Goal: Task Accomplishment & Management: Manage account settings

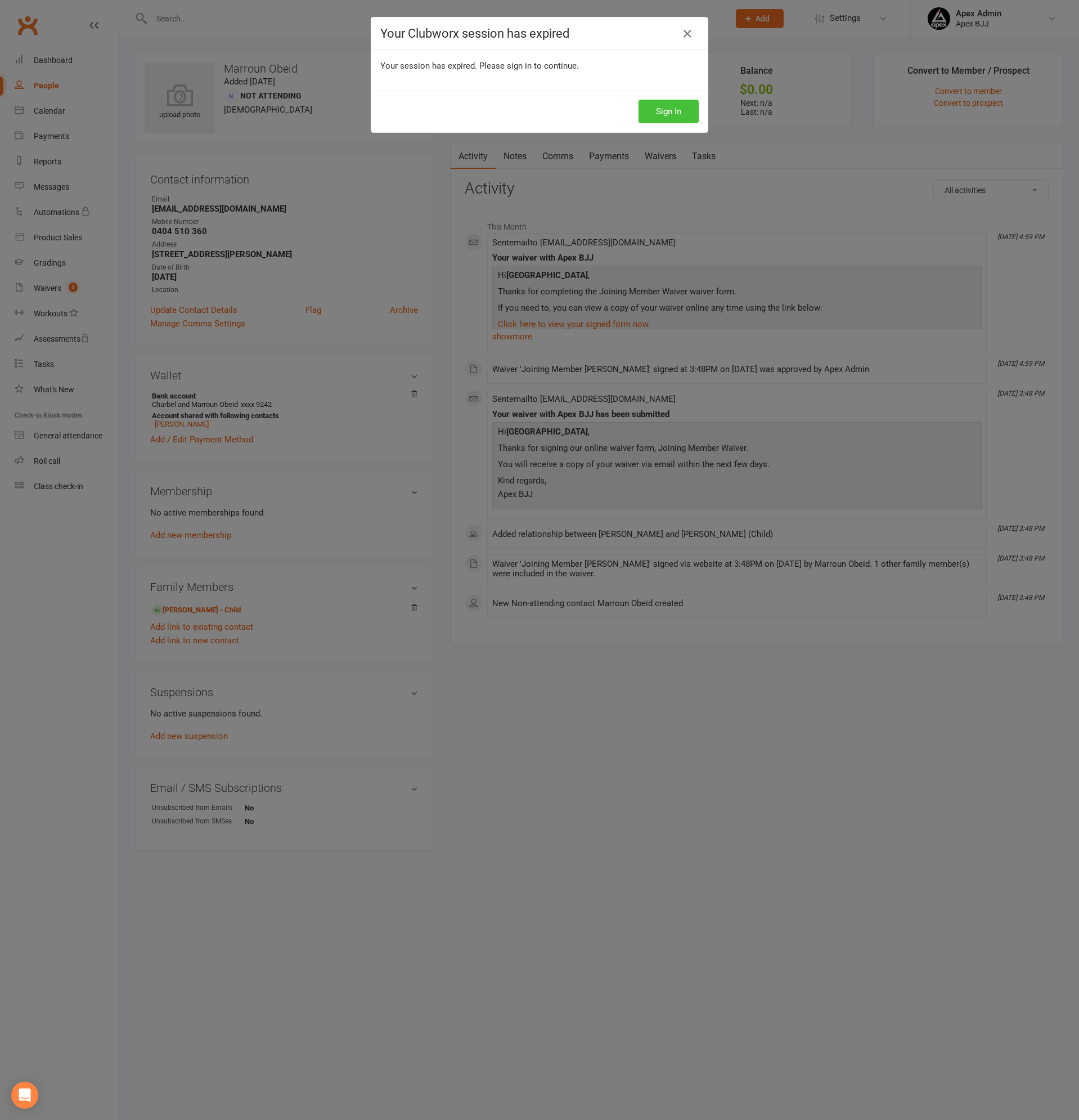
click at [663, 116] on button "Sign In" at bounding box center [669, 111] width 60 height 24
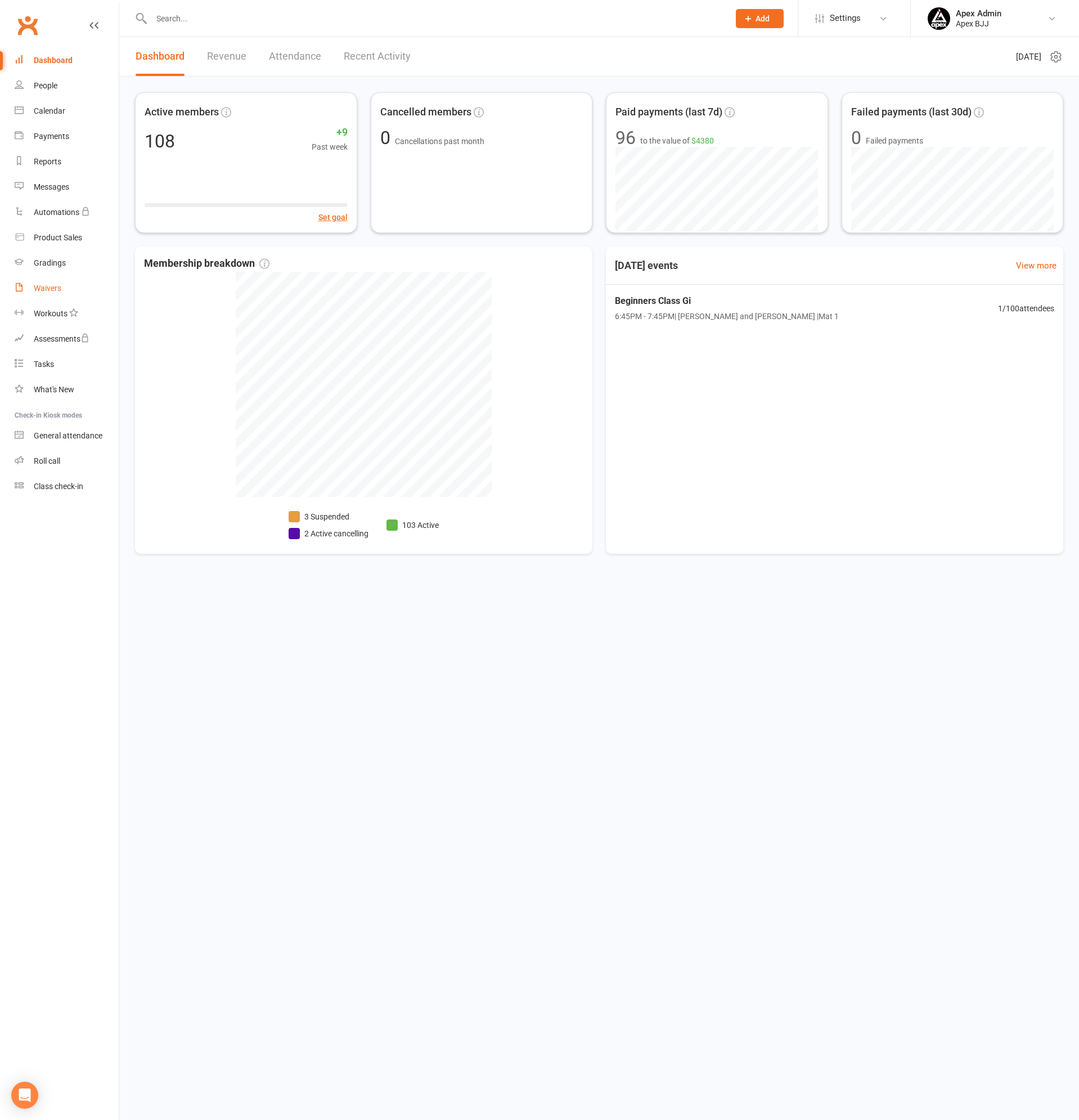
click at [46, 288] on div "Waivers" at bounding box center [47, 288] width 27 height 9
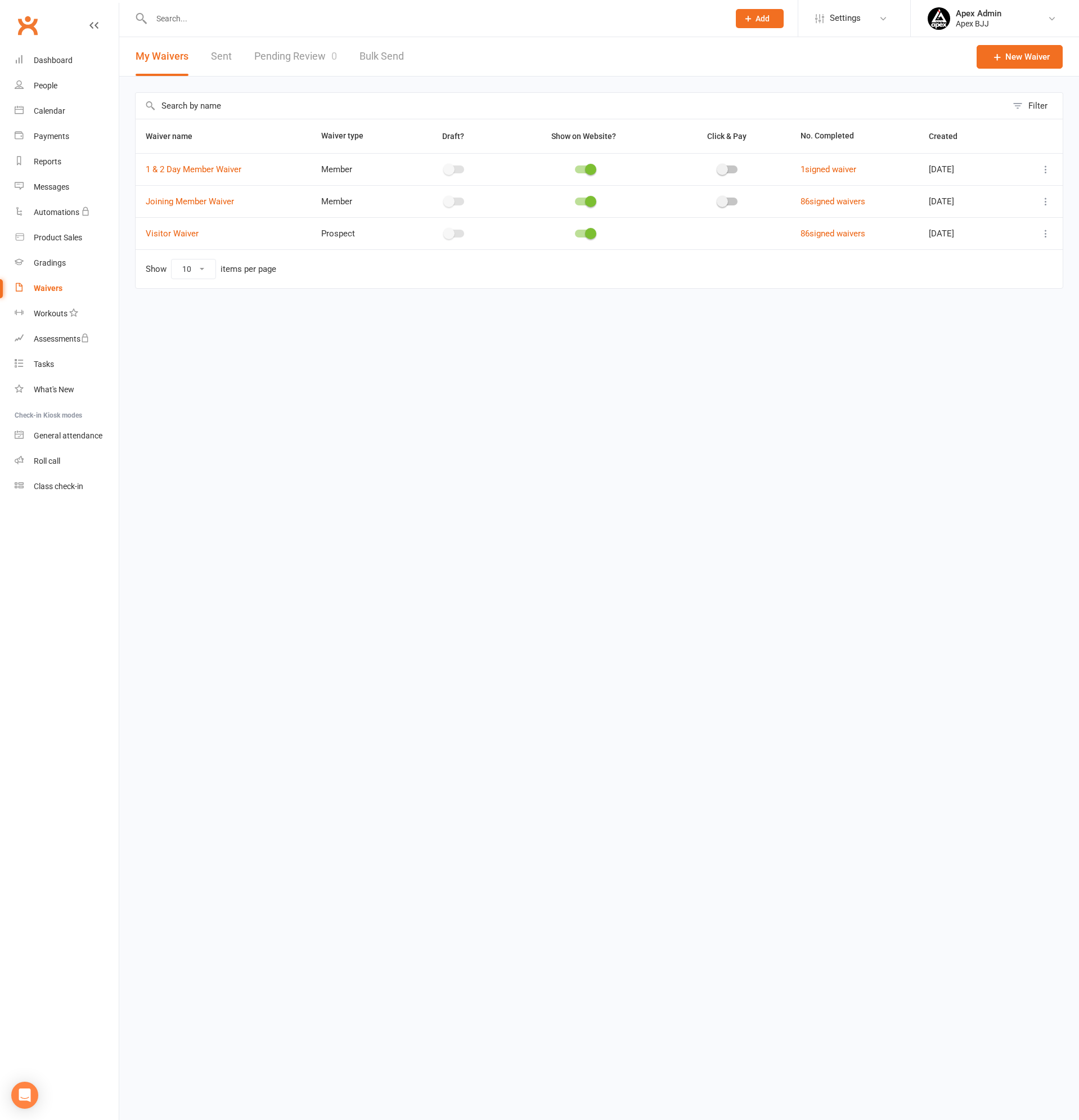
click at [292, 56] on link "Pending Review 0" at bounding box center [296, 56] width 83 height 39
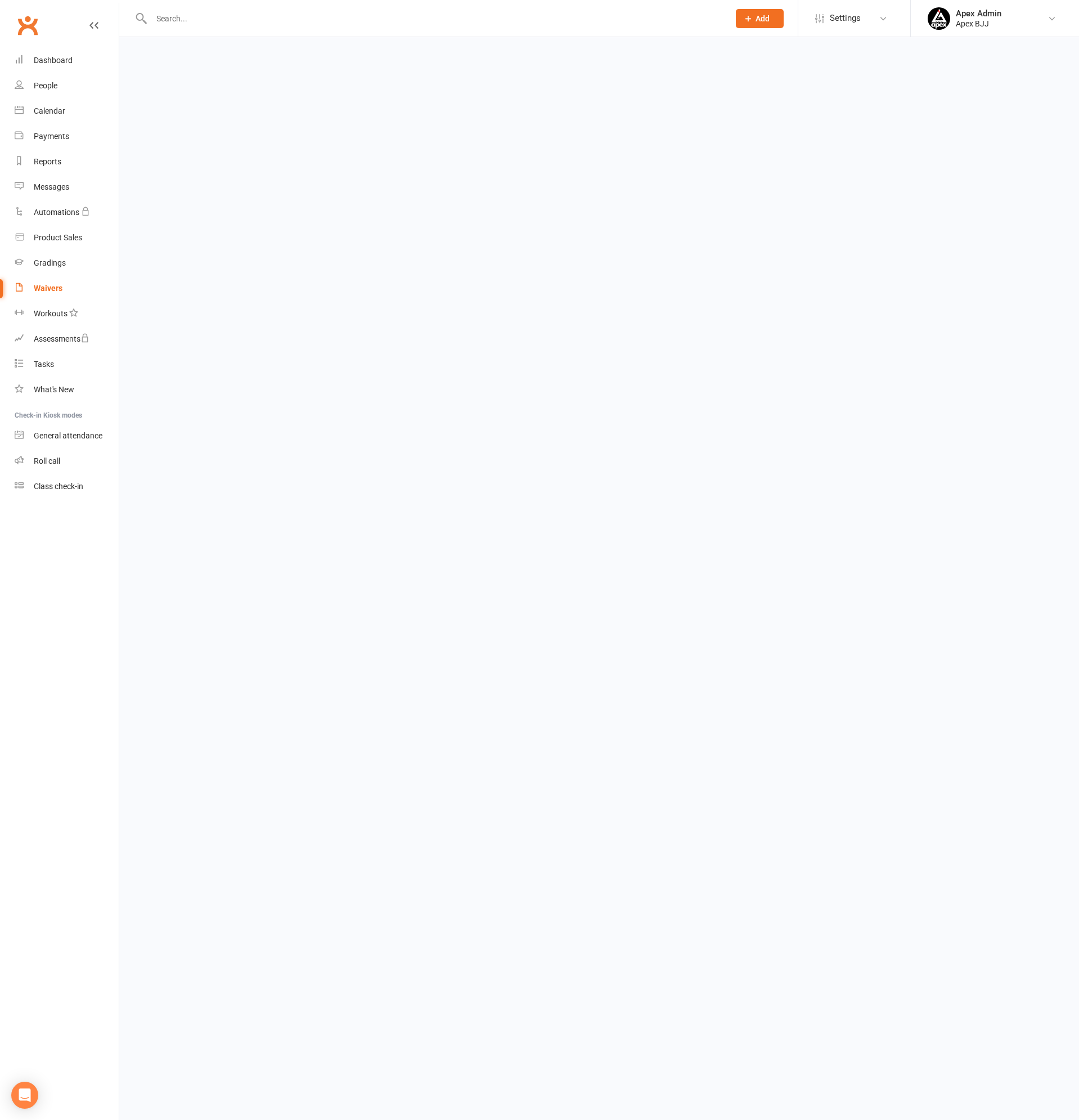
select select "100"
click at [173, 21] on input "text" at bounding box center [435, 18] width 574 height 16
click at [185, 19] on input "text" at bounding box center [435, 18] width 574 height 16
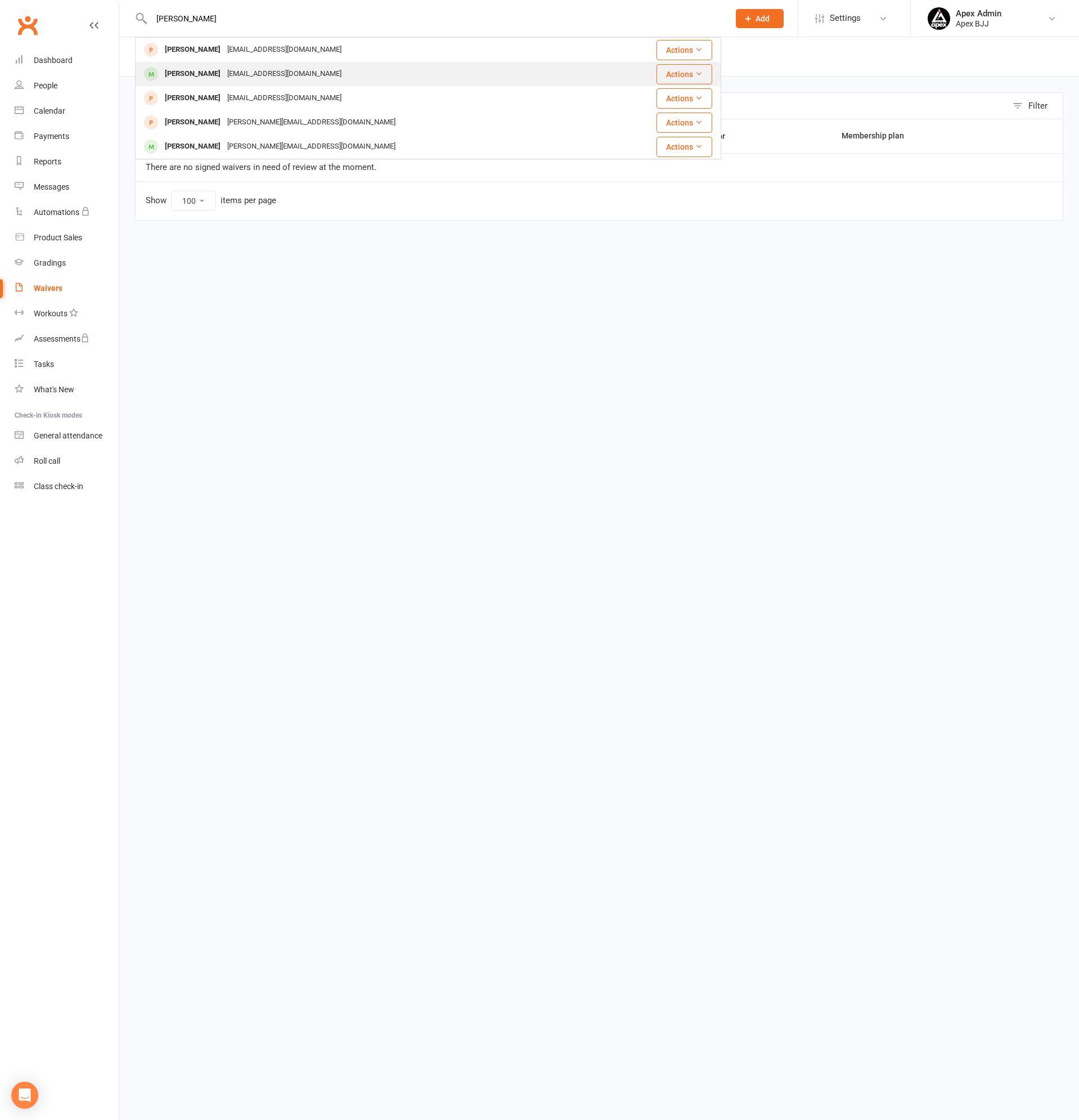
type input "ibrahim"
click at [193, 75] on div "ibrahim lamaa" at bounding box center [192, 74] width 62 height 17
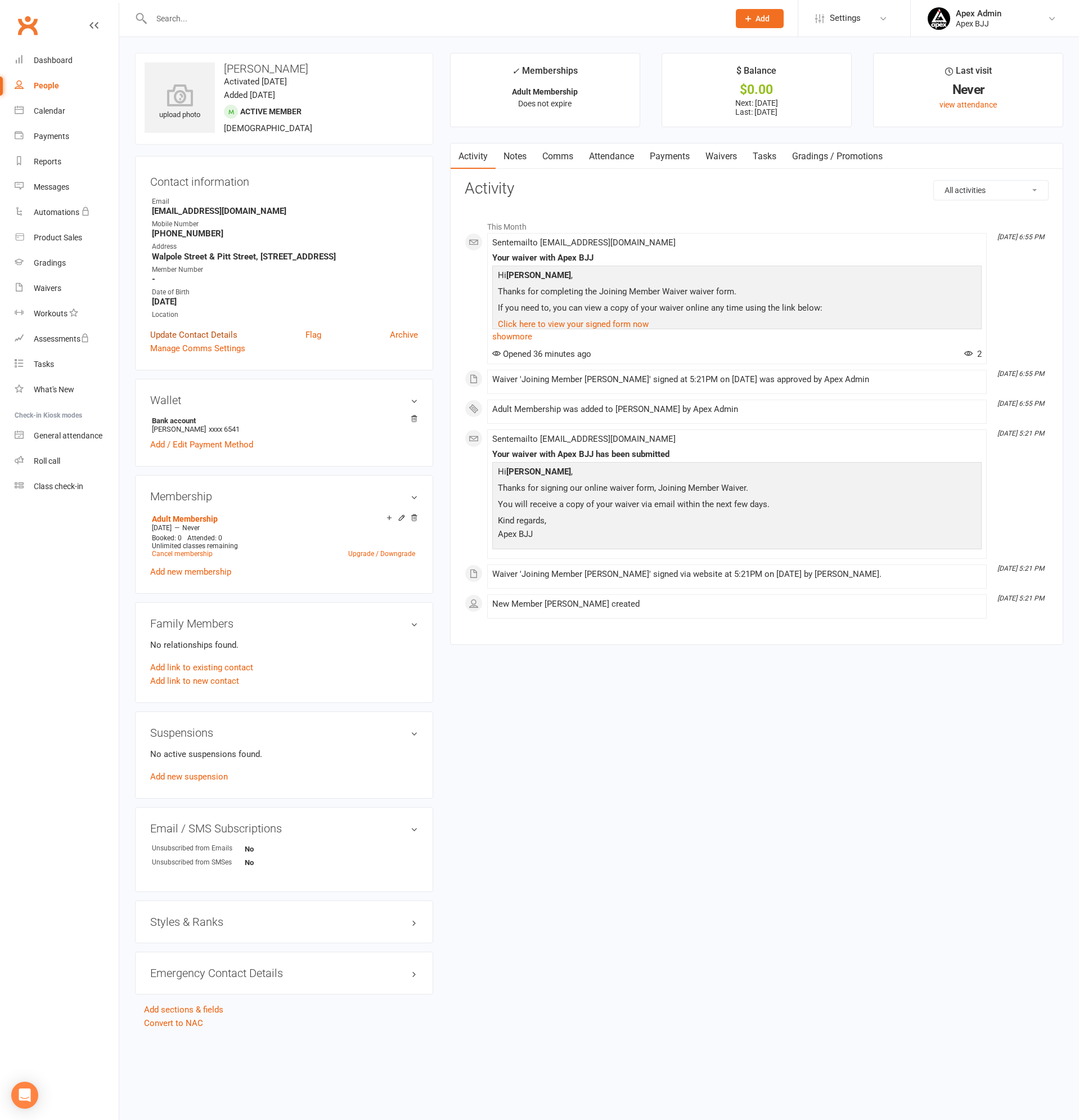
click at [188, 342] on link "Update Contact Details" at bounding box center [194, 335] width 87 height 13
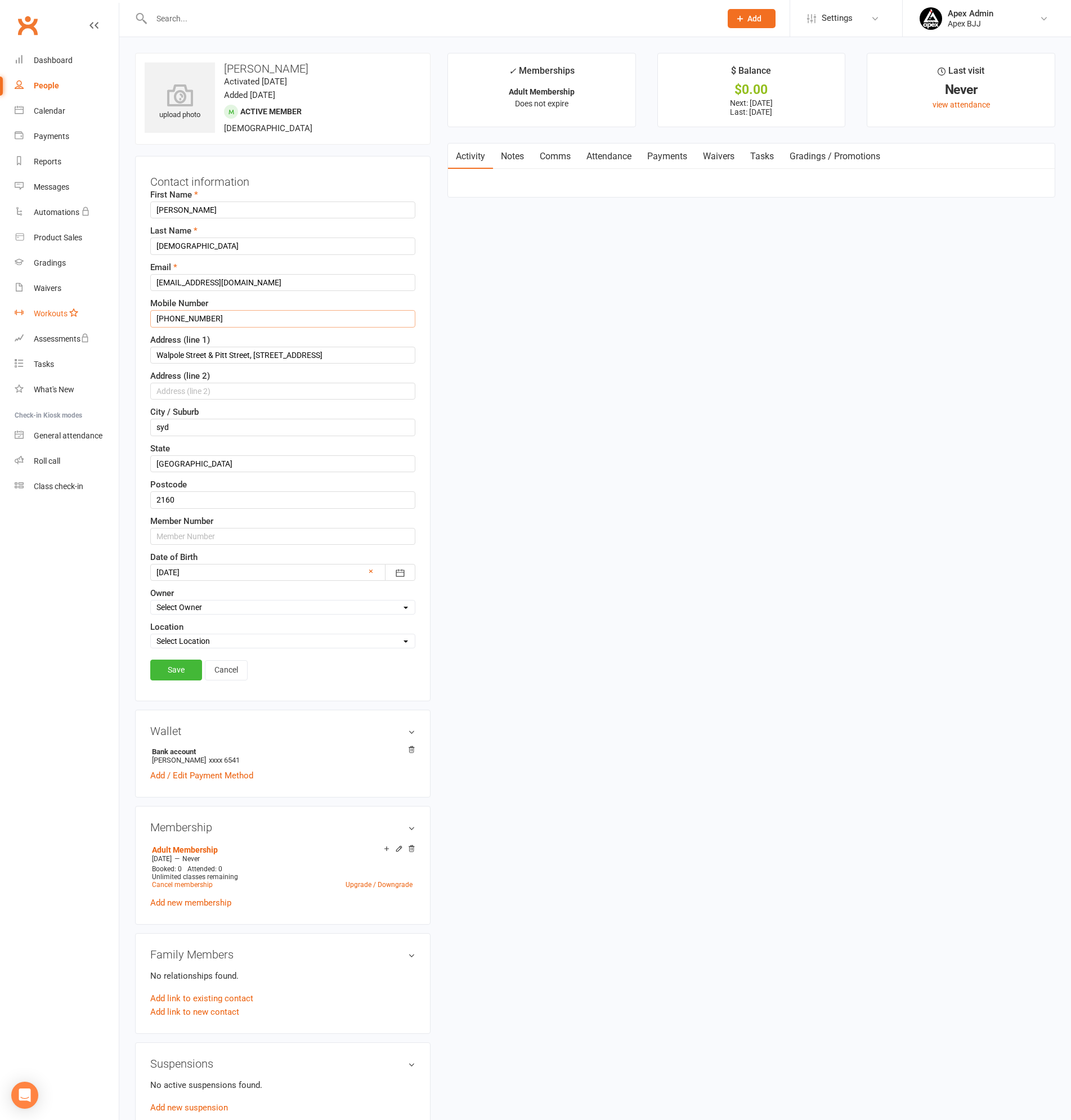
drag, startPoint x: 171, startPoint y: 317, endPoint x: 106, endPoint y: 314, distance: 65.1
click at [106, 314] on ui-view "Prospect Member Non-attending contact Class / event Appointment Grading event T…" at bounding box center [536, 695] width 1071 height 1385
type input "0455 896 256"
click at [156, 208] on input "ibrahim" at bounding box center [283, 210] width 265 height 17
type input "Ibrahim"
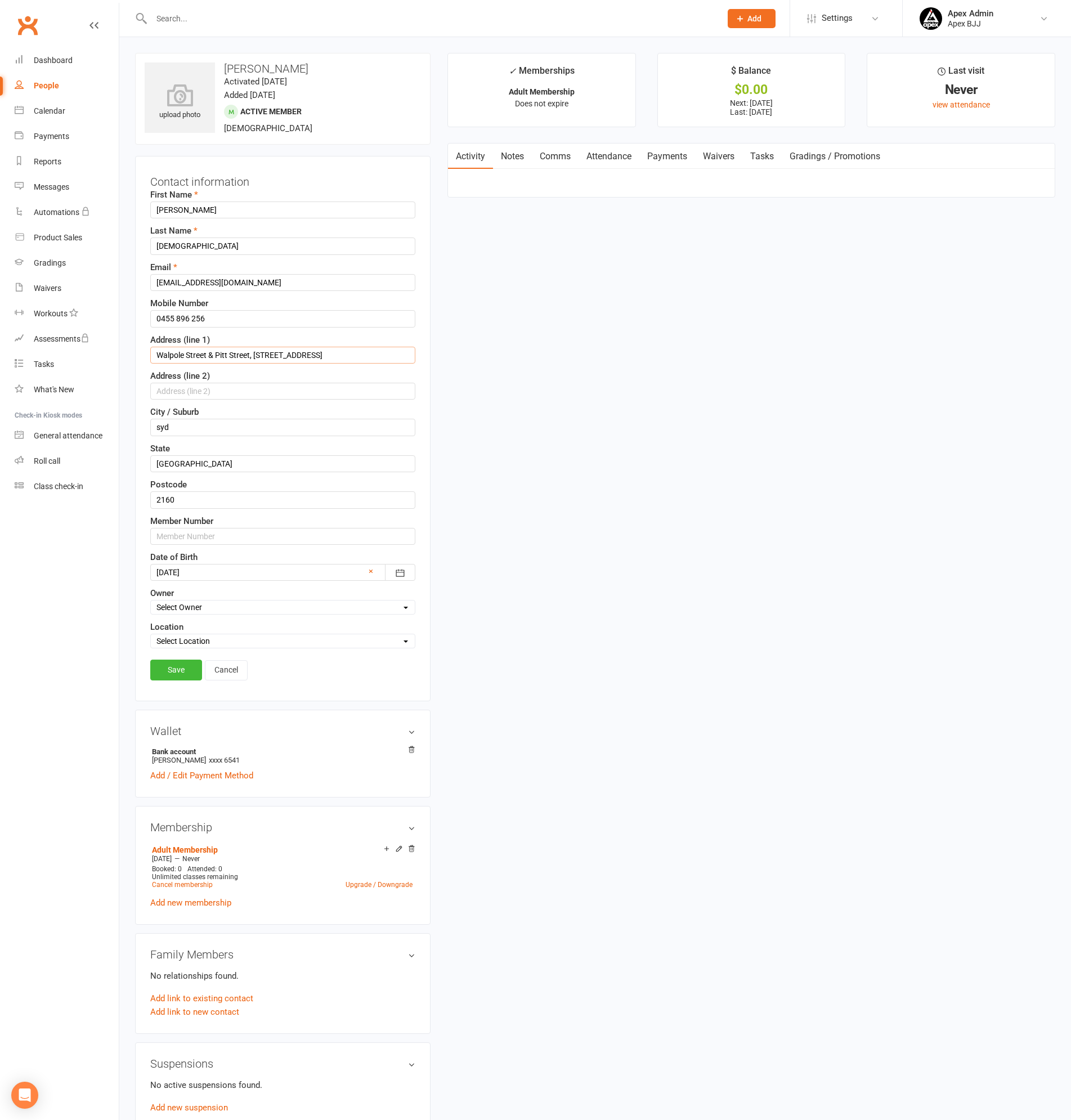
drag, startPoint x: 156, startPoint y: 354, endPoint x: 252, endPoint y: 354, distance: 96.0
click at [252, 354] on input "Walpole Street & Pitt Street, 19/135-137 pitt street, Merrylands" at bounding box center [283, 355] width 265 height 17
click at [202, 356] on input "19/135-137 pitt street, Merrylands" at bounding box center [283, 355] width 265 height 17
click at [215, 349] on input "19/135-137 Pitt street, Merrylands" at bounding box center [283, 355] width 265 height 17
type input "19/135-137 Pitt Street"
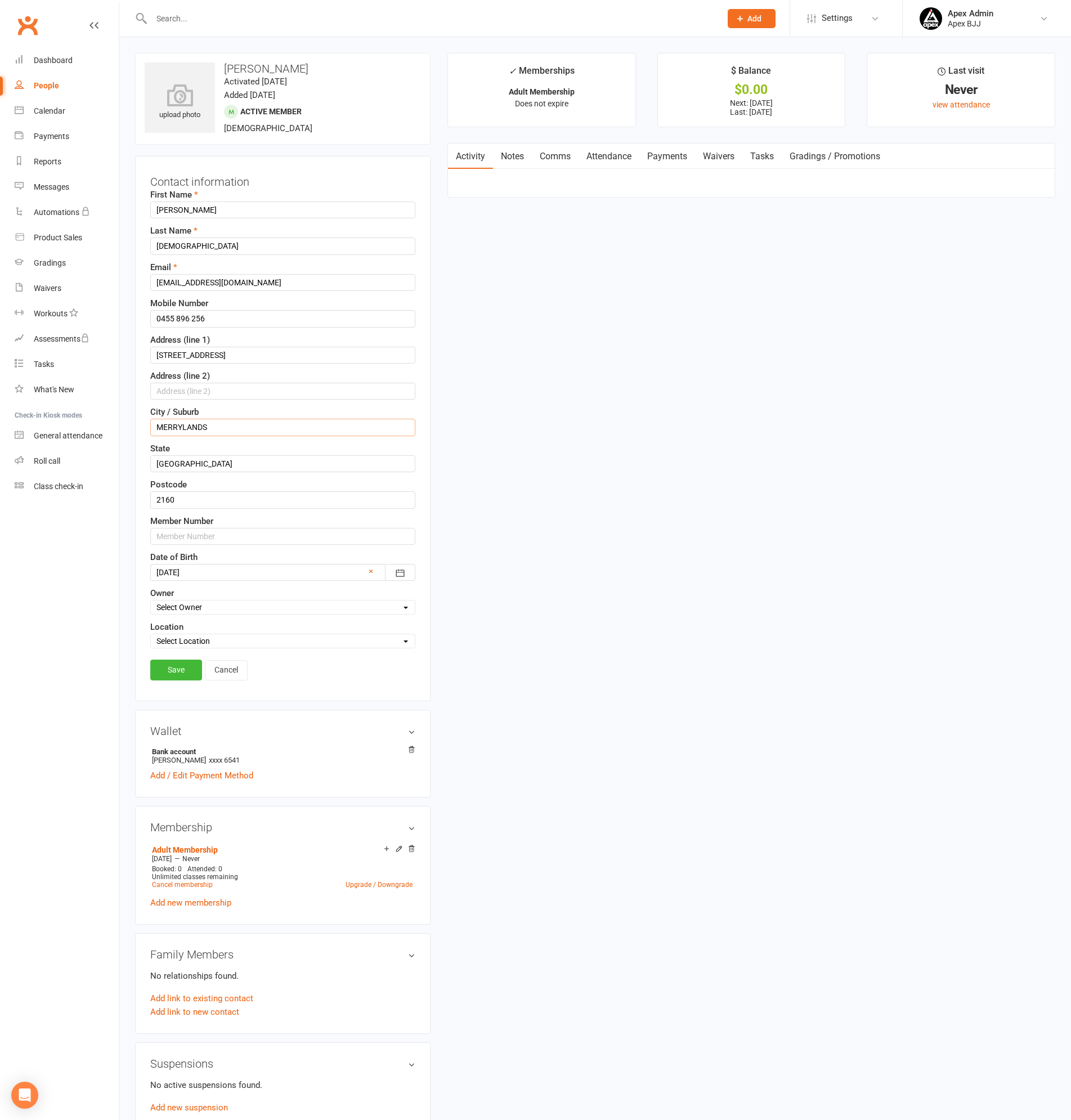
type input "MERRYLANDS"
type input "NSW"
click at [172, 669] on link "Save" at bounding box center [176, 670] width 52 height 20
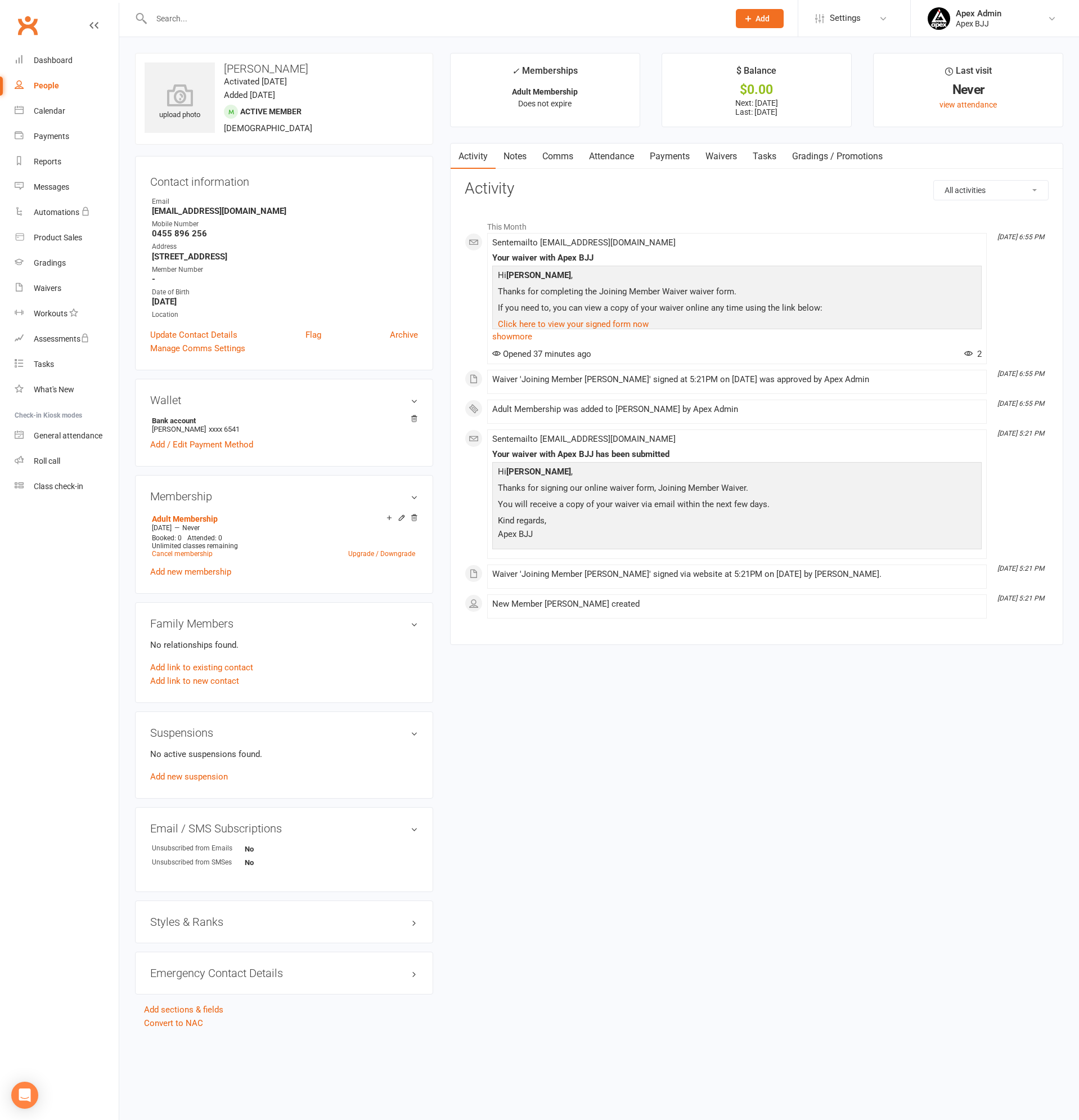
click at [668, 152] on link "Payments" at bounding box center [669, 156] width 55 height 26
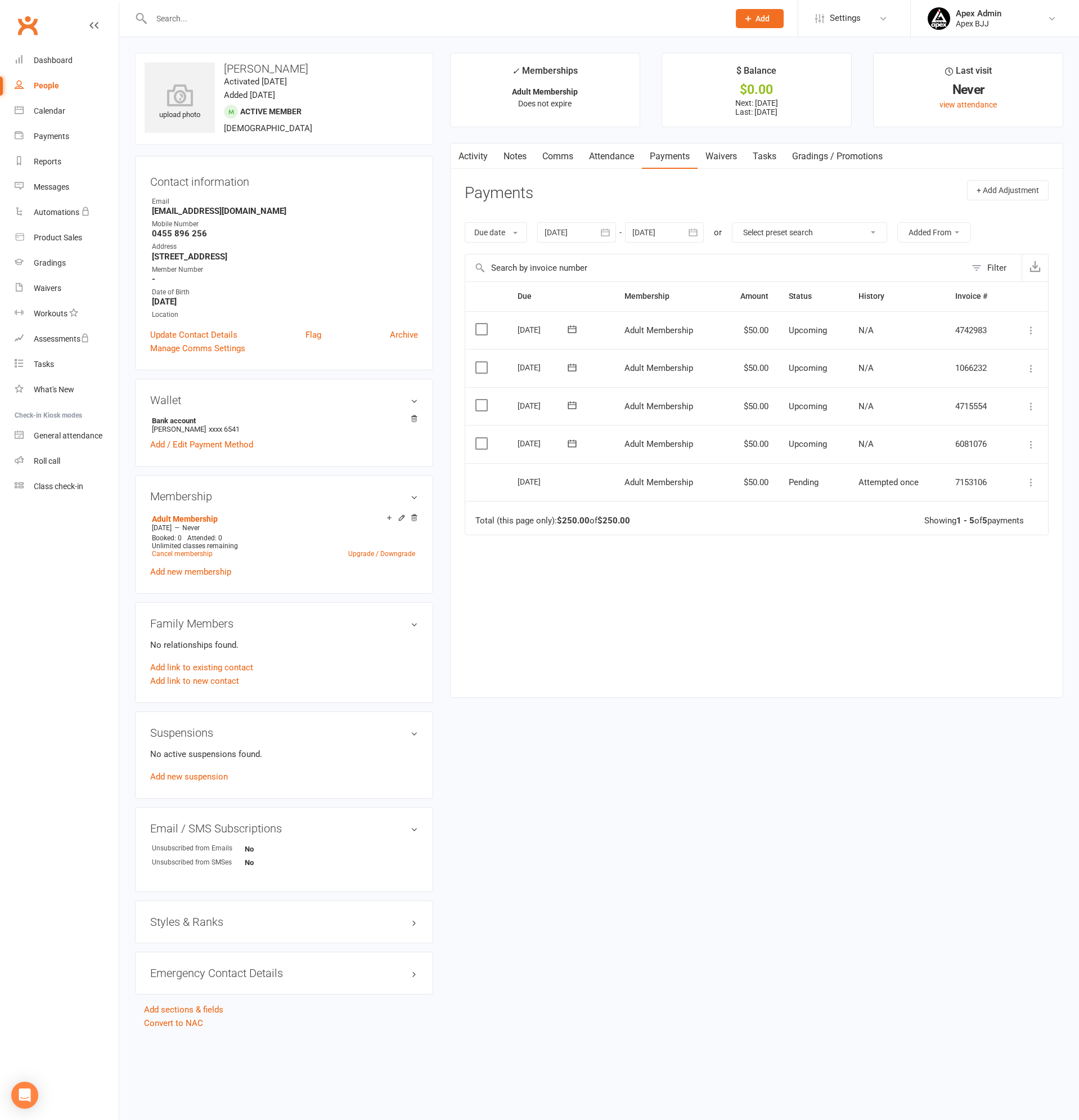
click at [185, 17] on input "text" at bounding box center [435, 18] width 574 height 16
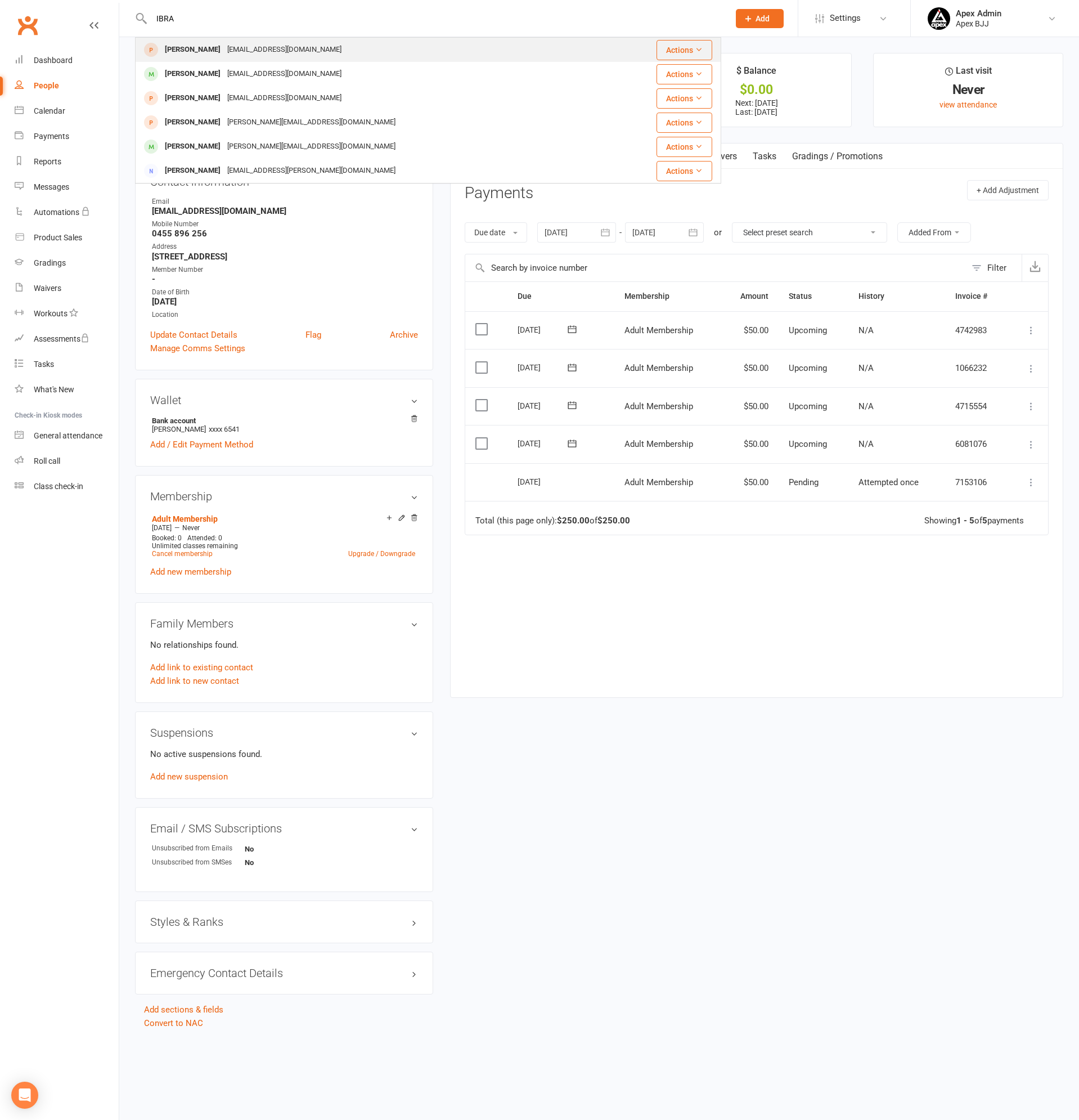
type input "IBRA"
click at [247, 47] on div "ibrahimlamaa107@gmail.com" at bounding box center [284, 50] width 121 height 17
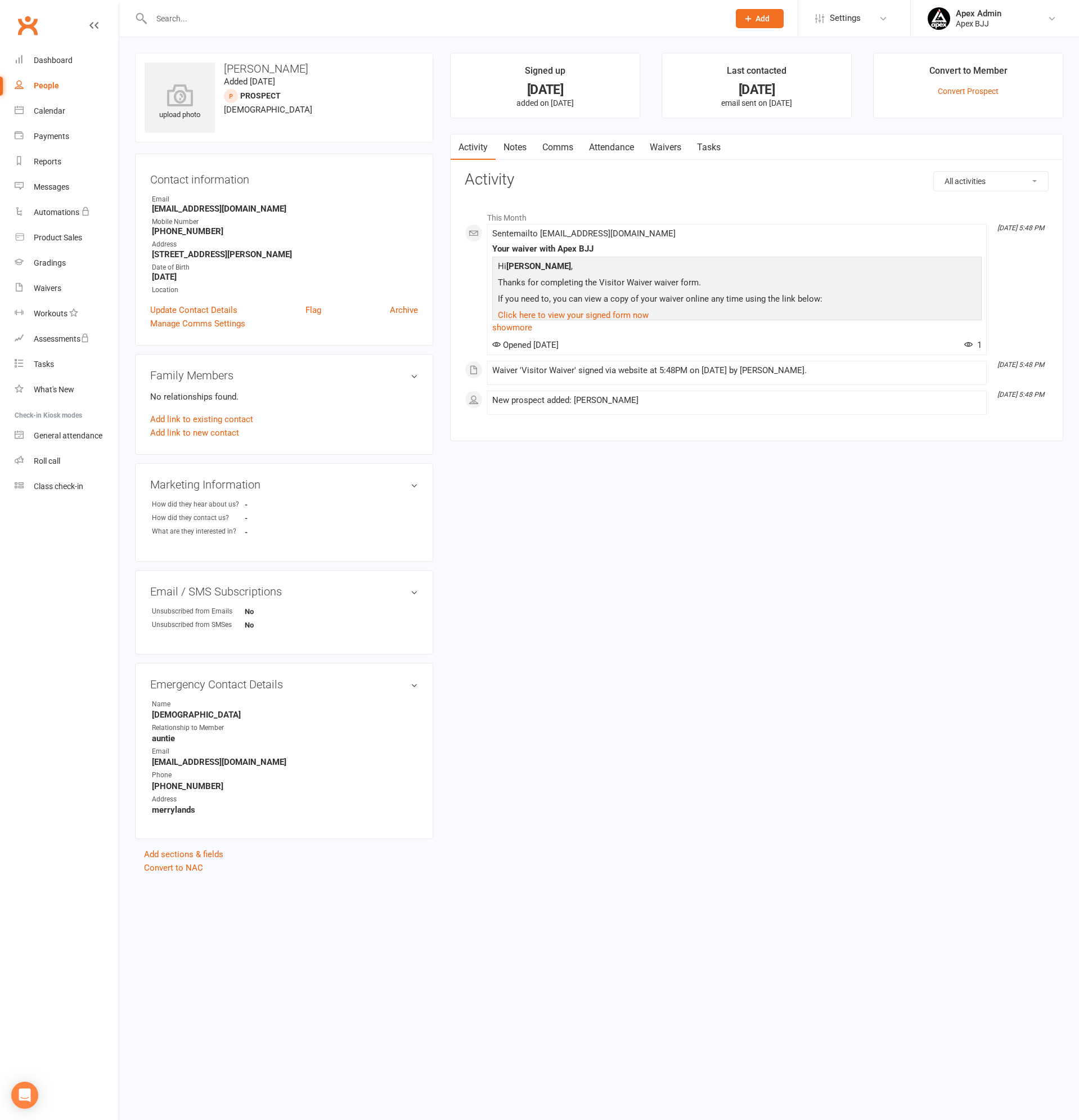
click at [52, 82] on div "People" at bounding box center [47, 85] width 25 height 9
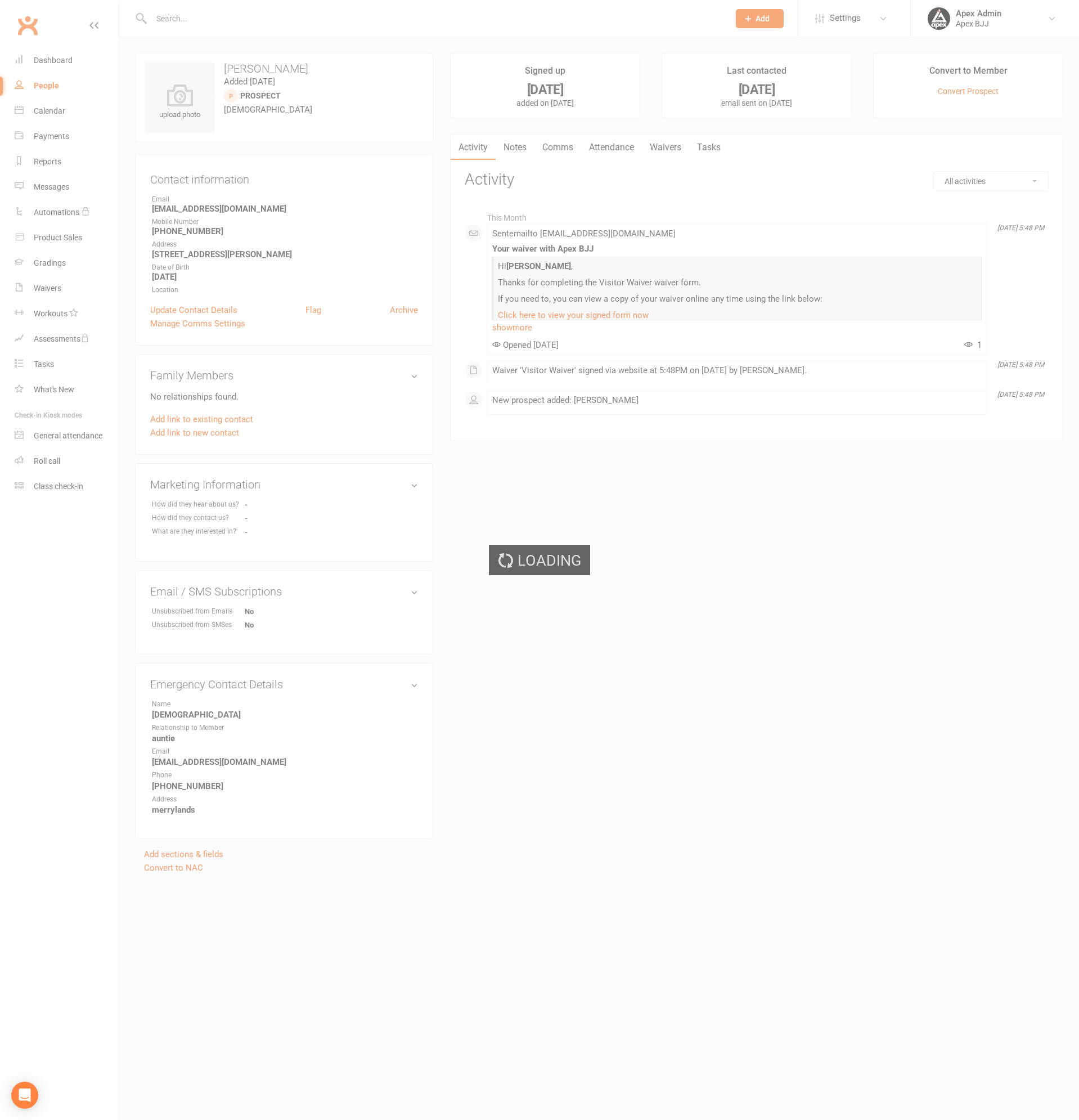
select select "100"
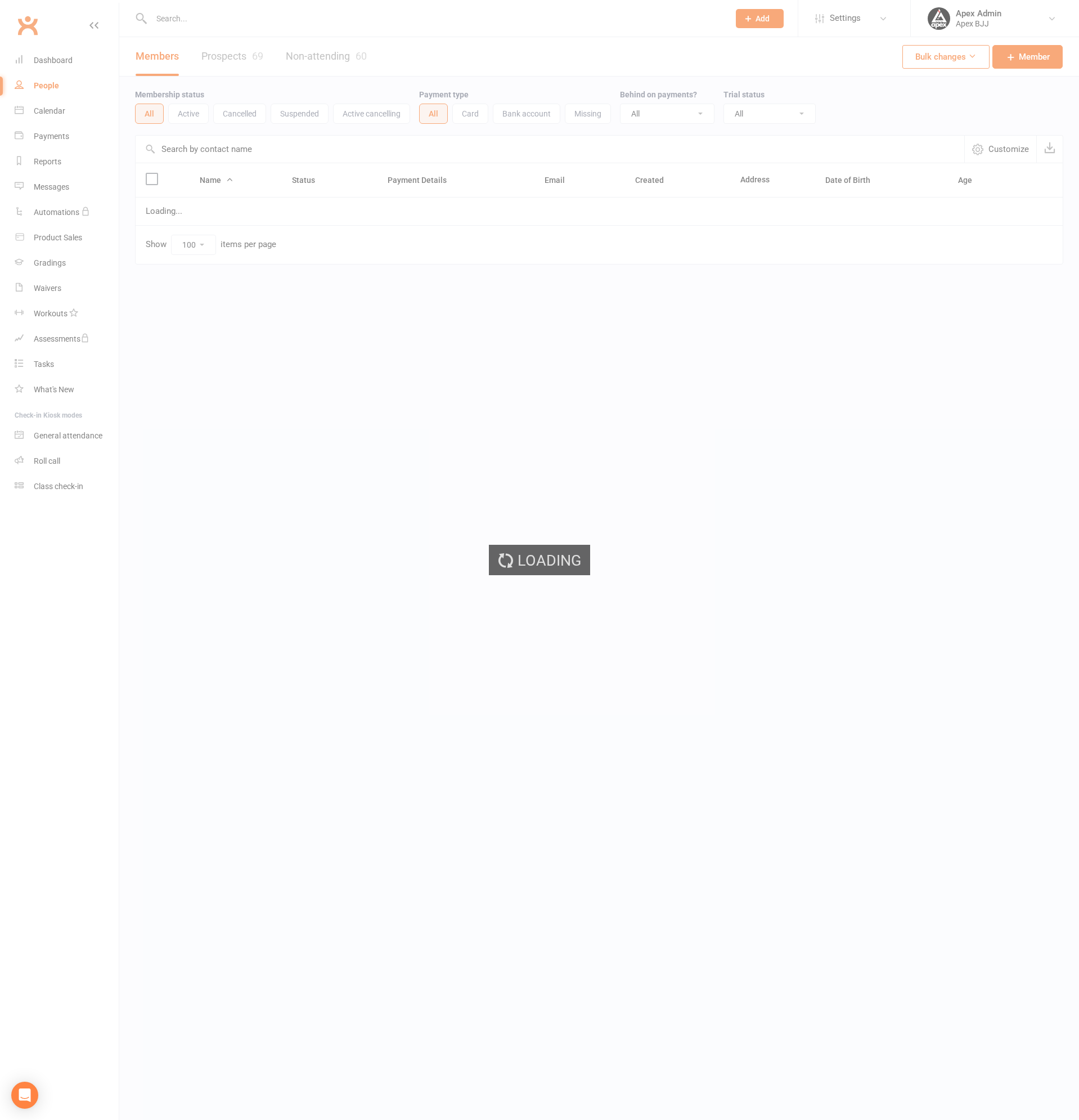
click at [219, 53] on div "Members Prospects 69 Non-attending 60" at bounding box center [251, 56] width 264 height 39
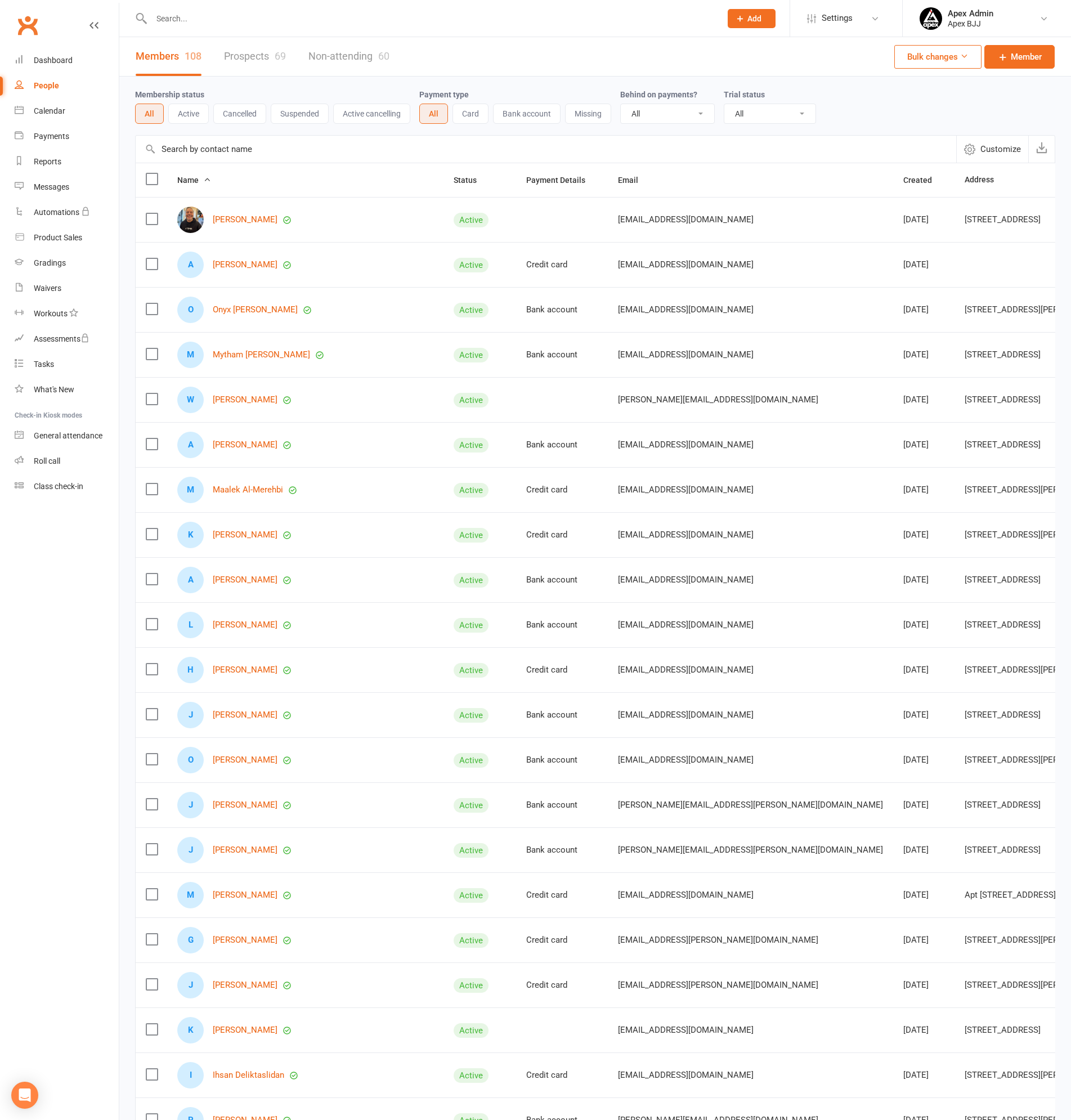
click at [238, 49] on link "Prospects 69" at bounding box center [254, 56] width 62 height 39
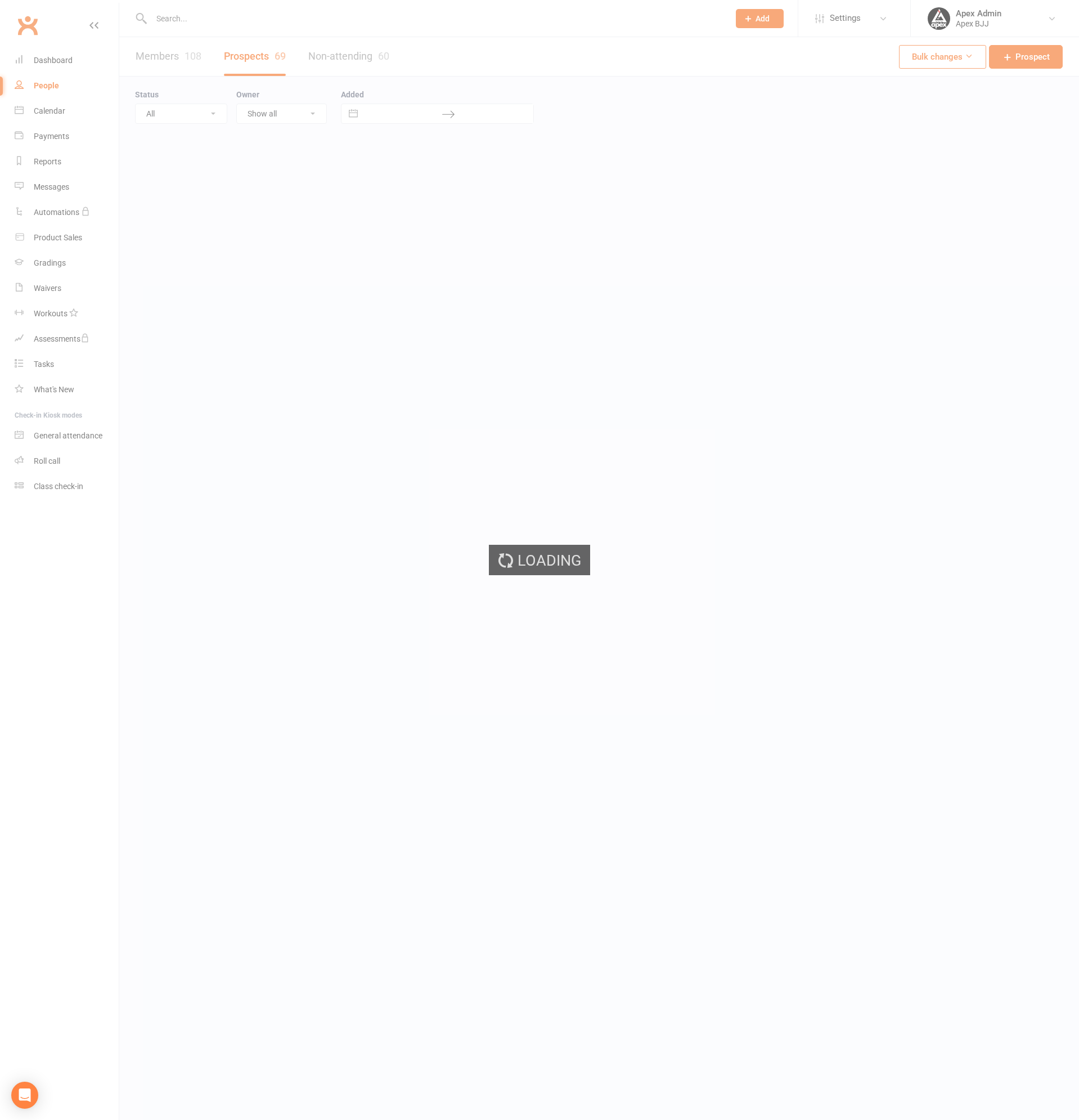
select select "100"
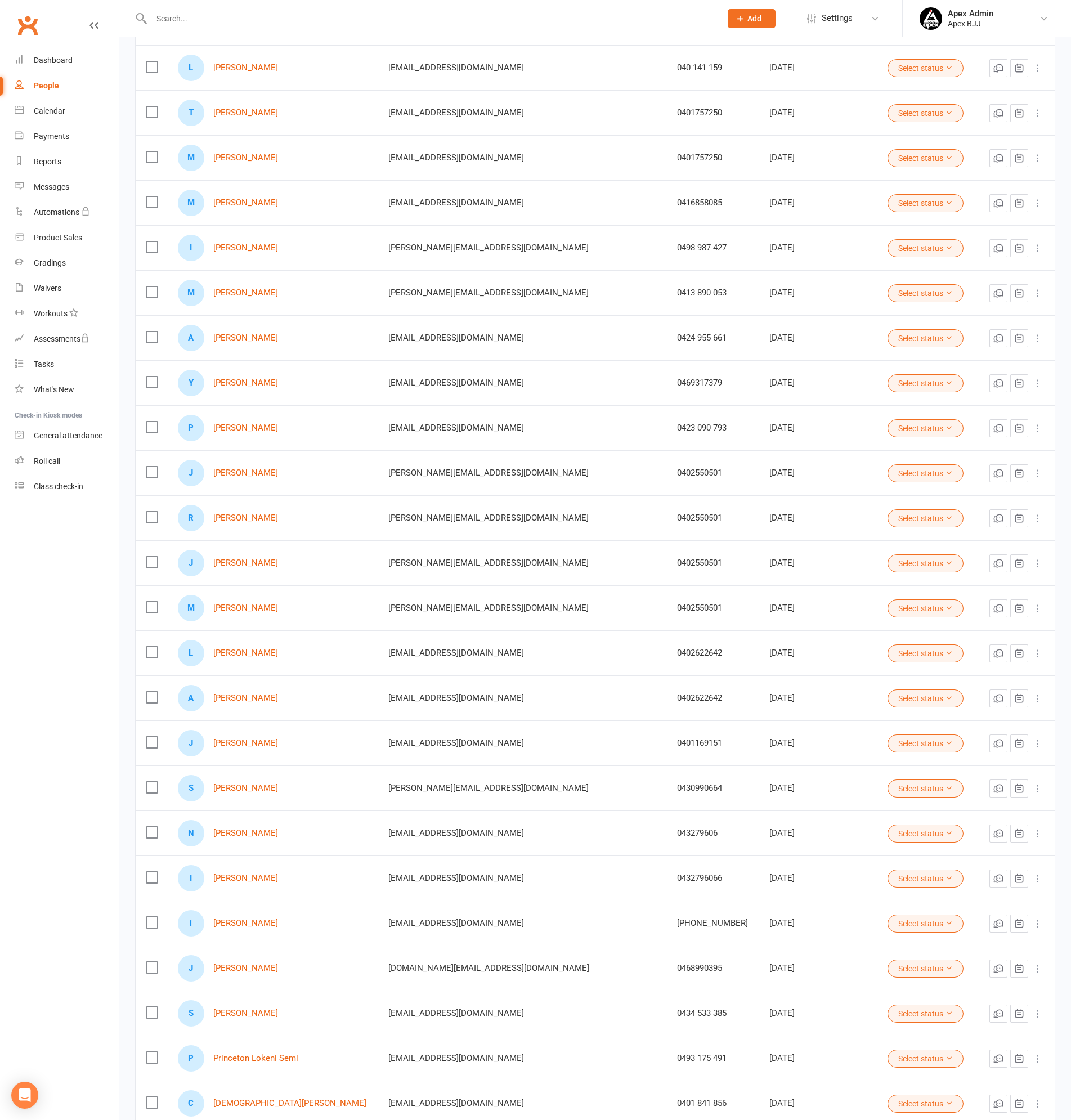
scroll to position [1351, 0]
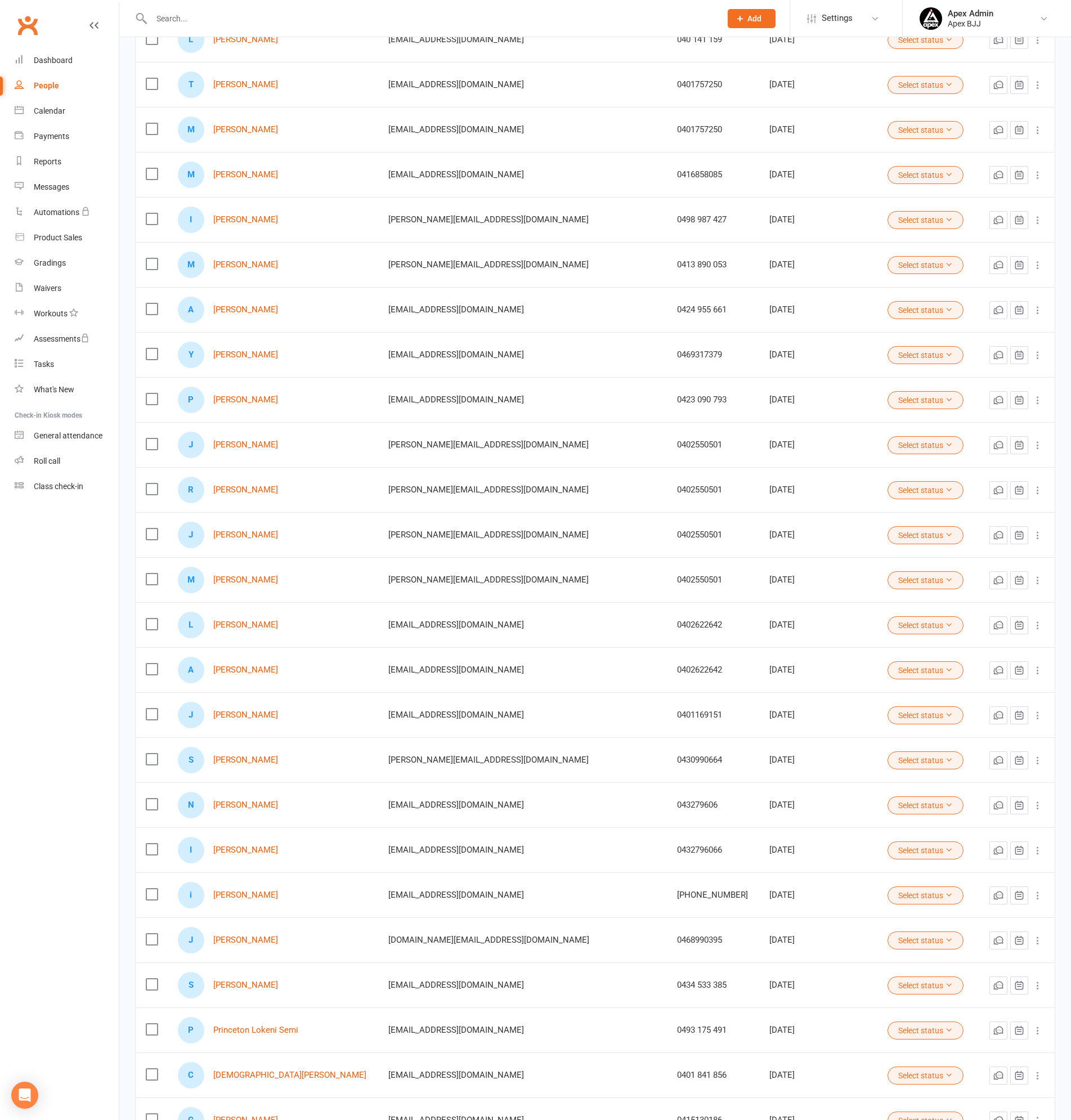
click at [150, 896] on label at bounding box center [152, 894] width 11 height 11
click at [150, 889] on input "checkbox" at bounding box center [152, 889] width 11 height 0
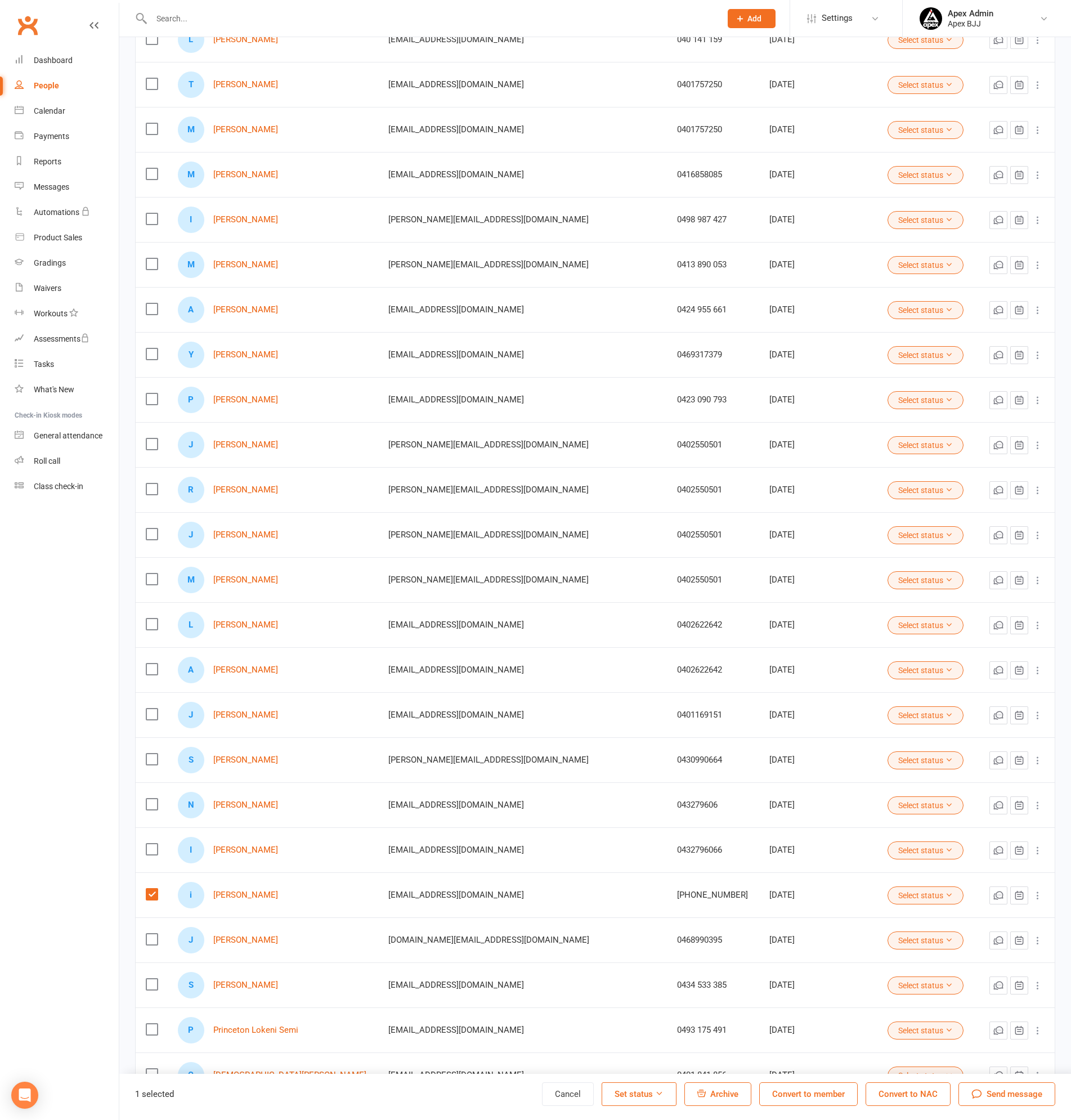
click at [733, 1091] on span "Archive" at bounding box center [724, 1094] width 28 height 10
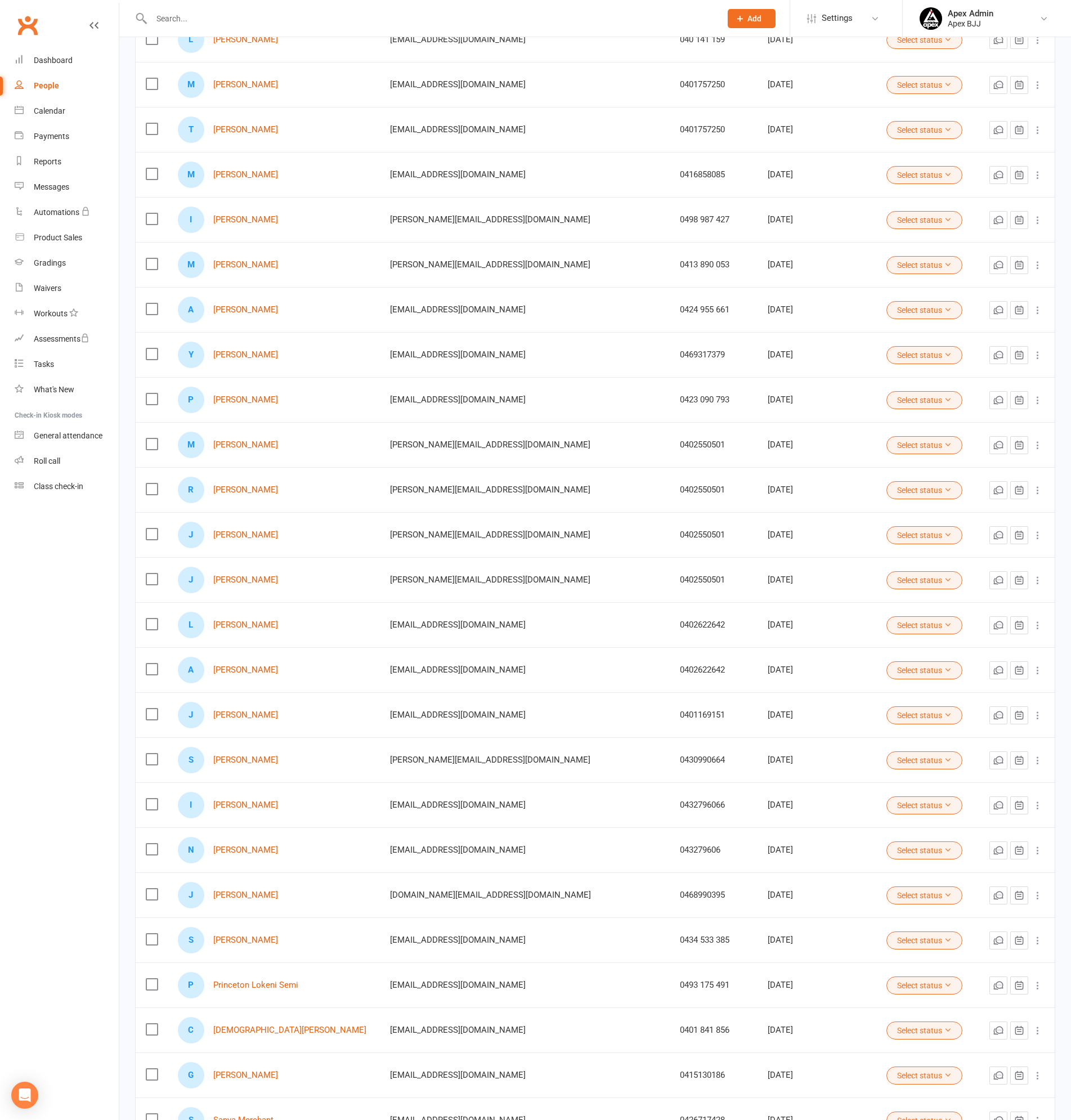
click at [215, 18] on input "text" at bounding box center [430, 18] width 565 height 16
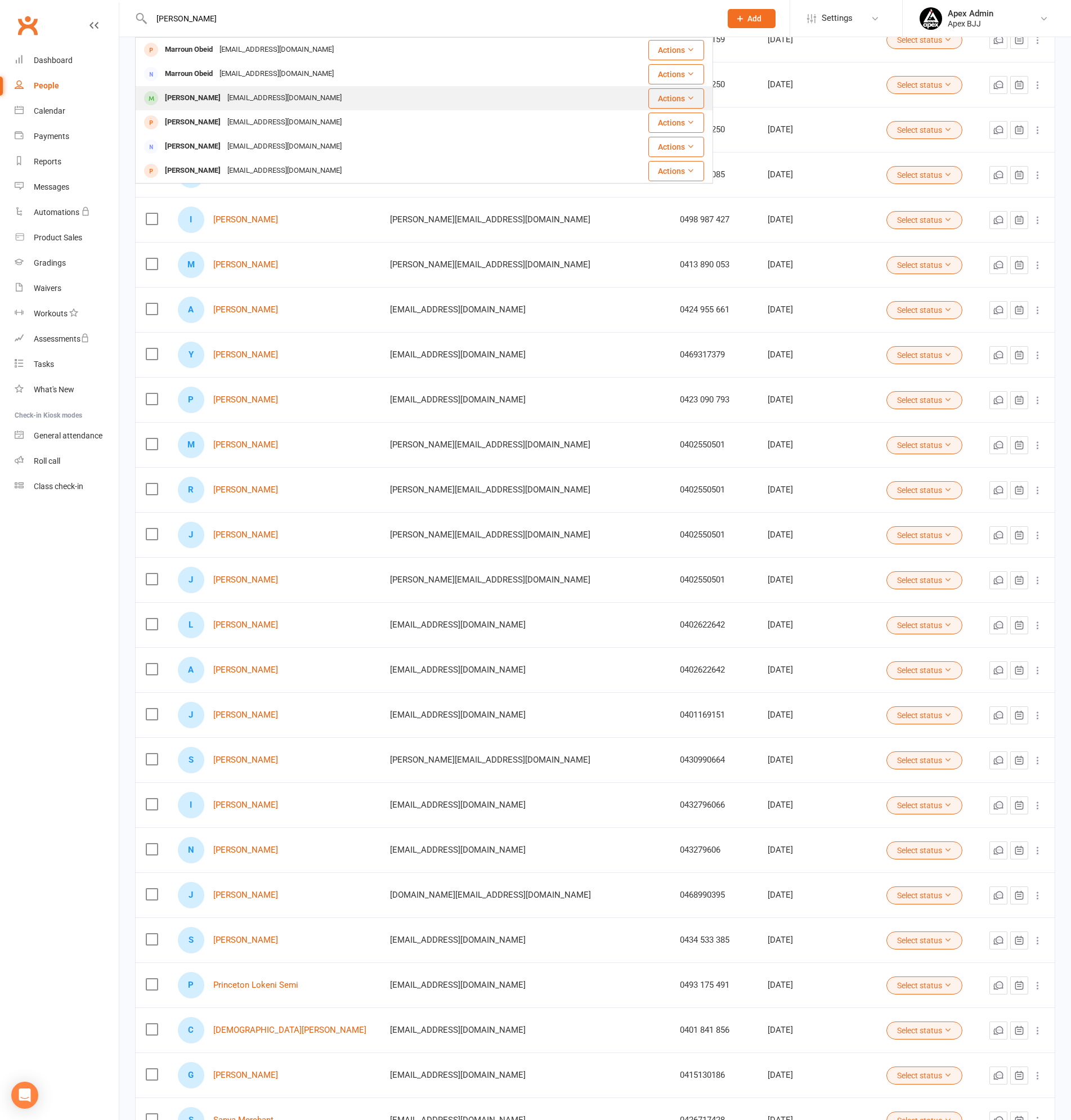
type input "maroun"
click at [224, 94] on div "Marroun.m@hotmail.com" at bounding box center [284, 98] width 121 height 17
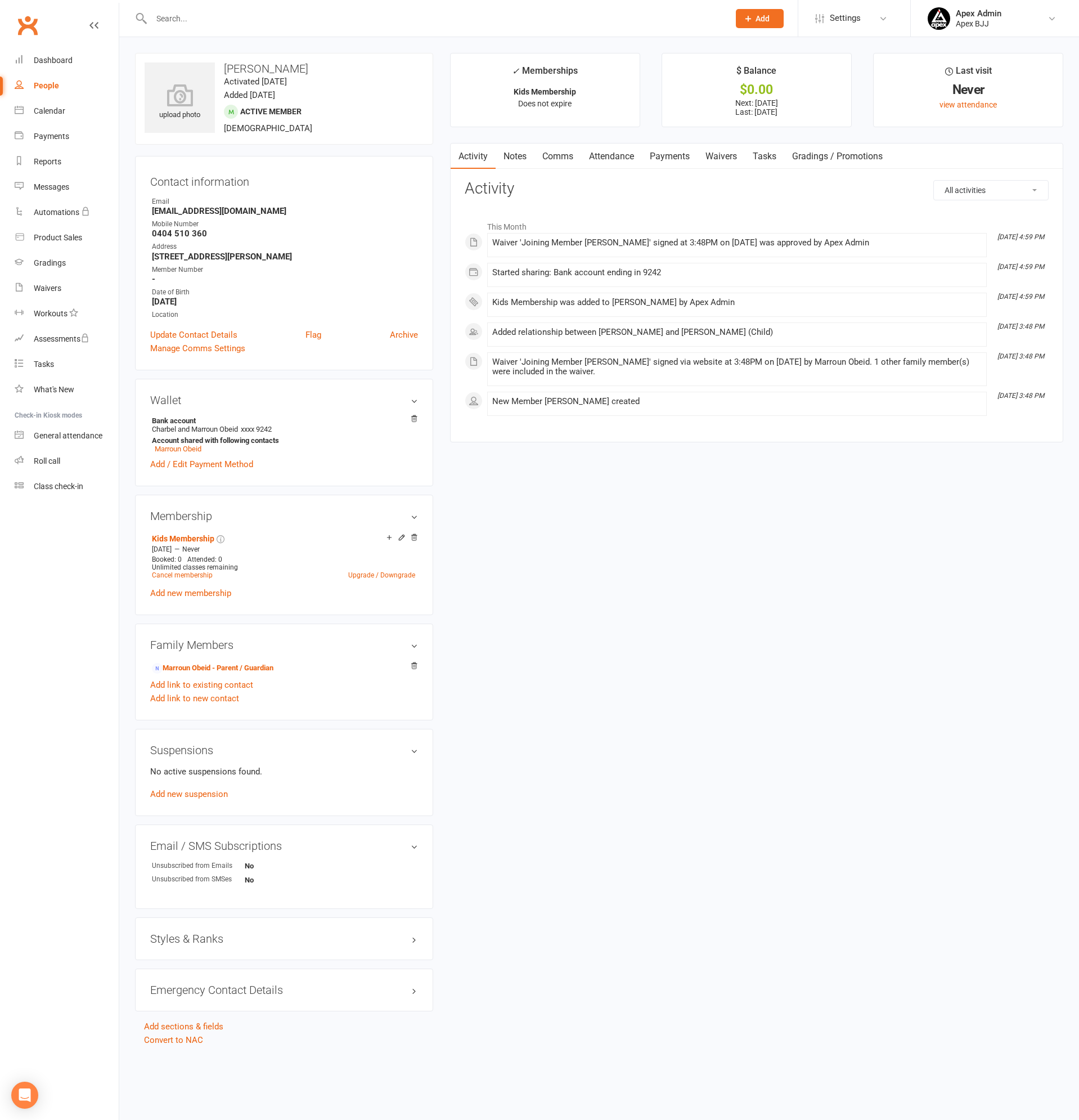
click at [213, 17] on input "text" at bounding box center [435, 18] width 574 height 16
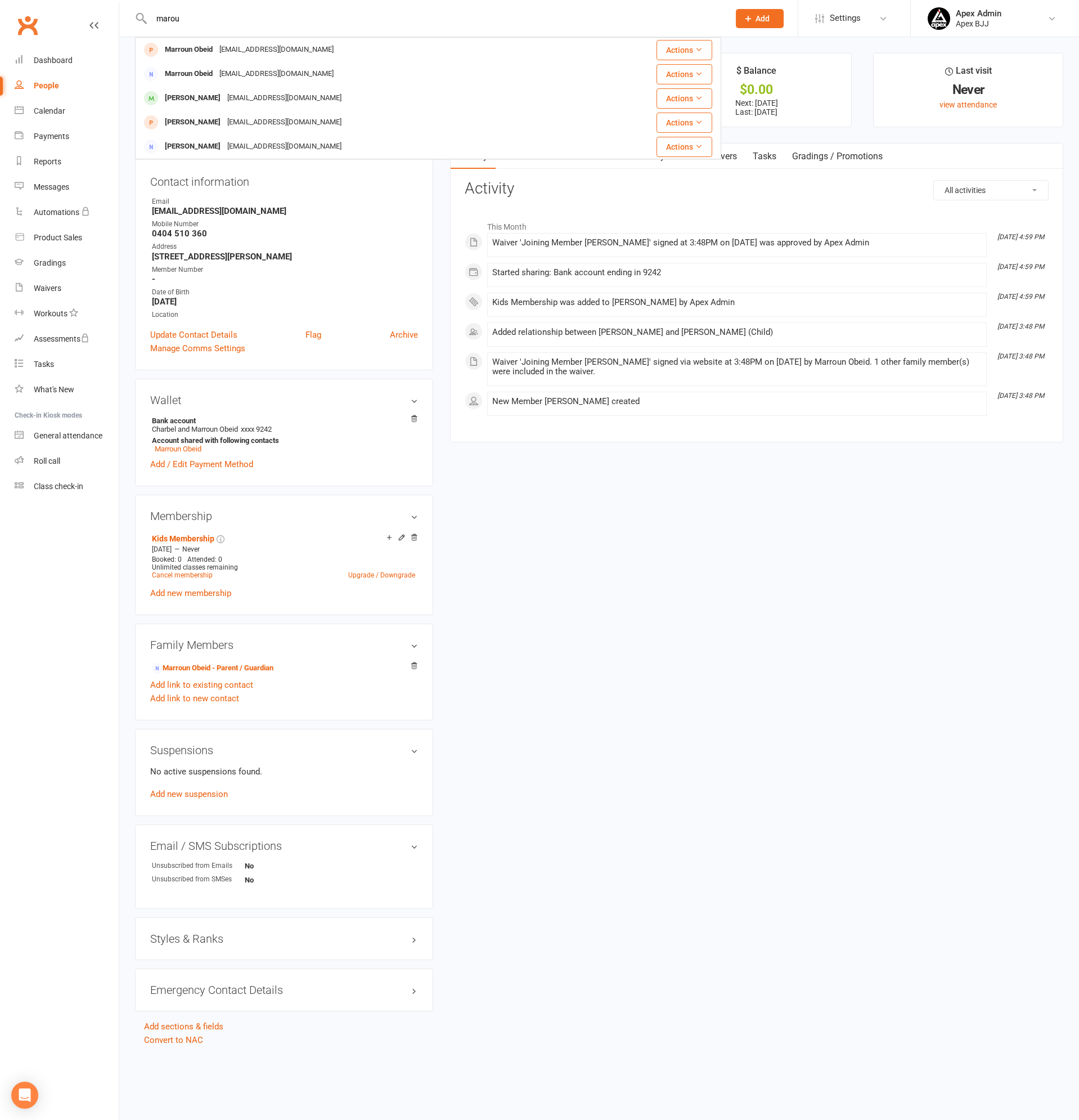
type input "marou"
click at [42, 87] on div "People" at bounding box center [47, 85] width 25 height 9
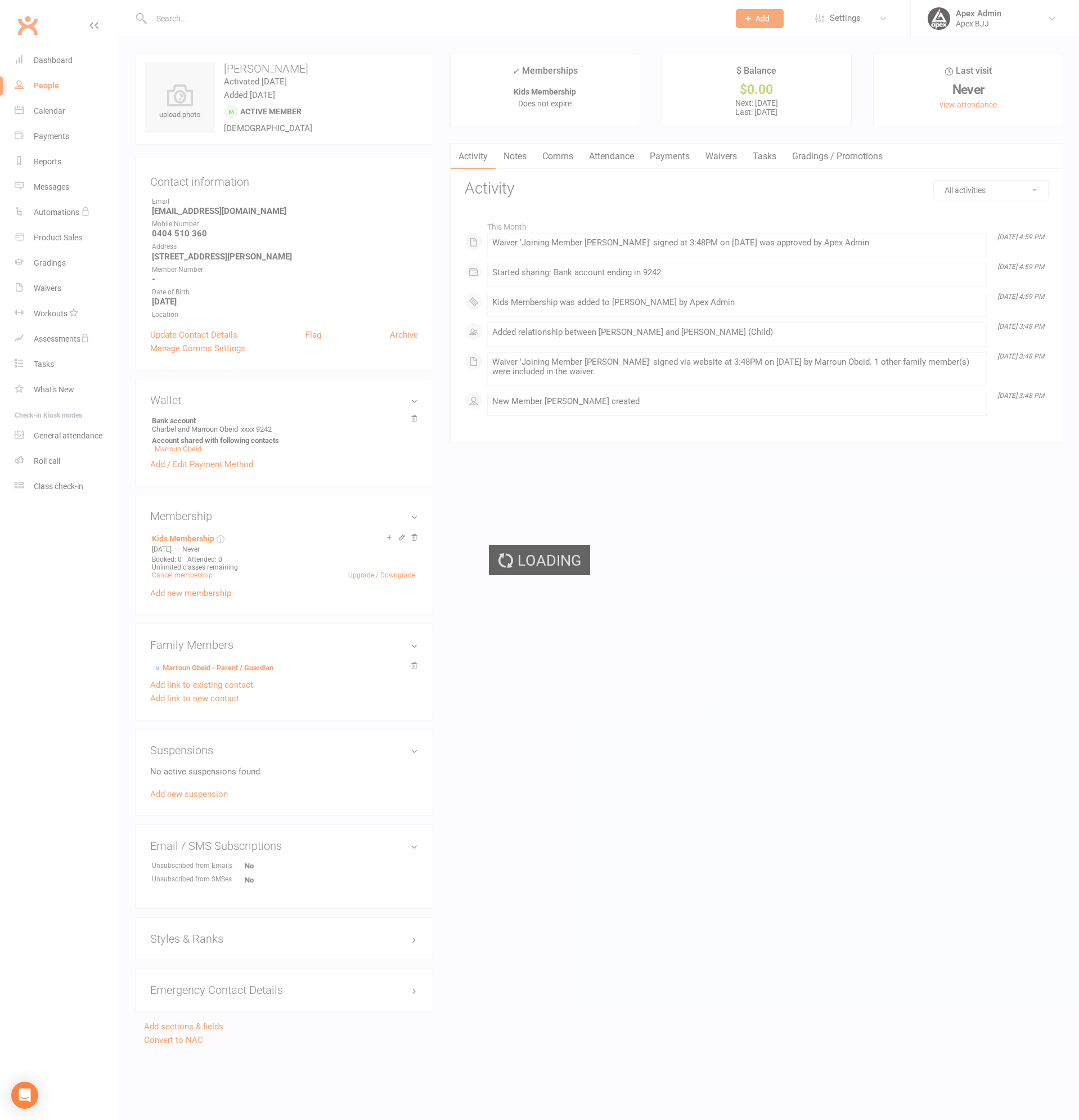
select select "100"
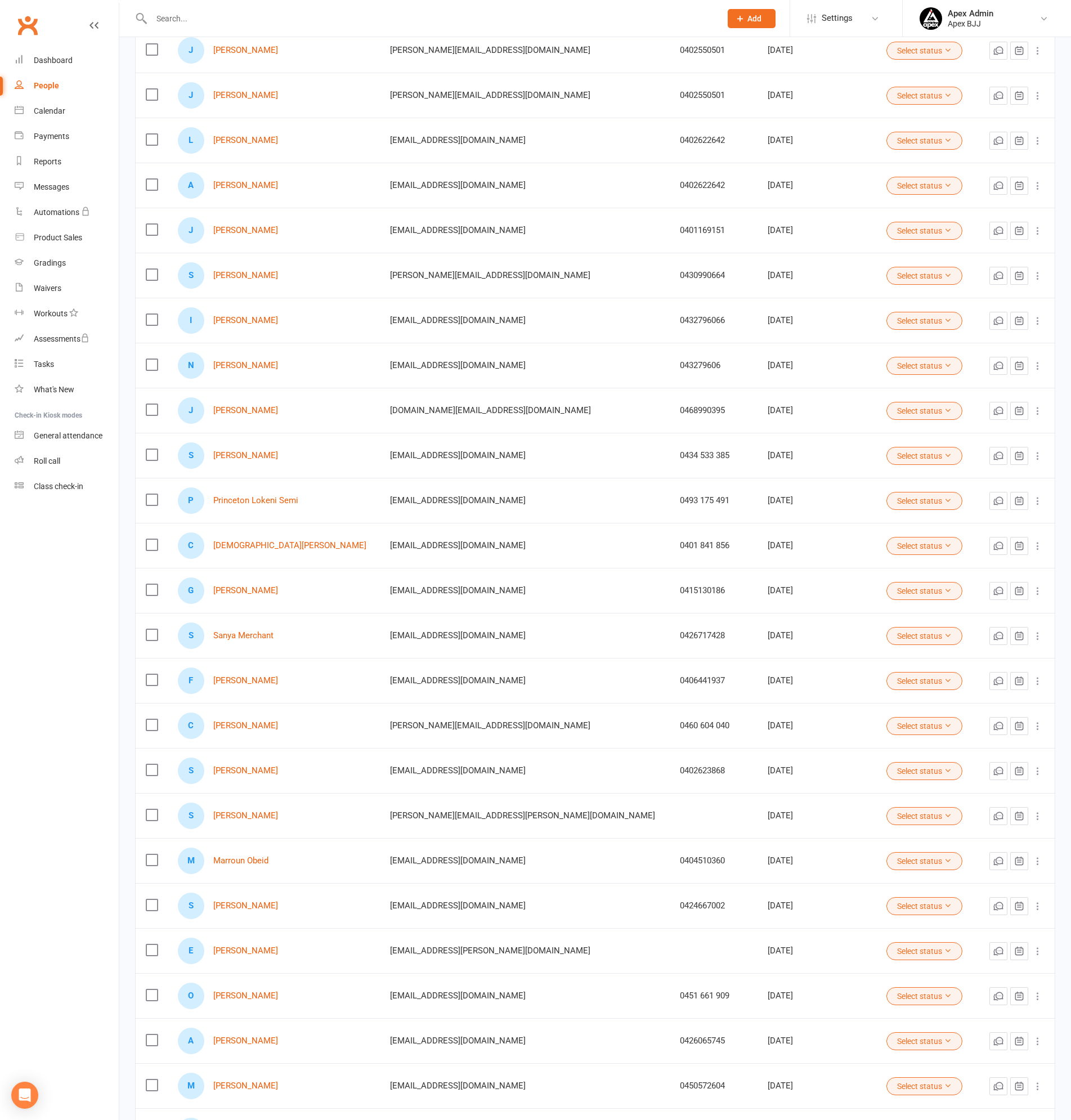
scroll to position [1857, 0]
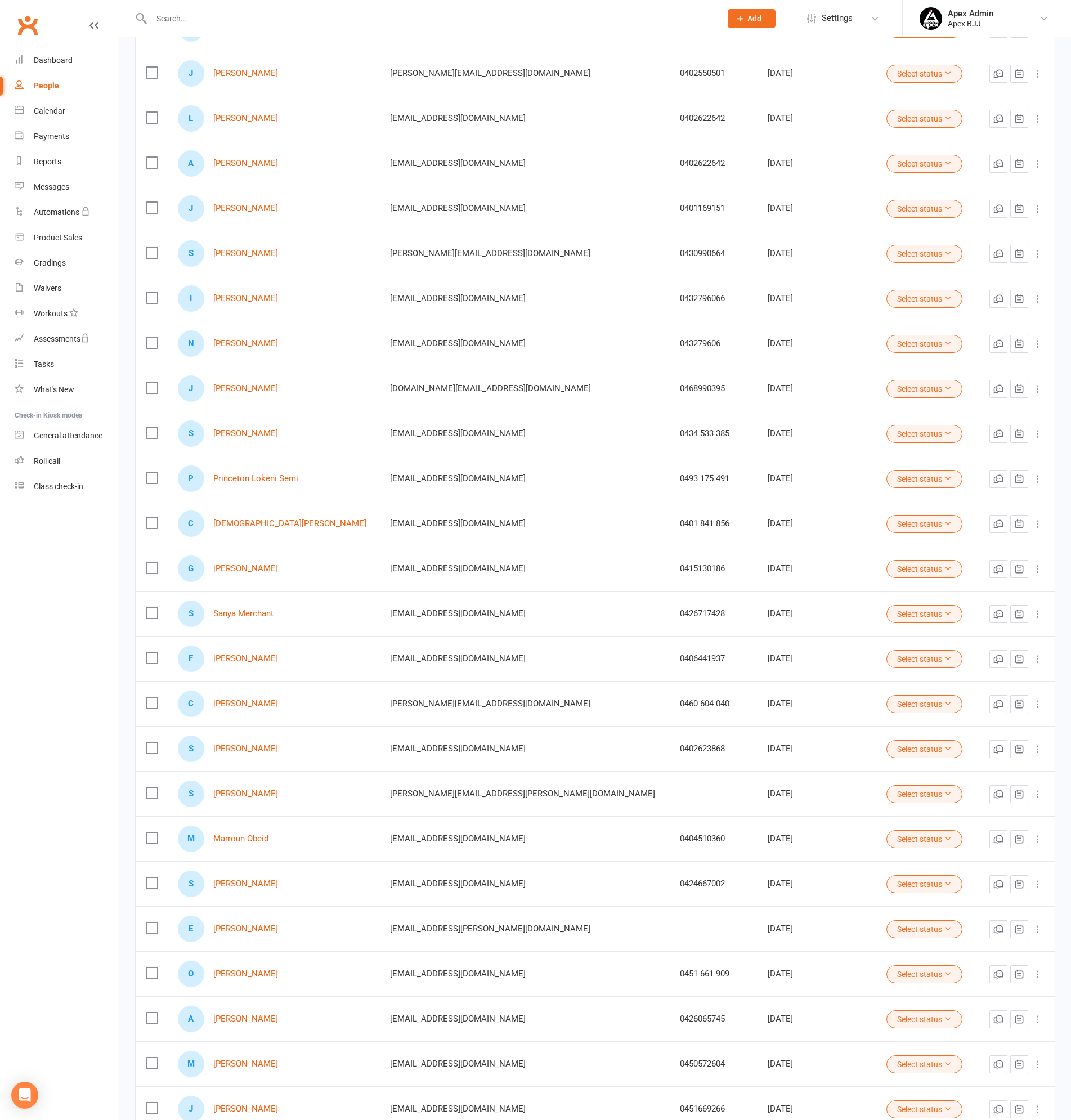
click at [150, 838] on label at bounding box center [152, 838] width 11 height 11
click at [150, 833] on input "checkbox" at bounding box center [152, 833] width 11 height 0
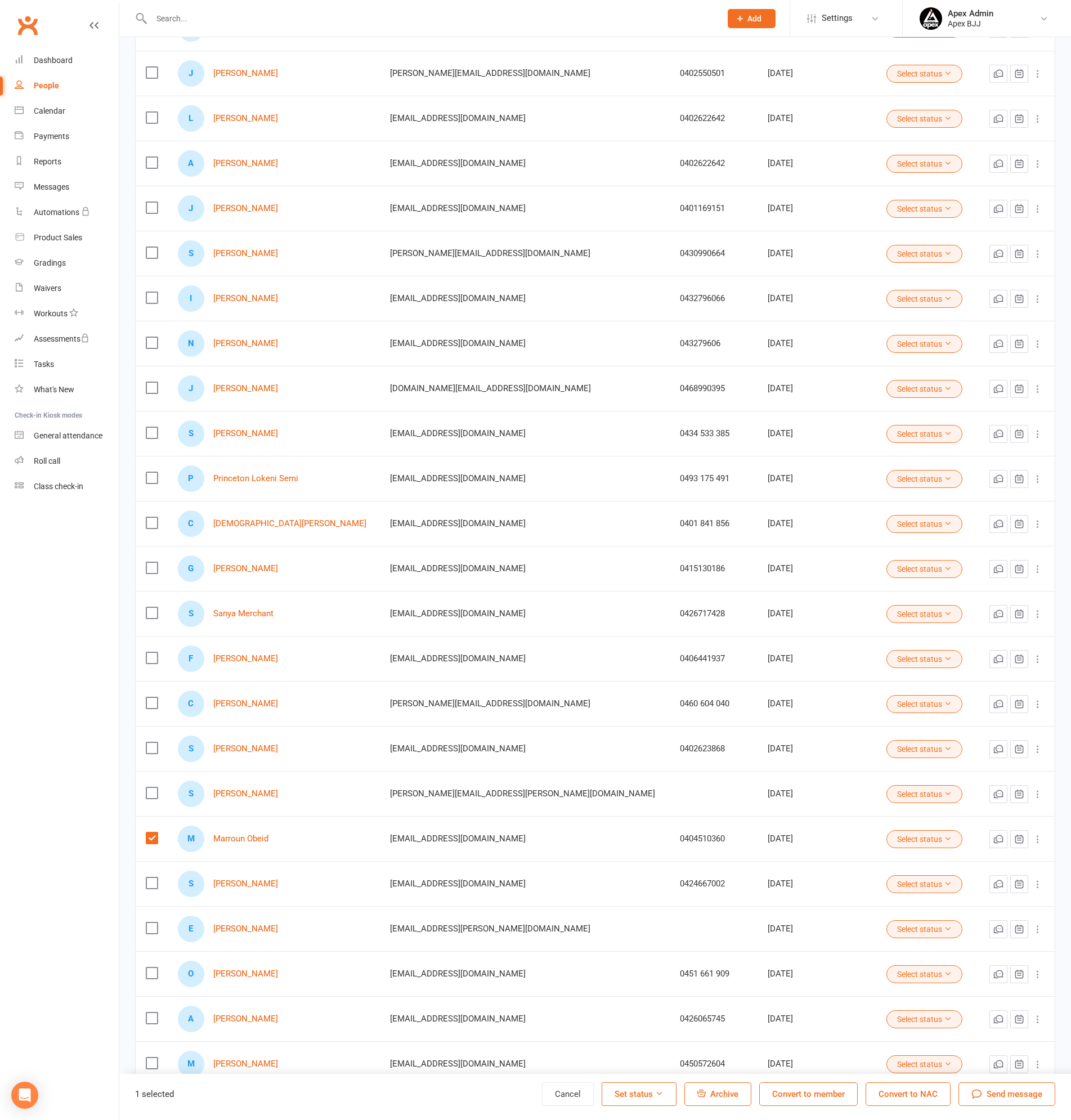
click at [722, 1092] on span "Archive" at bounding box center [724, 1094] width 28 height 10
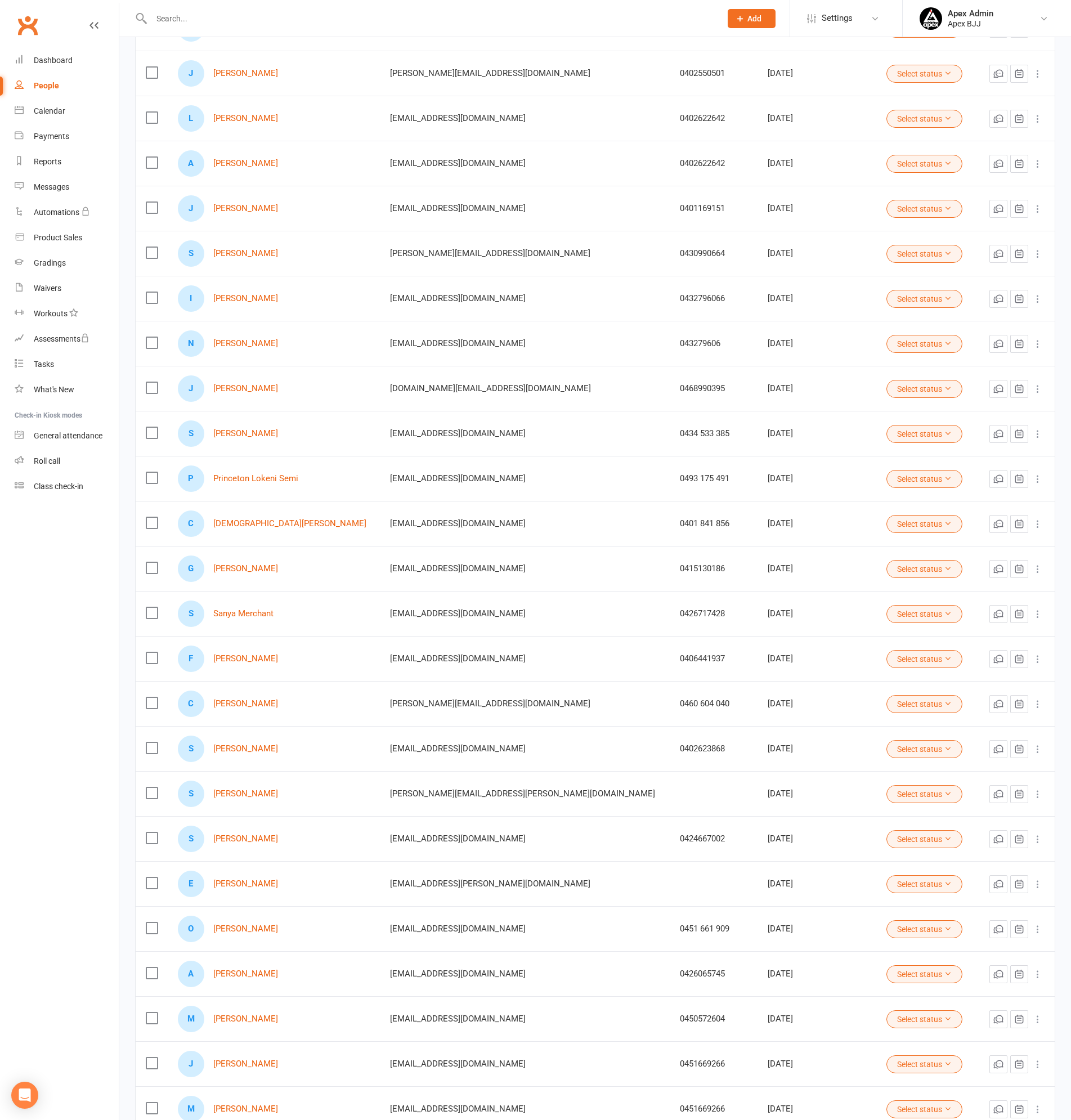
click at [215, 25] on input "text" at bounding box center [430, 18] width 565 height 16
type input "o"
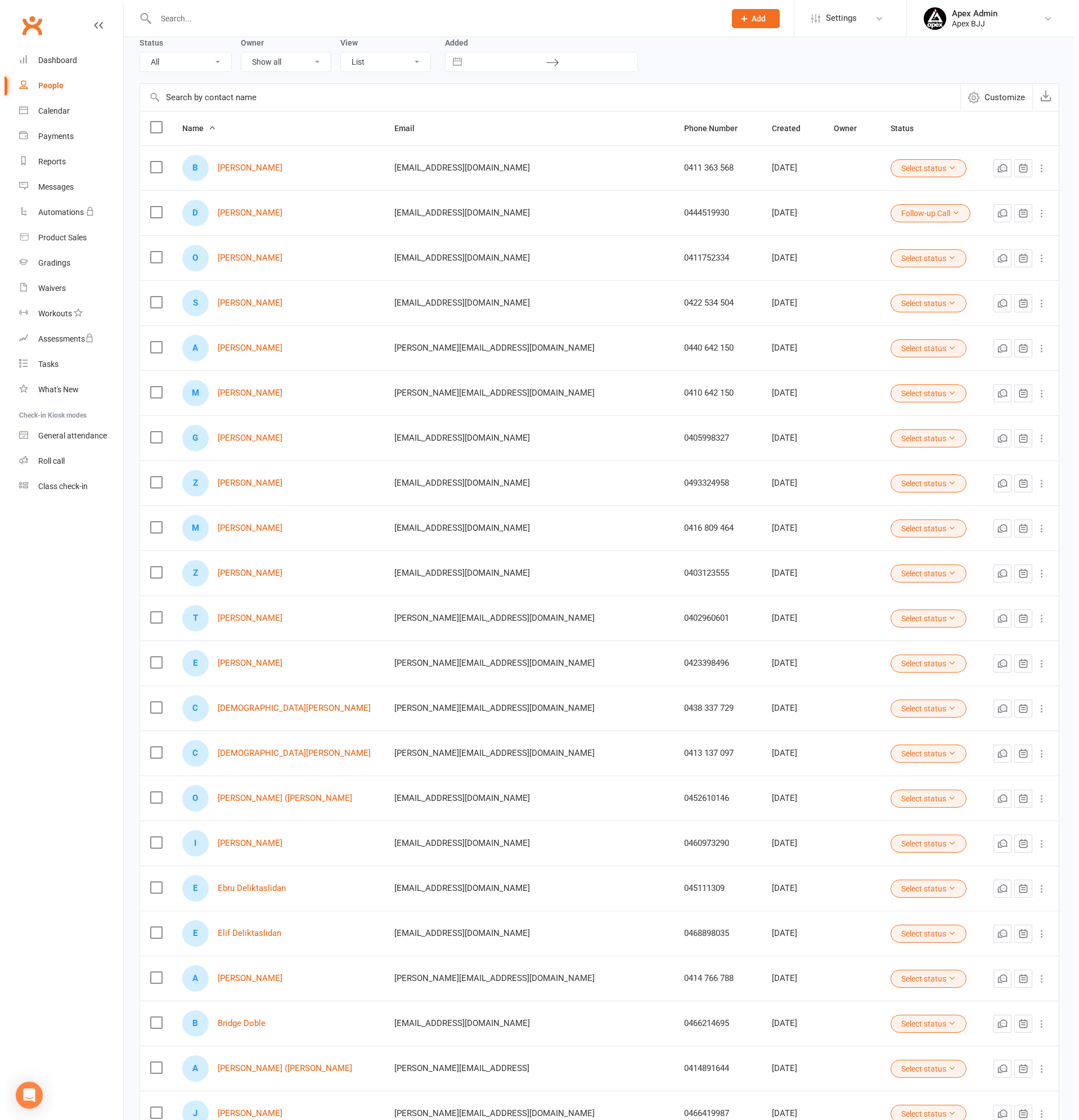
scroll to position [0, 0]
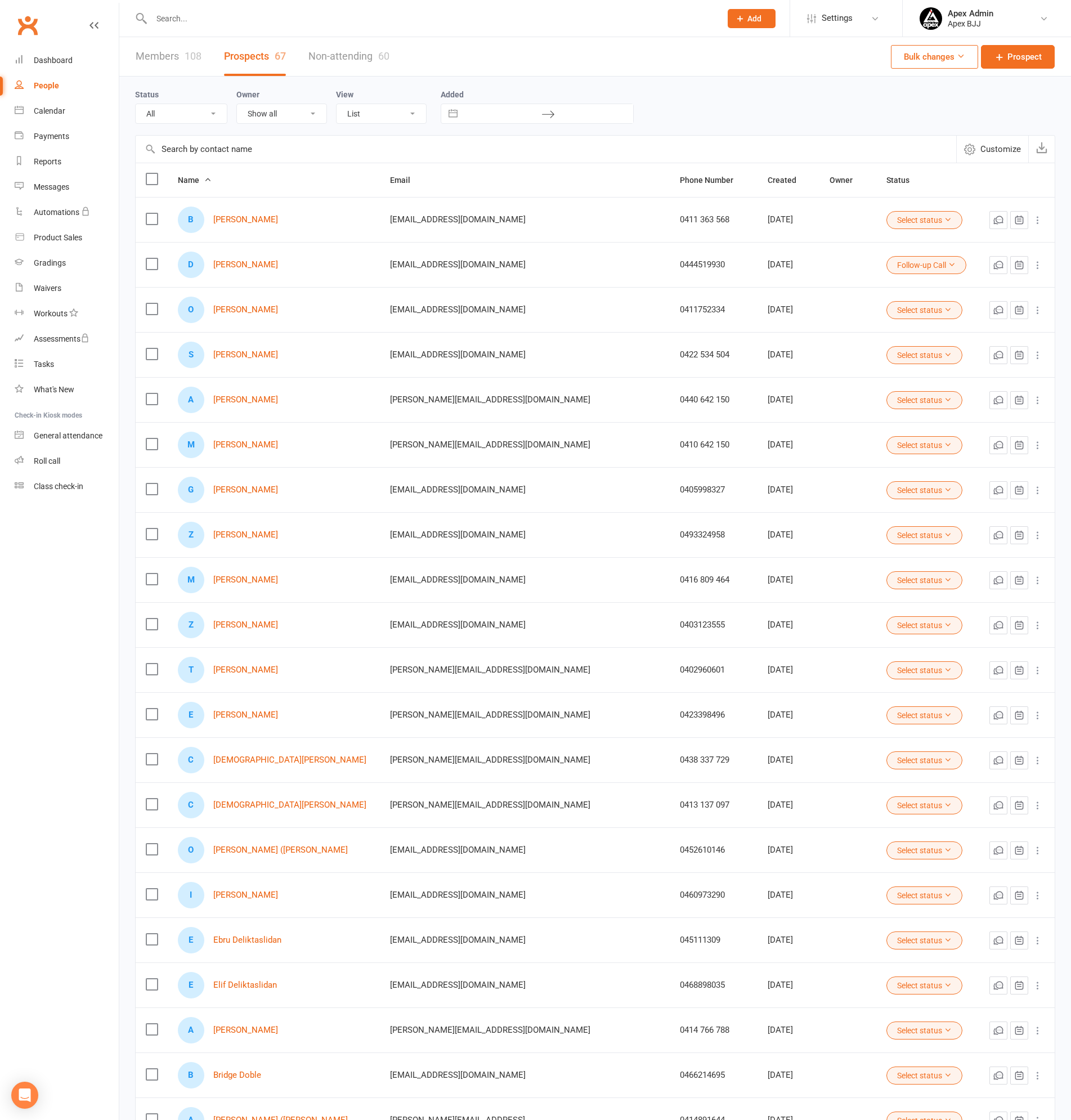
click at [159, 52] on link "Members 108" at bounding box center [168, 56] width 66 height 39
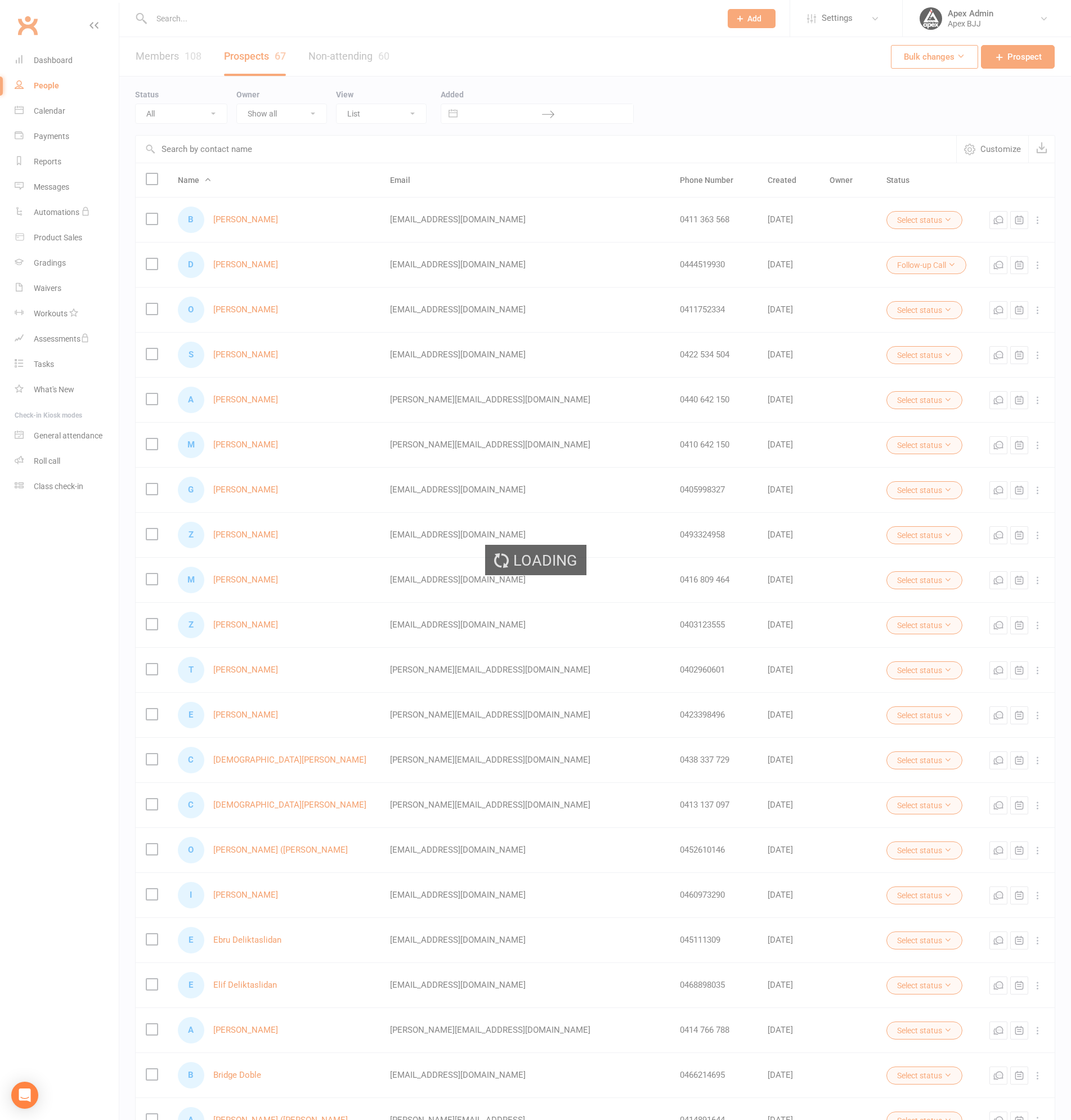
select select "100"
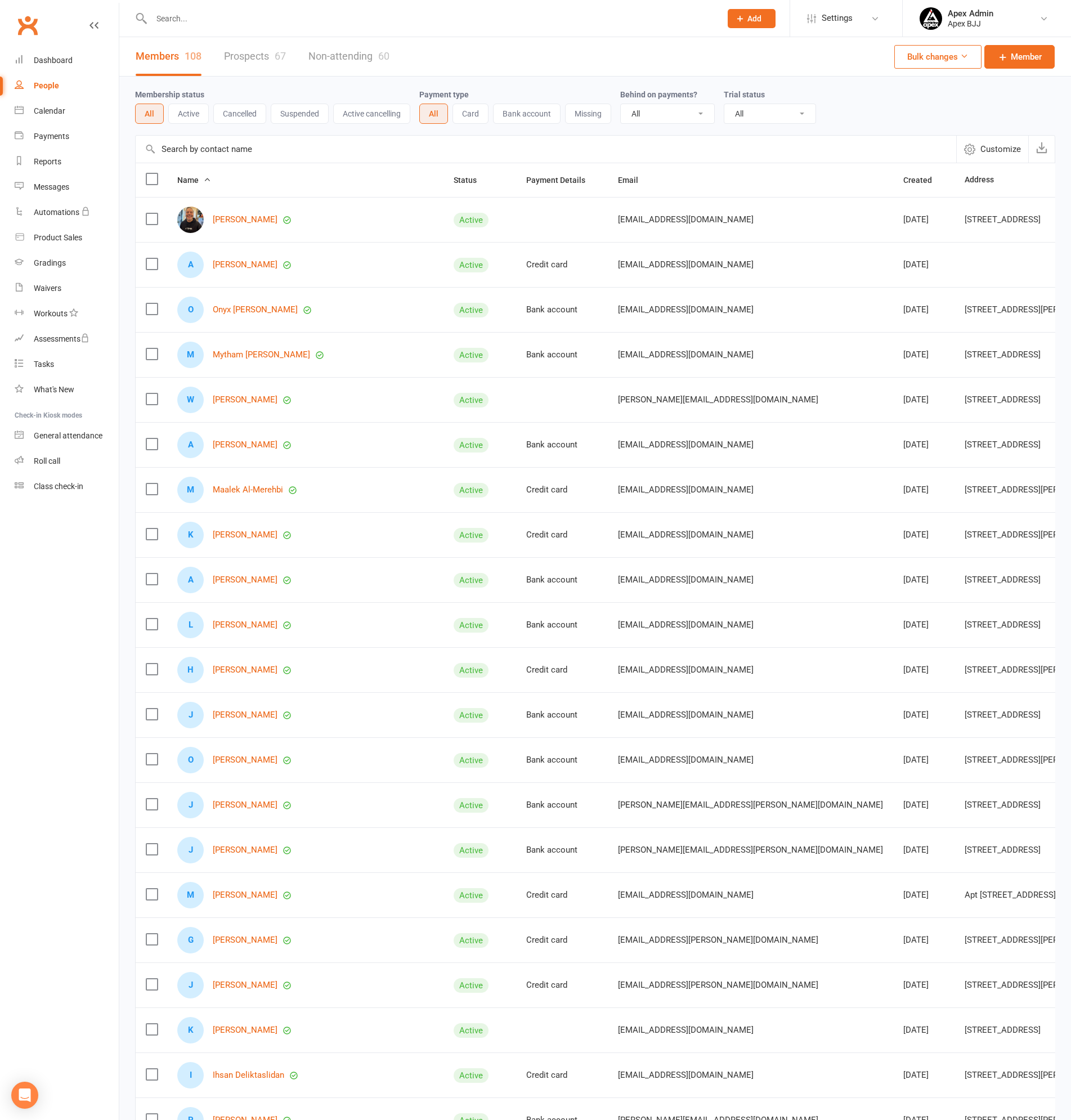
click at [193, 21] on input "text" at bounding box center [430, 18] width 565 height 16
type input "pogun"
click at [209, 47] on div "Ogun Sam Bas" at bounding box center [193, 50] width 62 height 17
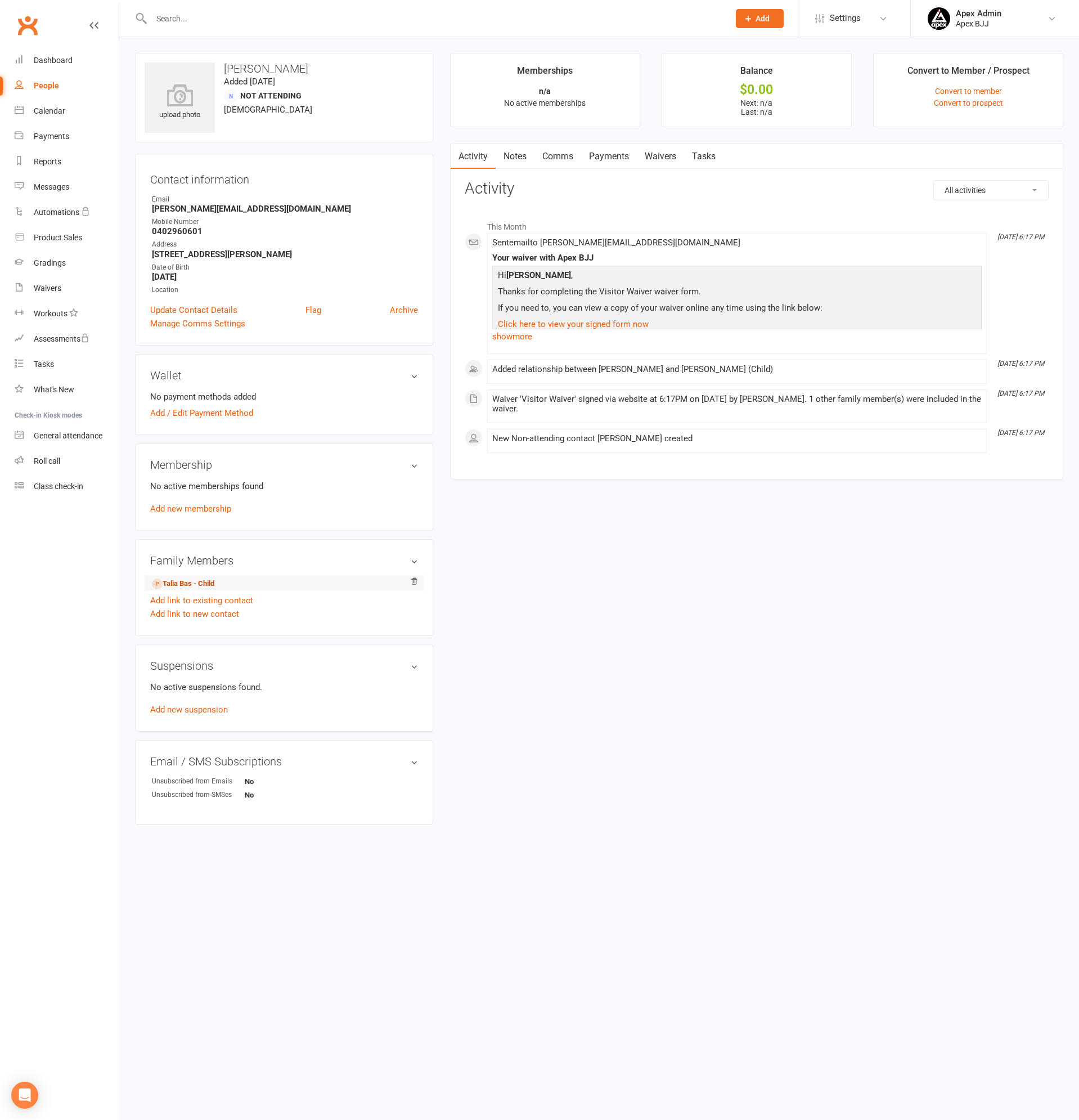
click at [182, 581] on link "Talia Bas - Child" at bounding box center [183, 584] width 62 height 12
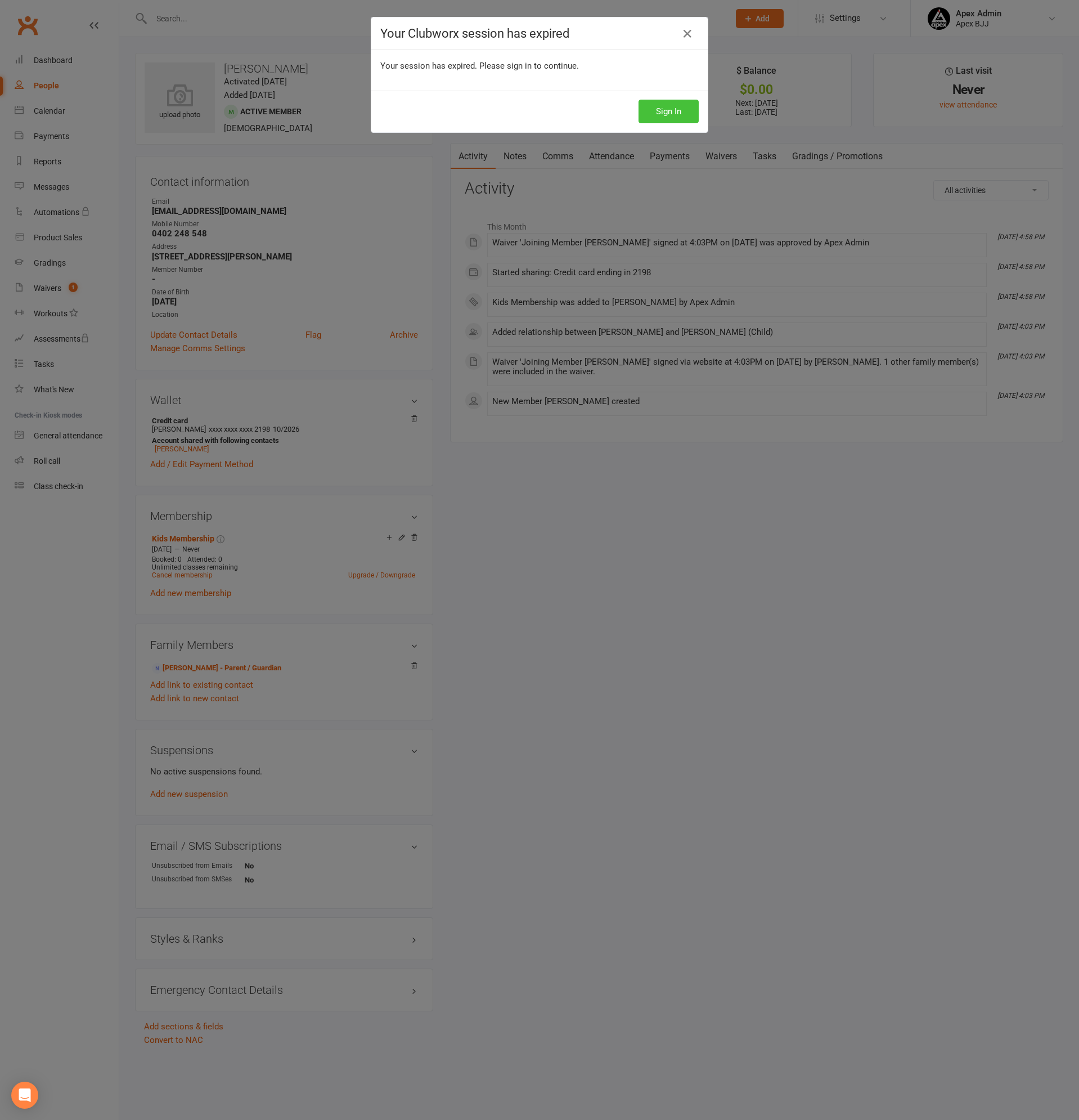
click at [665, 110] on button "Sign In" at bounding box center [669, 111] width 60 height 24
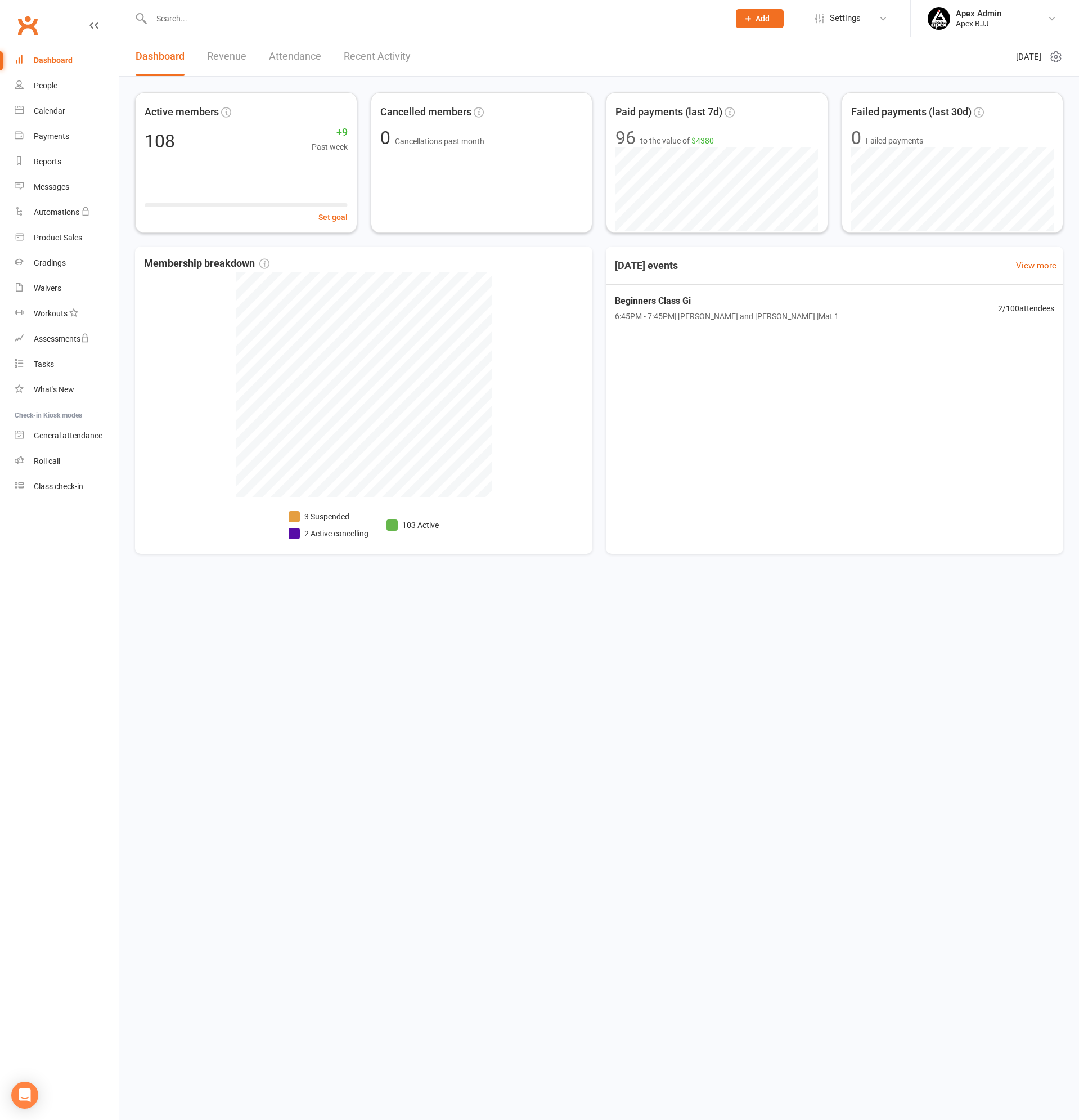
click at [177, 22] on input "text" at bounding box center [435, 18] width 574 height 16
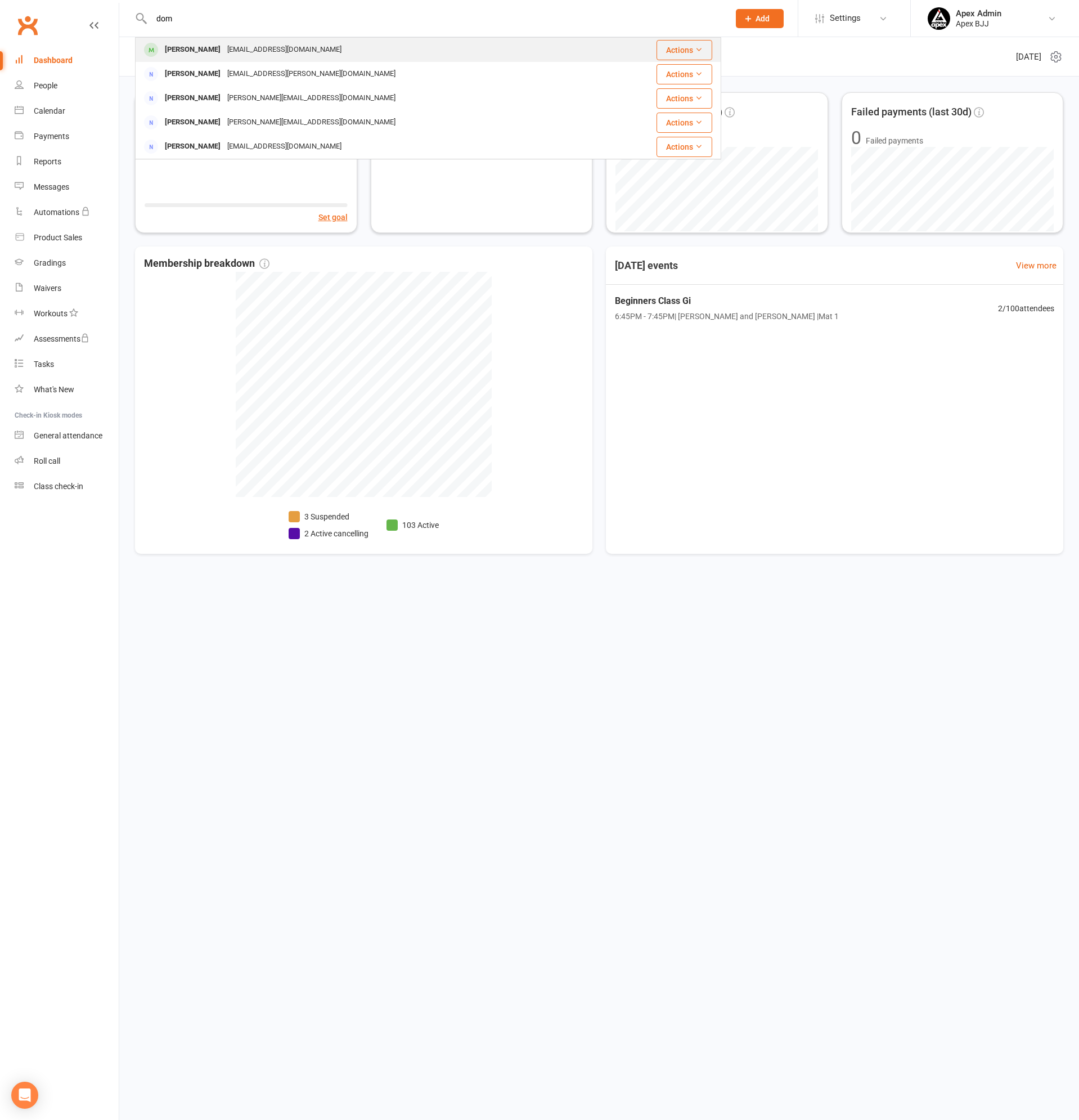
type input "dom"
click at [198, 48] on div "[PERSON_NAME]" at bounding box center [192, 50] width 62 height 17
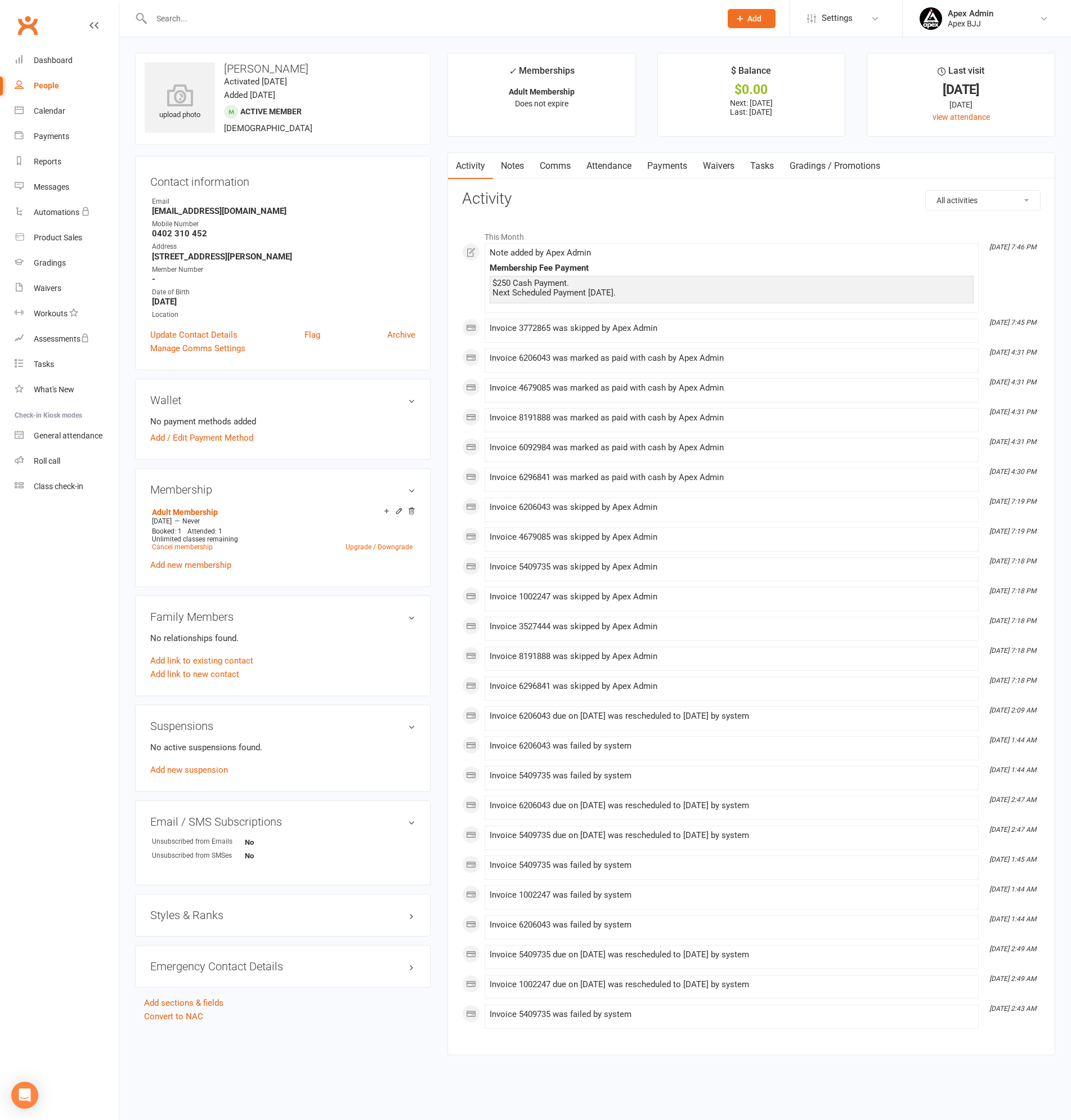
click at [680, 165] on link "Payments" at bounding box center [667, 166] width 55 height 26
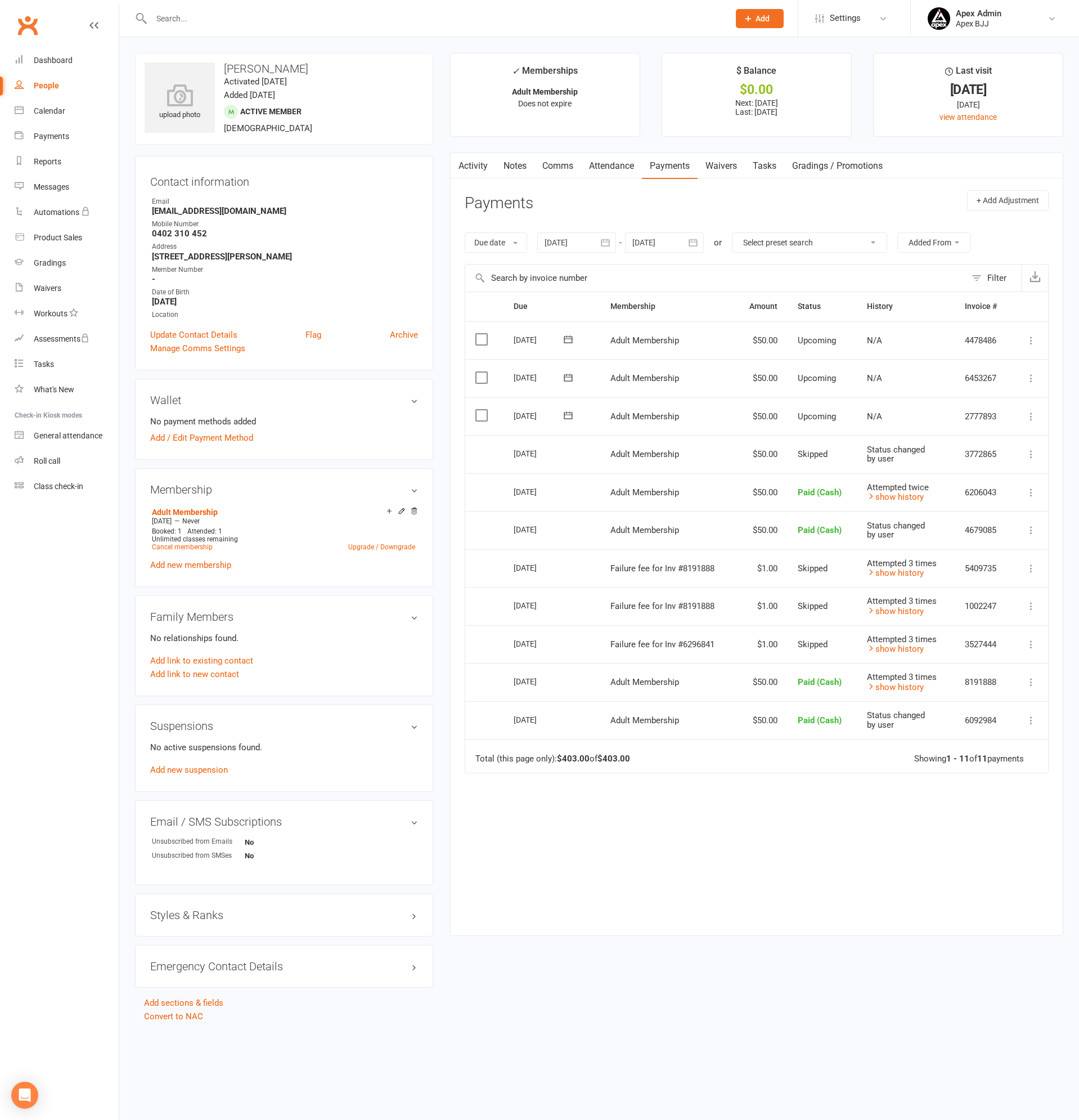
click at [694, 242] on icon "button" at bounding box center [693, 242] width 8 height 7
click at [823, 270] on icon "button" at bounding box center [821, 270] width 8 height 9
click at [725, 396] on span "25" at bounding box center [720, 398] width 9 height 9
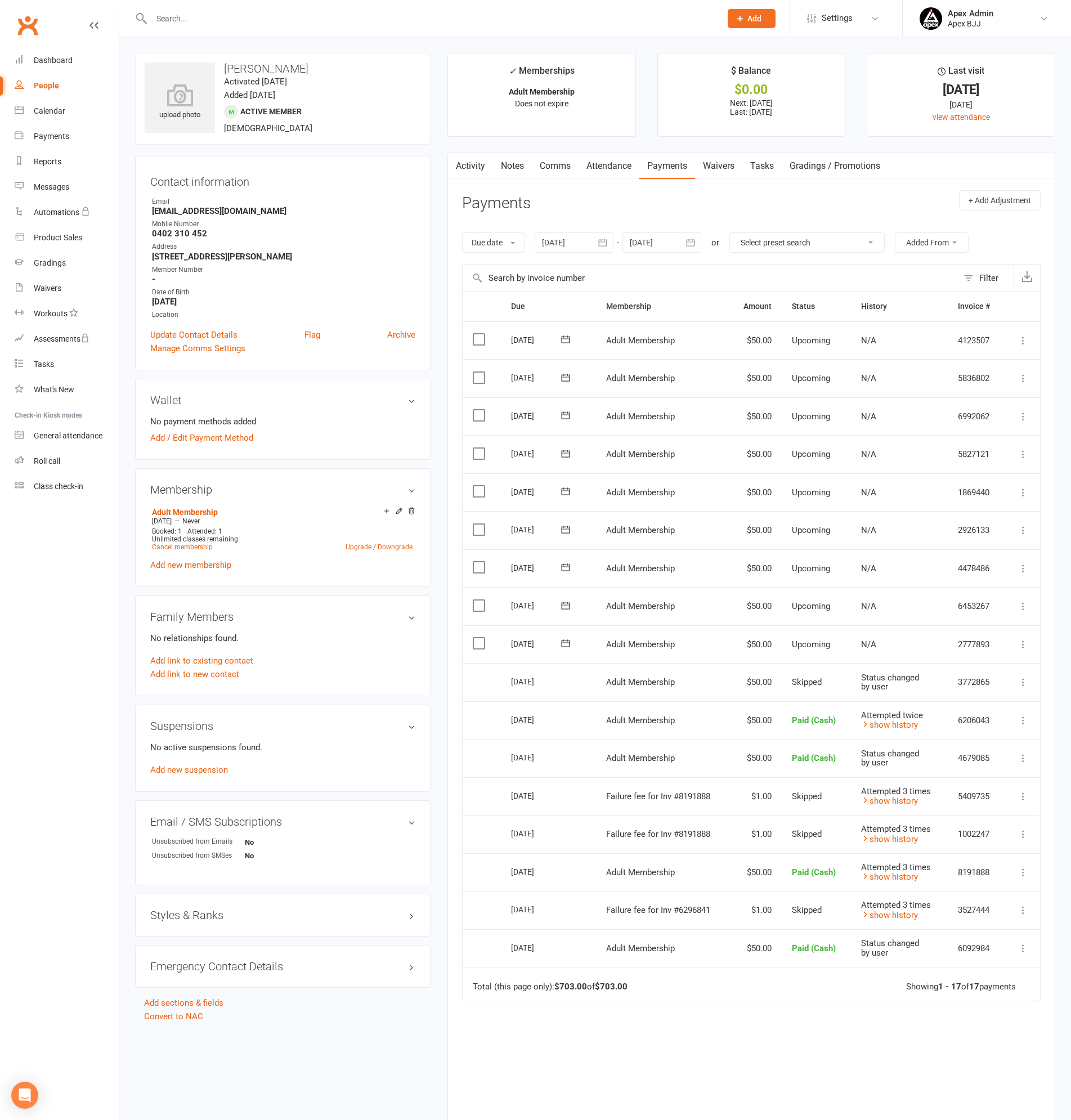
click at [692, 240] on icon "button" at bounding box center [690, 243] width 11 height 11
click at [818, 266] on icon "button" at bounding box center [818, 270] width 8 height 9
click at [723, 349] on button "16" at bounding box center [717, 355] width 24 height 20
type input "[DATE]"
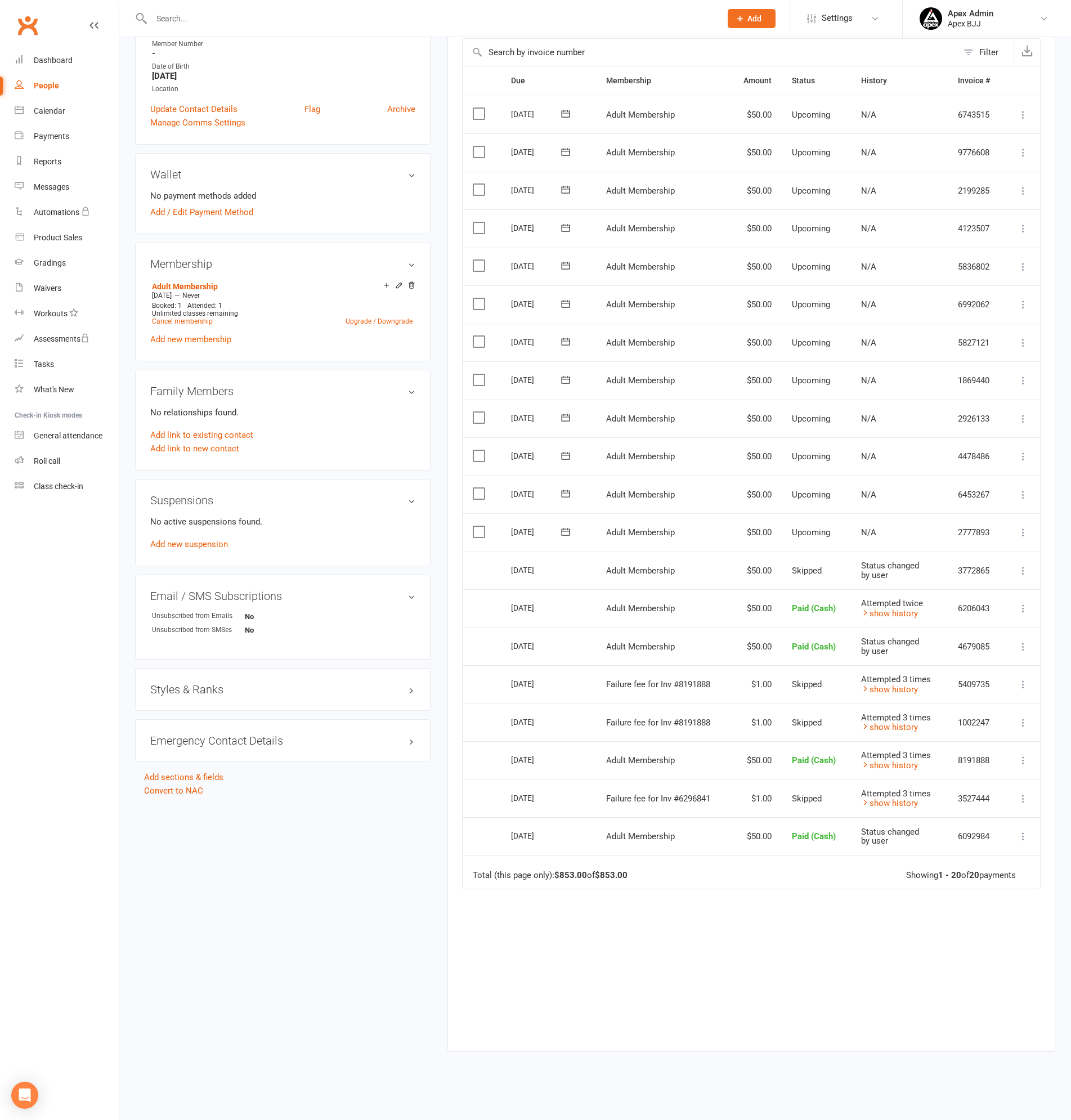
scroll to position [229, 0]
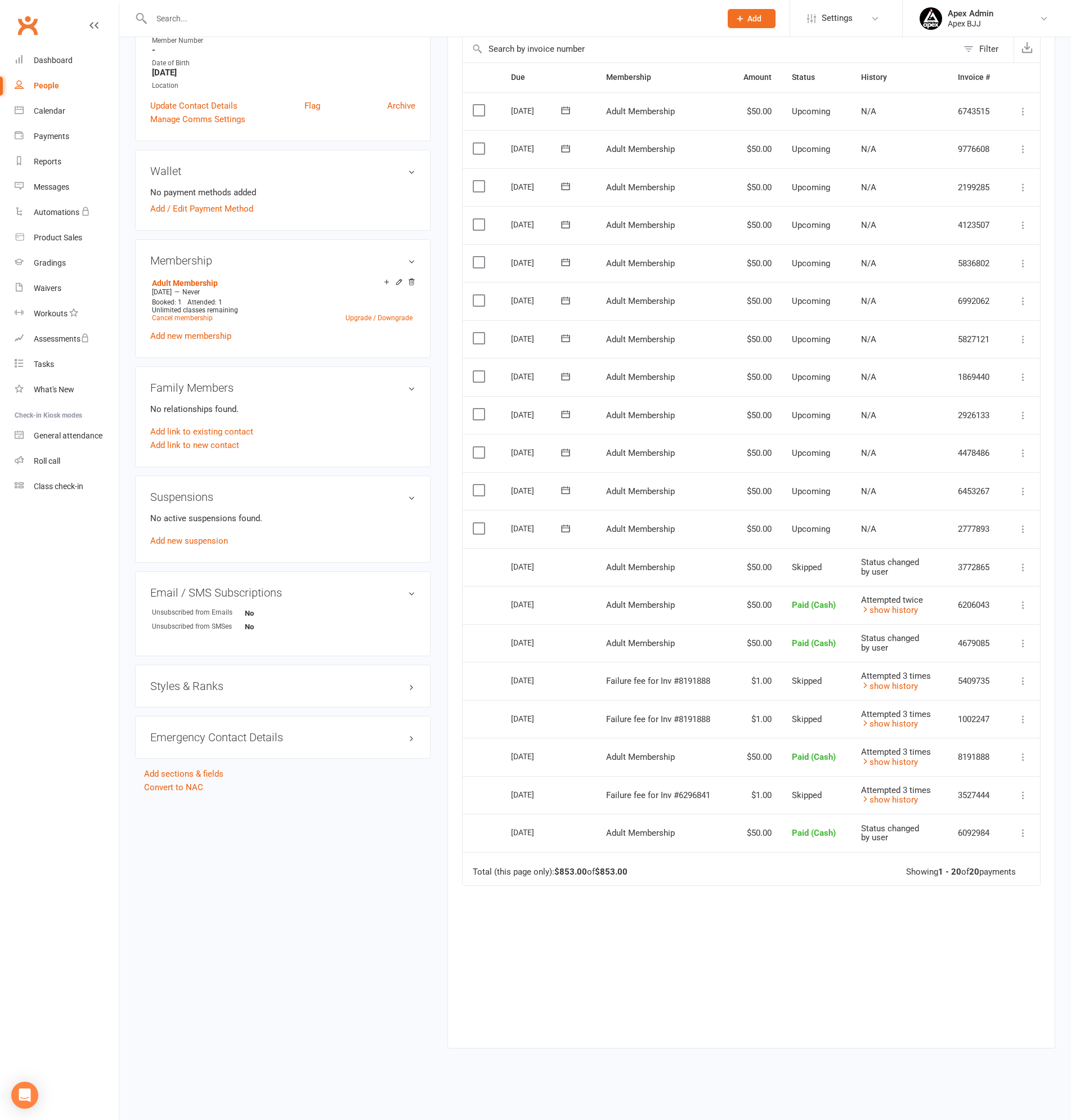
click at [1023, 565] on icon at bounding box center [1023, 567] width 11 height 11
click at [989, 588] on link "Mark as Paid (Cash)" at bounding box center [973, 589] width 112 height 22
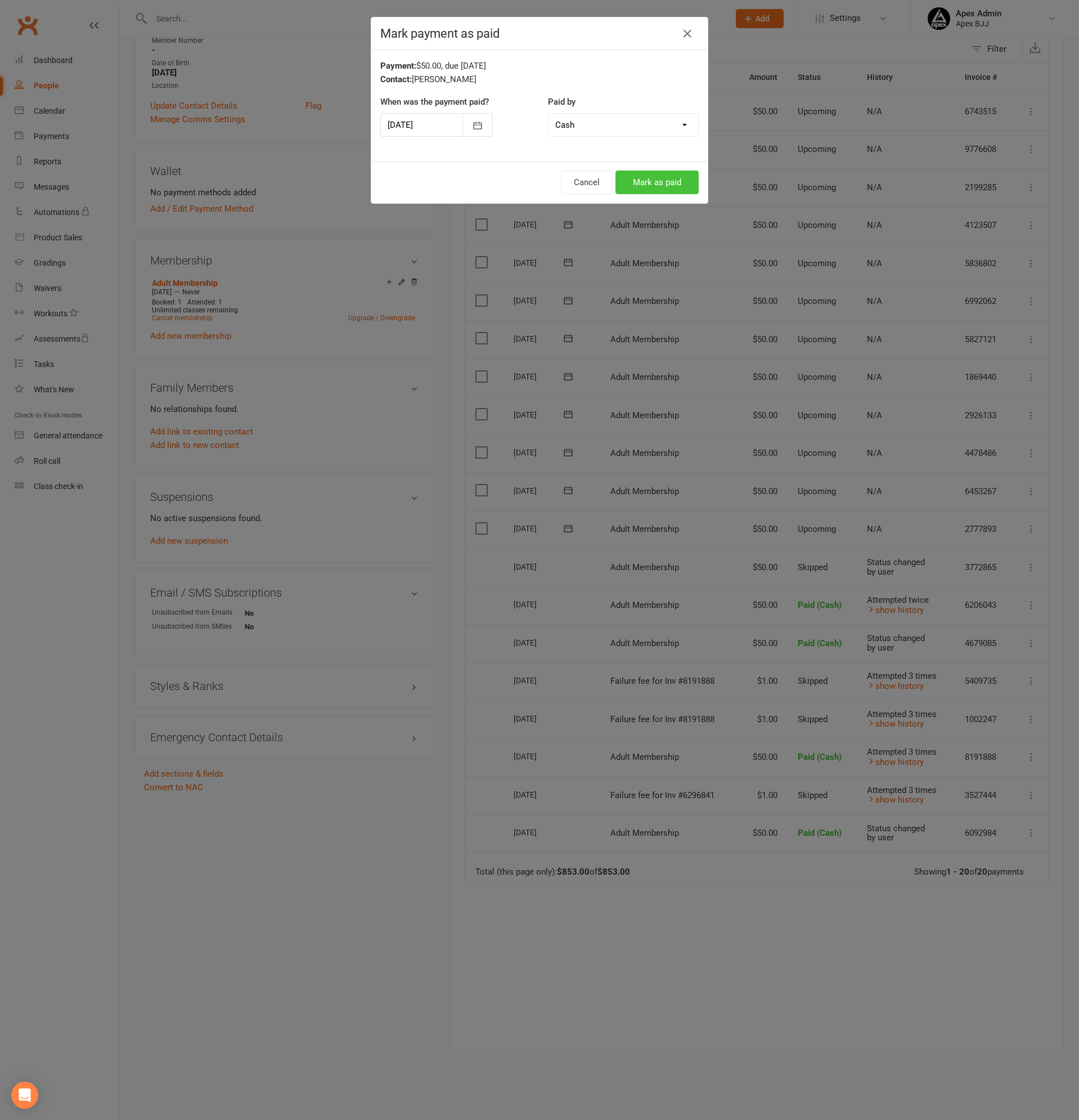
click at [674, 181] on button "Mark as paid" at bounding box center [657, 182] width 83 height 24
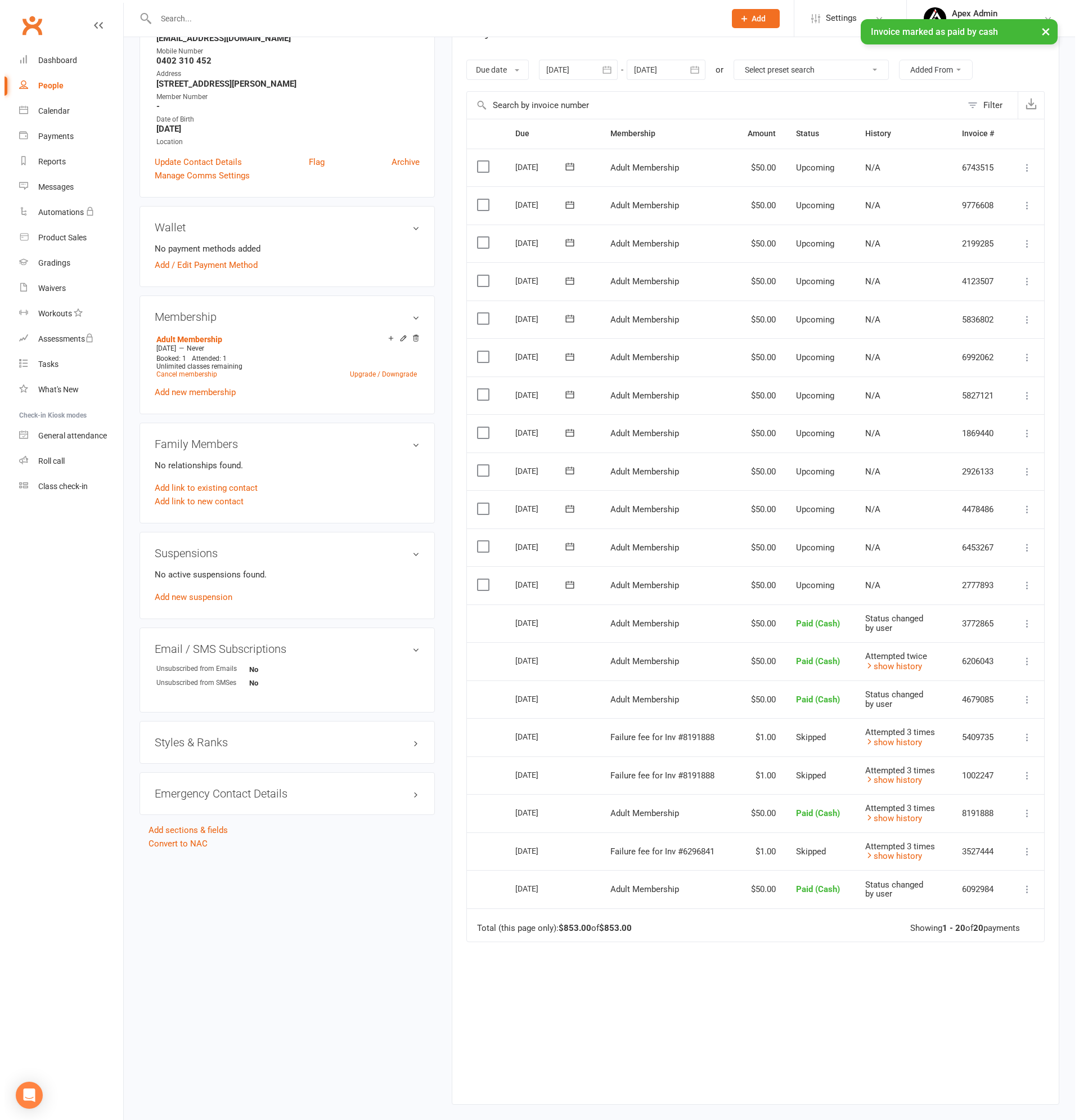
scroll to position [117, 0]
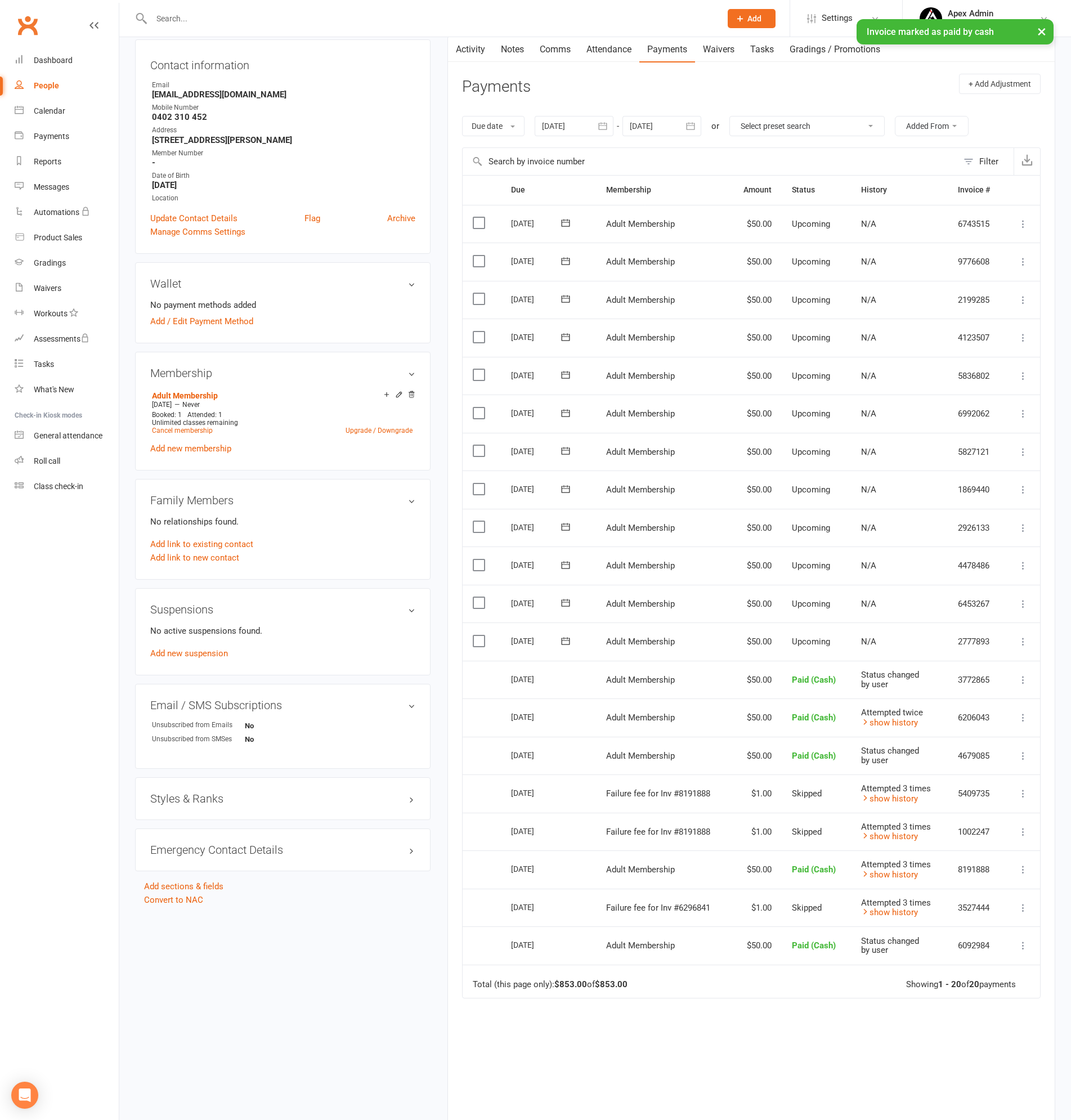
click at [1022, 642] on icon at bounding box center [1023, 642] width 11 height 11
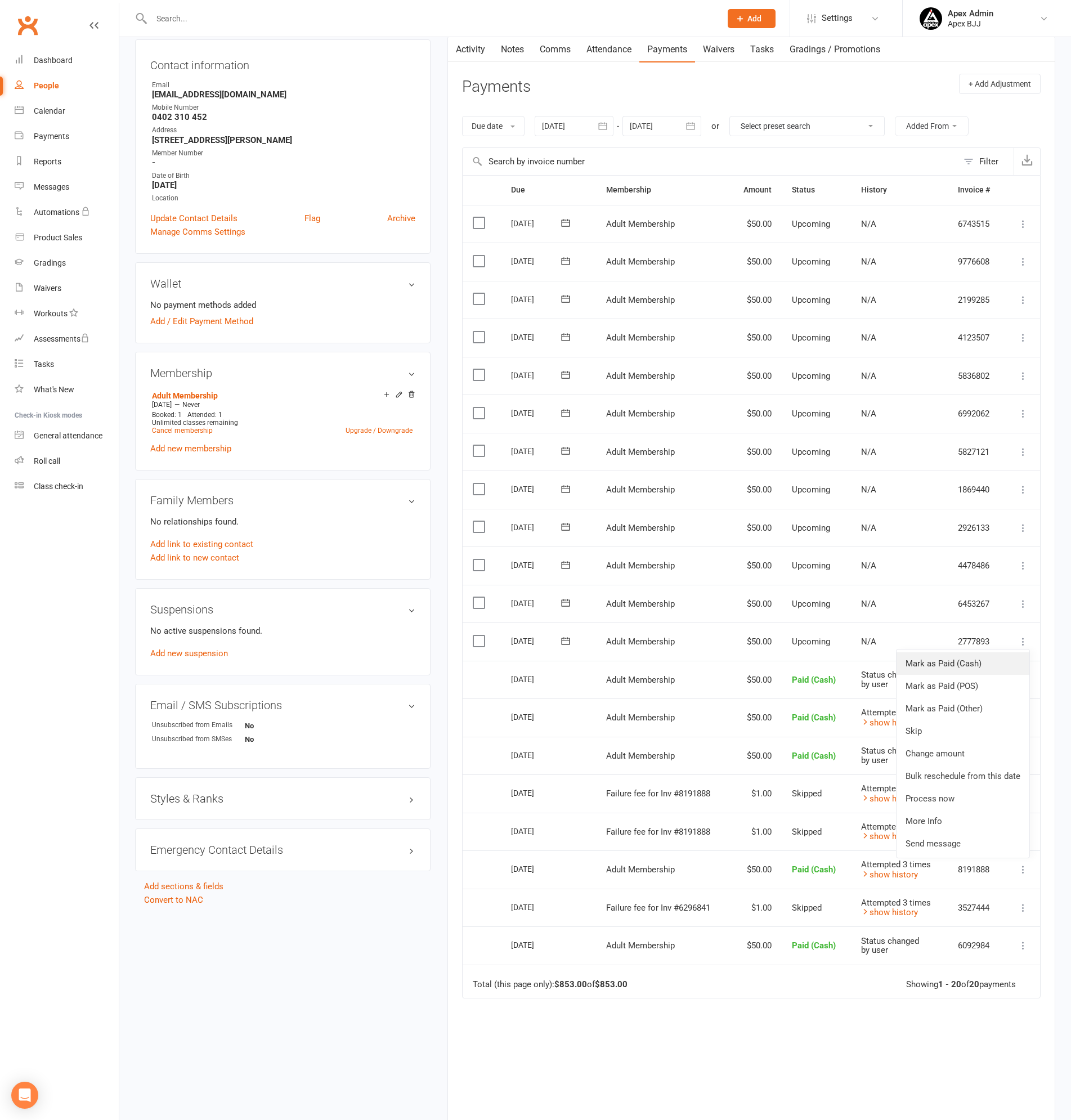
click at [935, 662] on link "Mark as Paid (Cash)" at bounding box center [963, 663] width 133 height 22
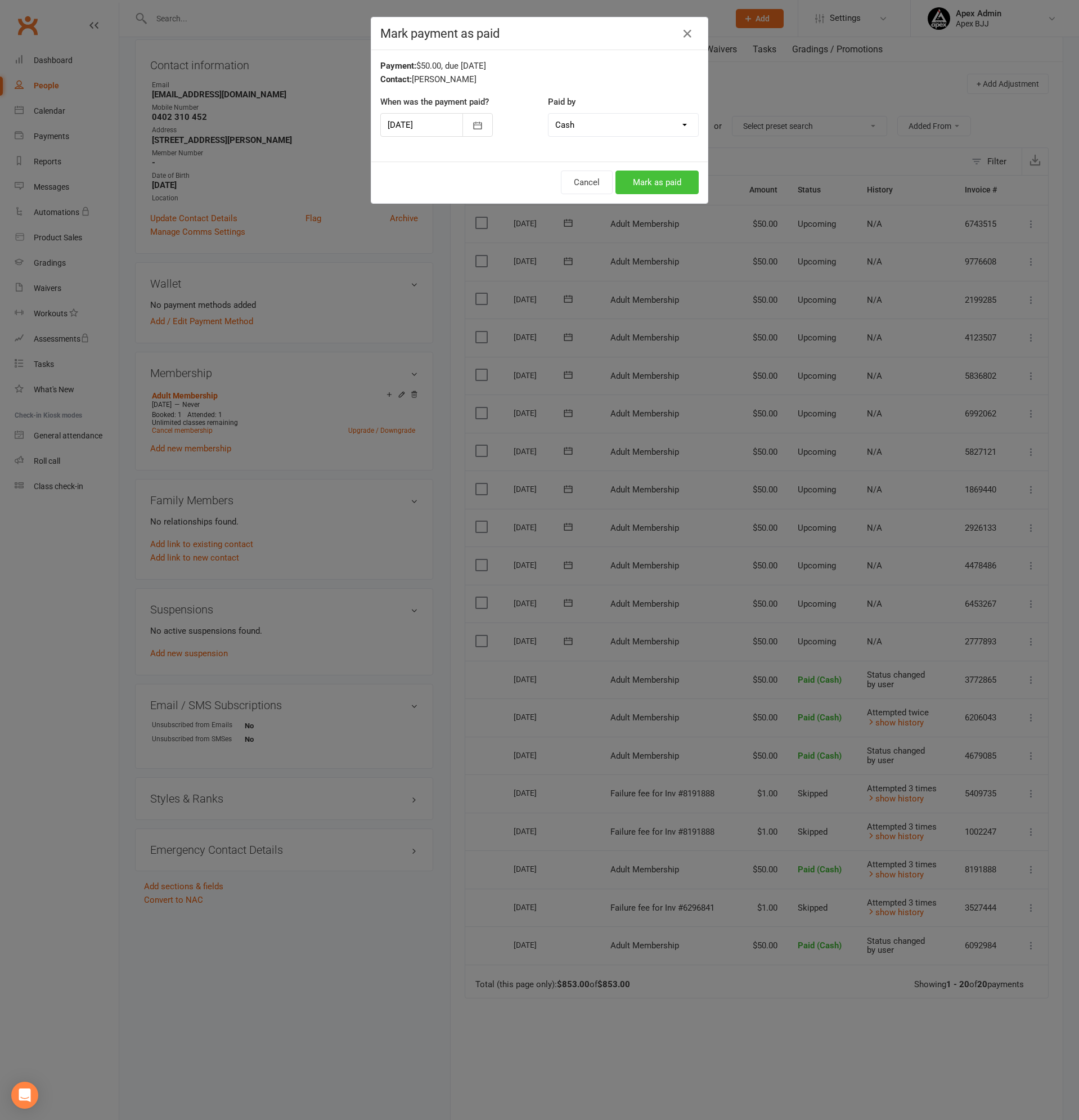
click at [669, 180] on button "Mark as paid" at bounding box center [657, 182] width 83 height 24
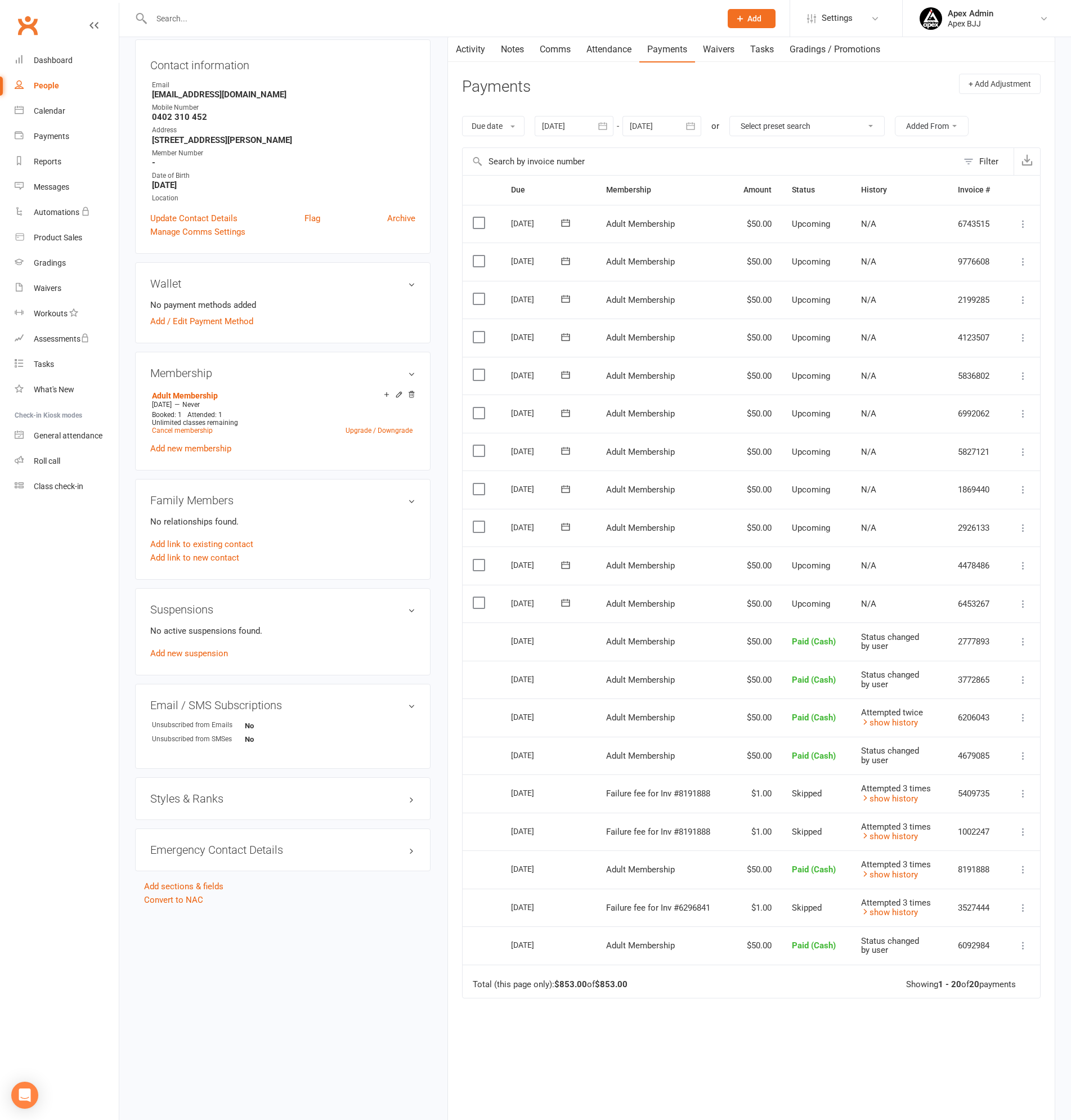
click at [1019, 604] on icon at bounding box center [1023, 604] width 11 height 11
click at [942, 625] on link "Mark as Paid (Cash)" at bounding box center [963, 625] width 133 height 22
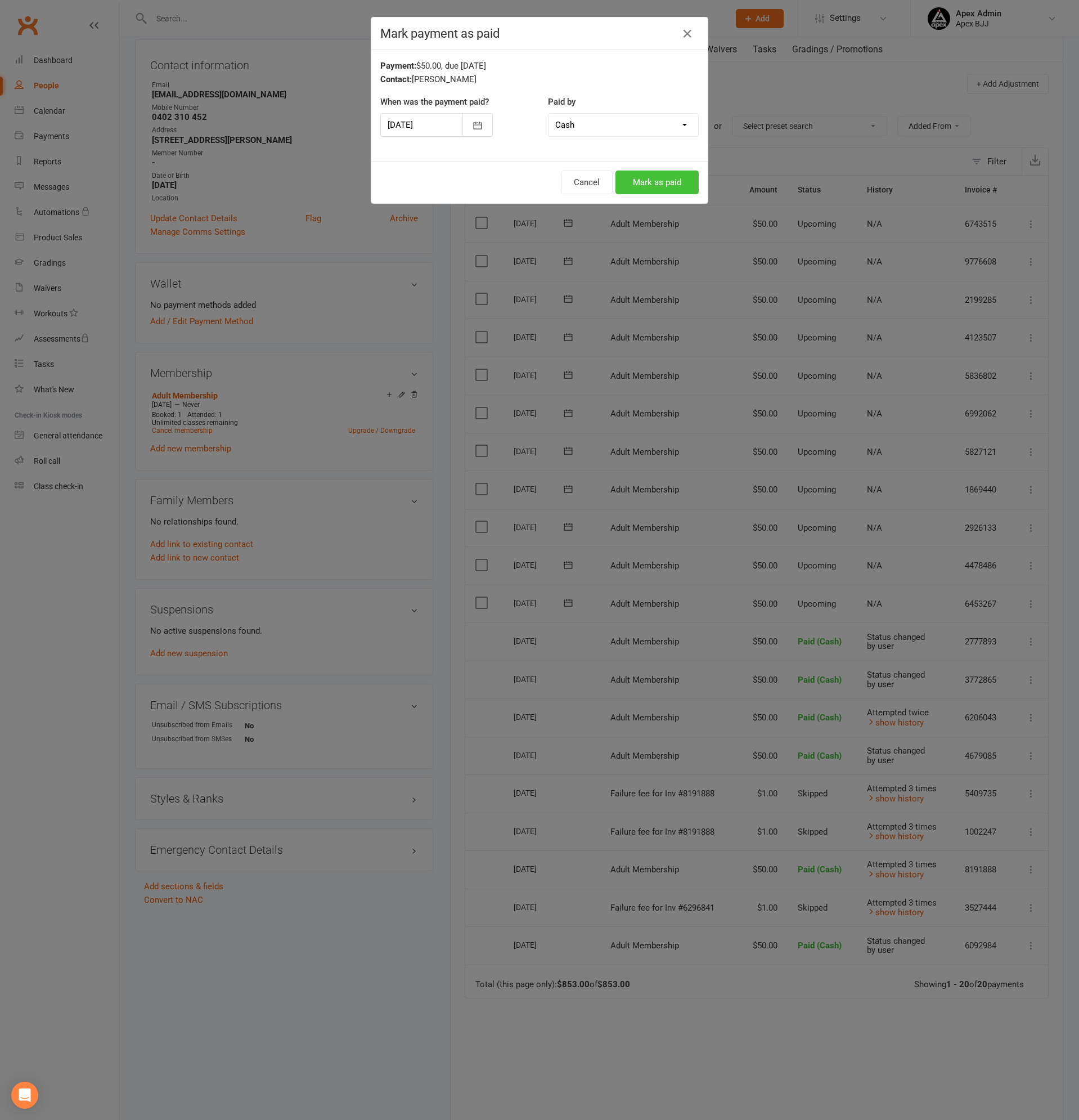
click at [661, 185] on button "Mark as paid" at bounding box center [657, 182] width 83 height 24
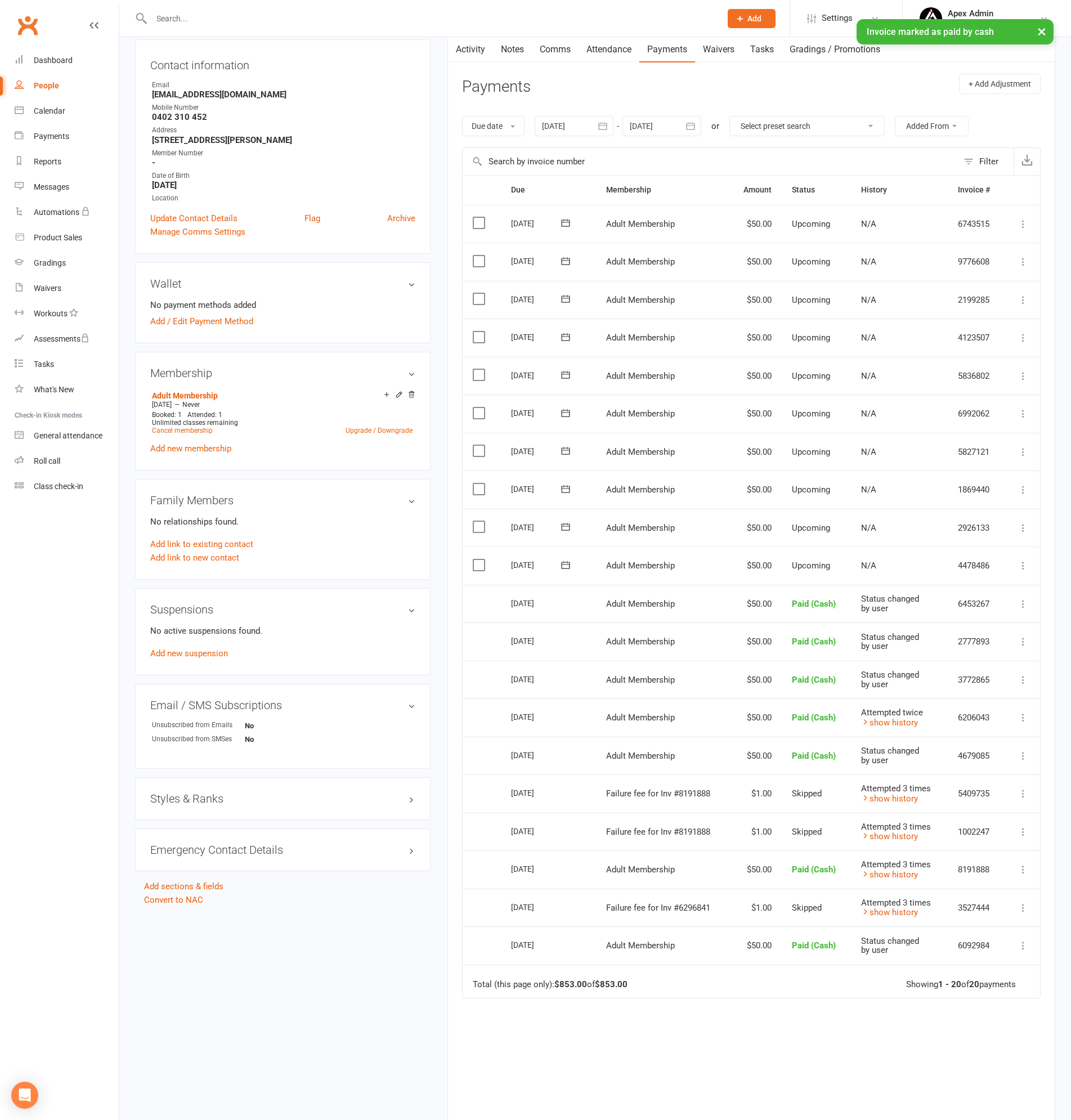
click at [1023, 565] on icon at bounding box center [1023, 565] width 11 height 11
click at [954, 586] on link "Mark as Paid (Cash)" at bounding box center [963, 587] width 133 height 22
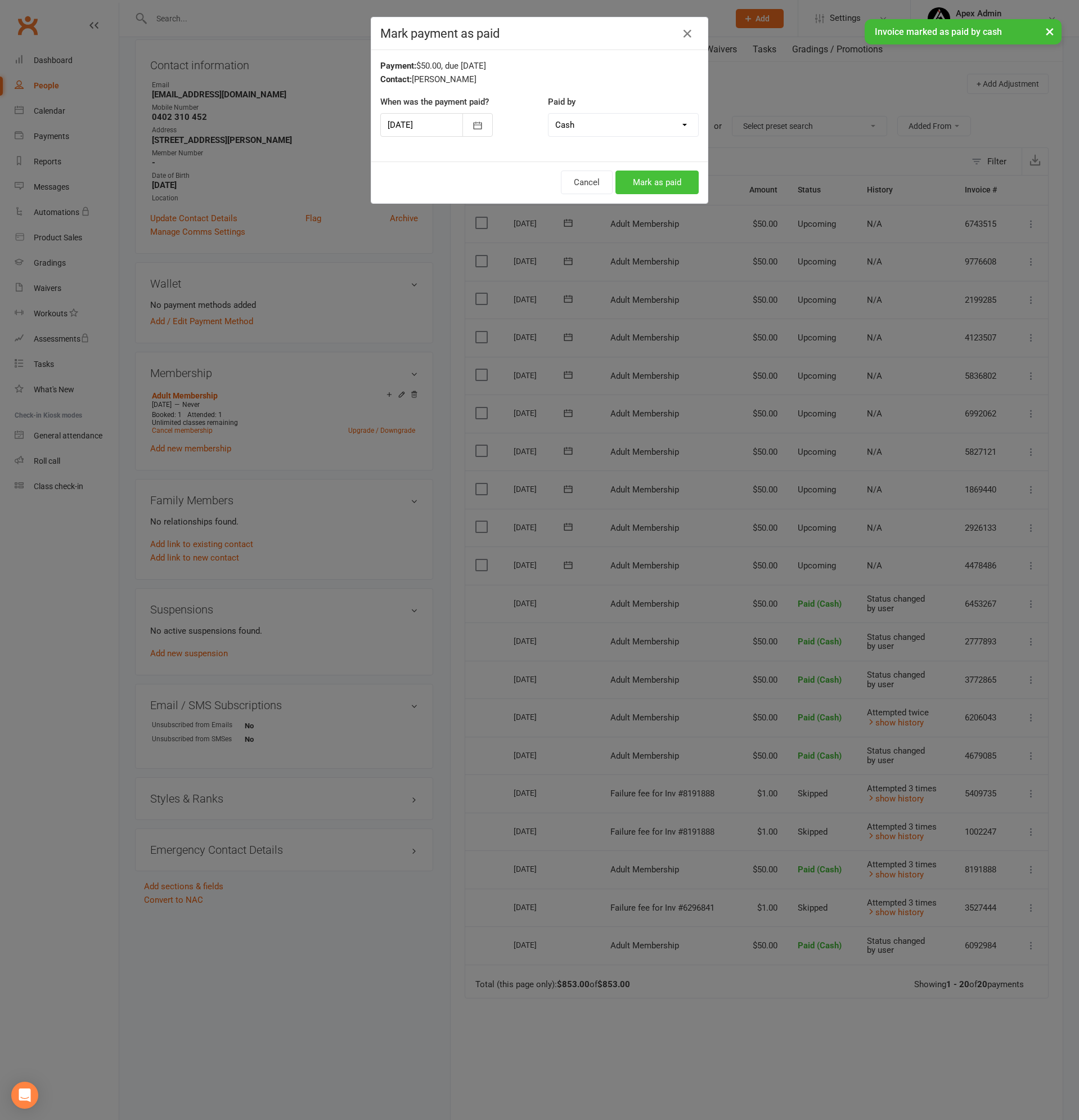
click at [672, 180] on button "Mark as paid" at bounding box center [657, 182] width 83 height 24
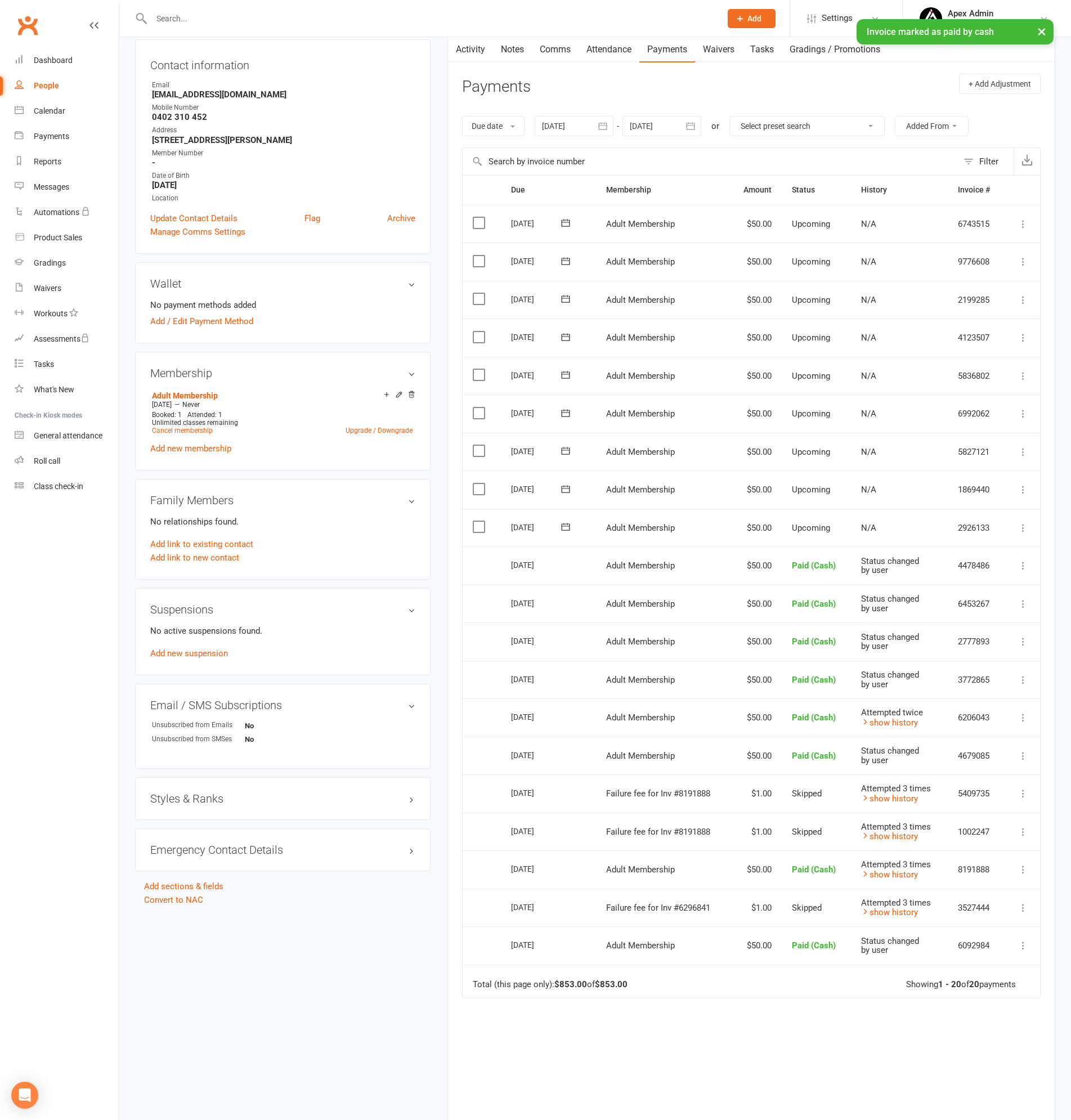
click at [1026, 527] on icon at bounding box center [1023, 528] width 11 height 11
click at [950, 546] on link "Mark as Paid (Cash)" at bounding box center [963, 549] width 133 height 22
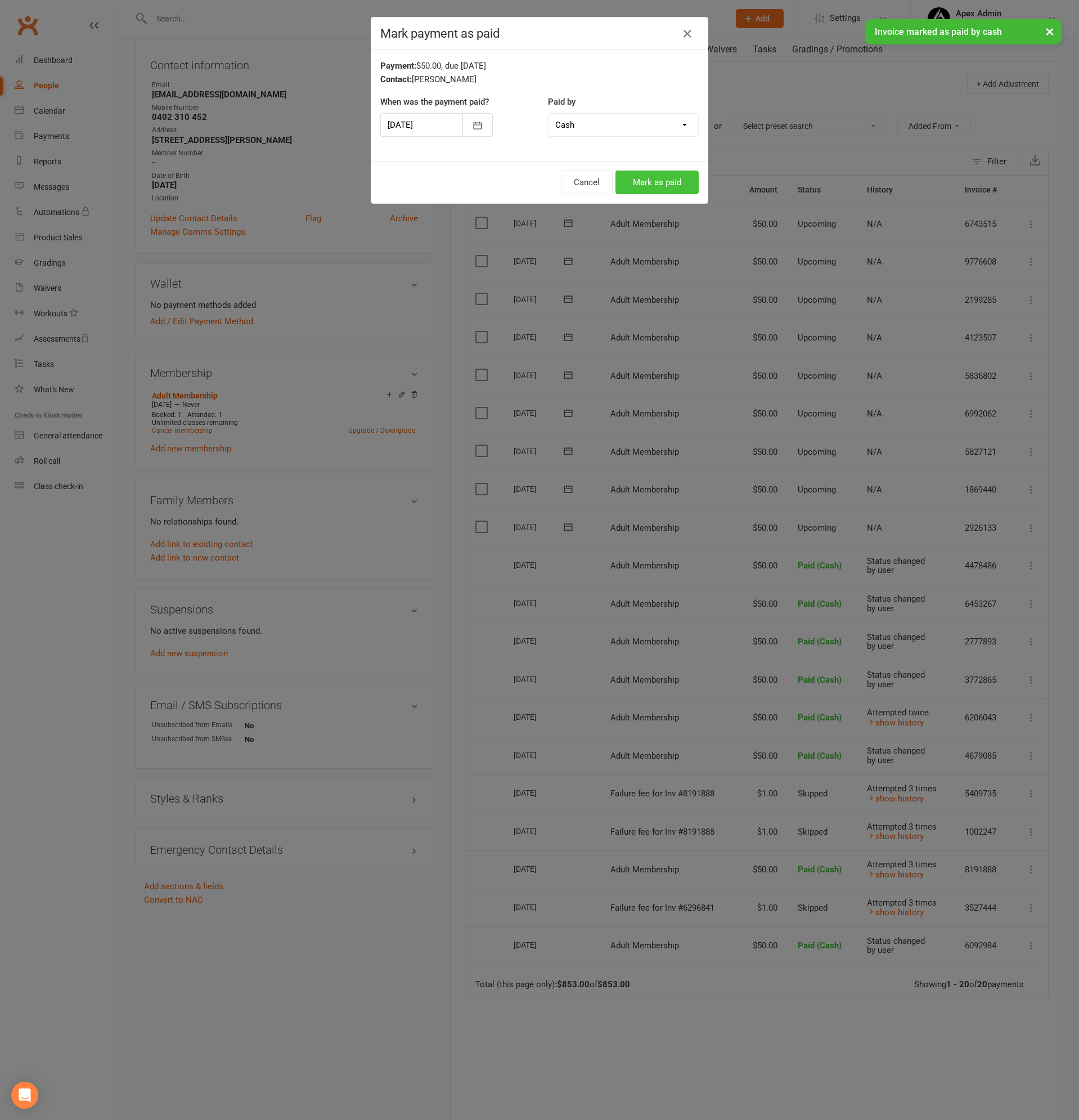
click at [657, 184] on button "Mark as paid" at bounding box center [657, 182] width 83 height 24
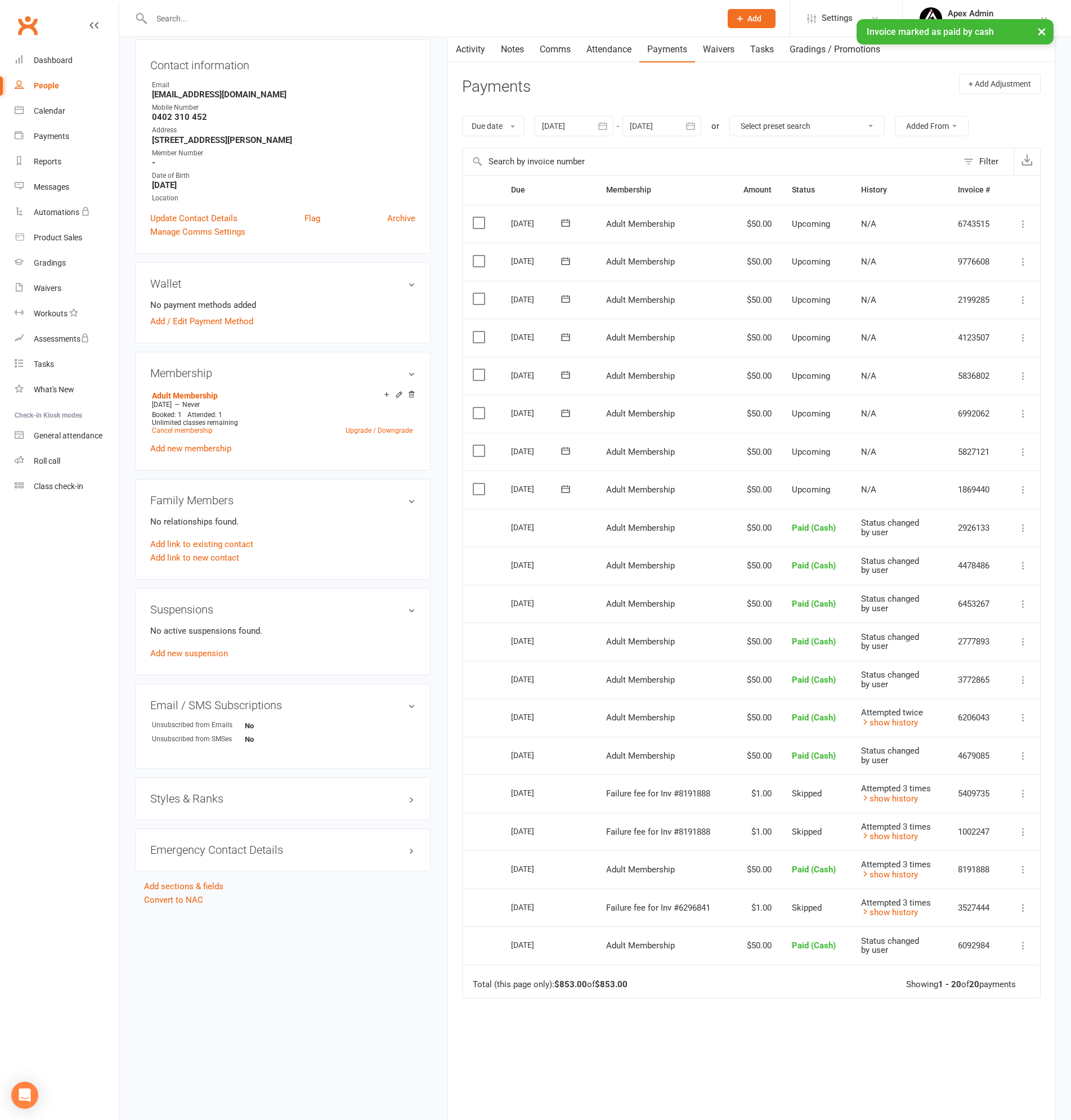
drag, startPoint x: 1020, startPoint y: 486, endPoint x: 1010, endPoint y: 490, distance: 10.8
click at [1021, 486] on icon at bounding box center [1023, 490] width 11 height 11
click at [933, 511] on link "Mark as Paid (Cash)" at bounding box center [963, 511] width 133 height 22
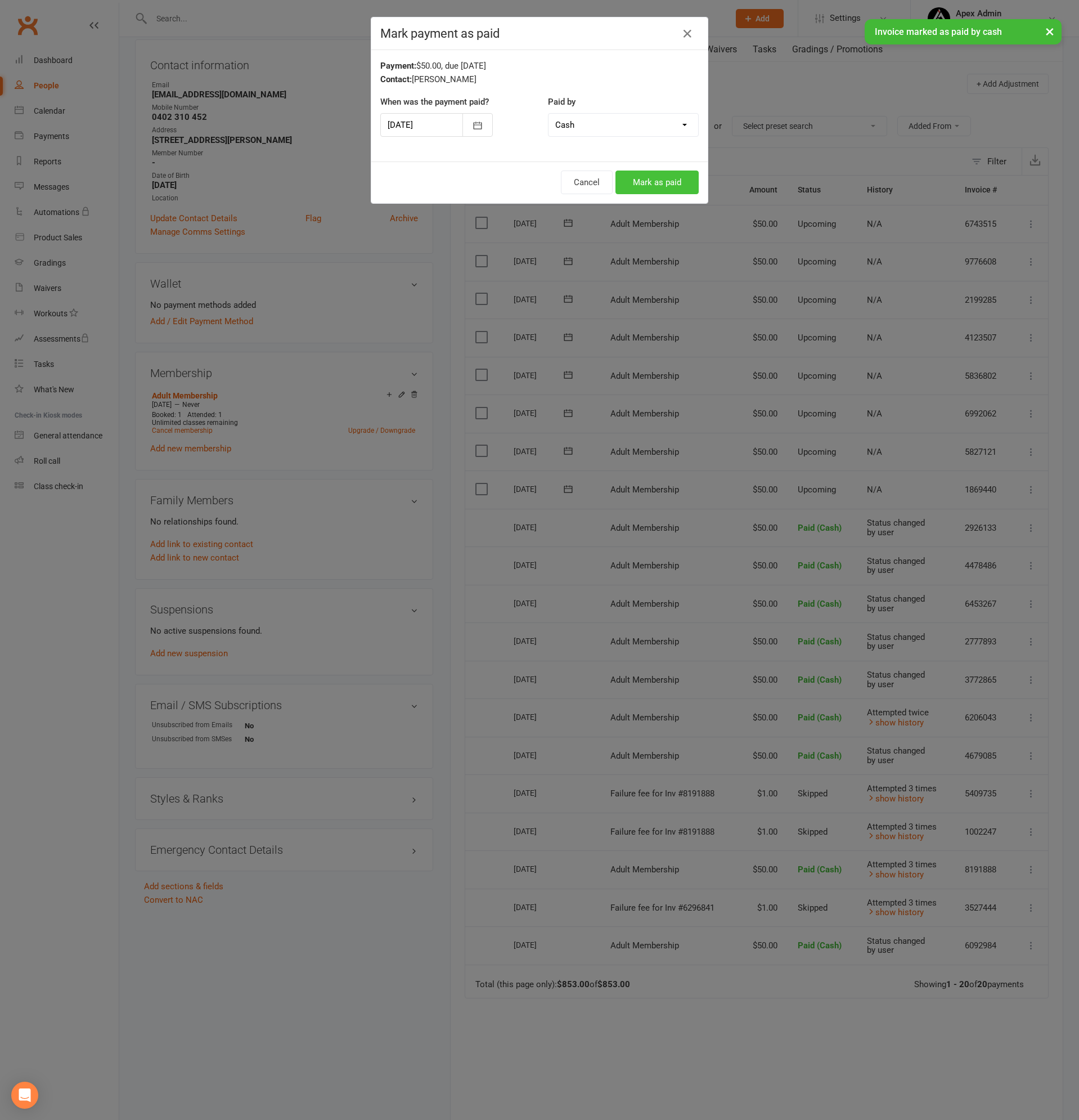
click at [660, 180] on button "Mark as paid" at bounding box center [657, 182] width 83 height 24
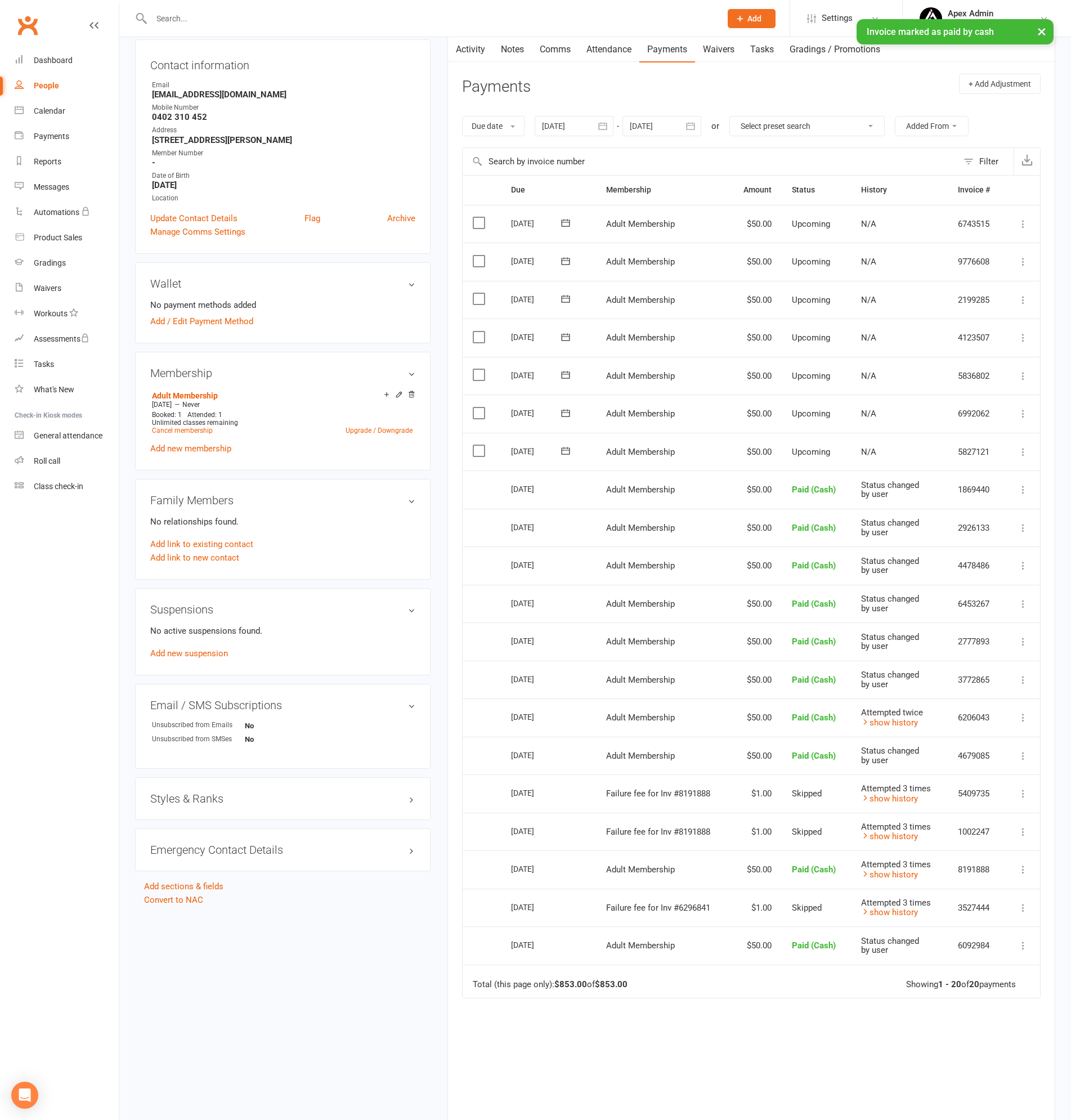
click at [1023, 451] on icon at bounding box center [1023, 452] width 11 height 11
click at [939, 470] on link "Mark as Paid (Cash)" at bounding box center [963, 474] width 133 height 22
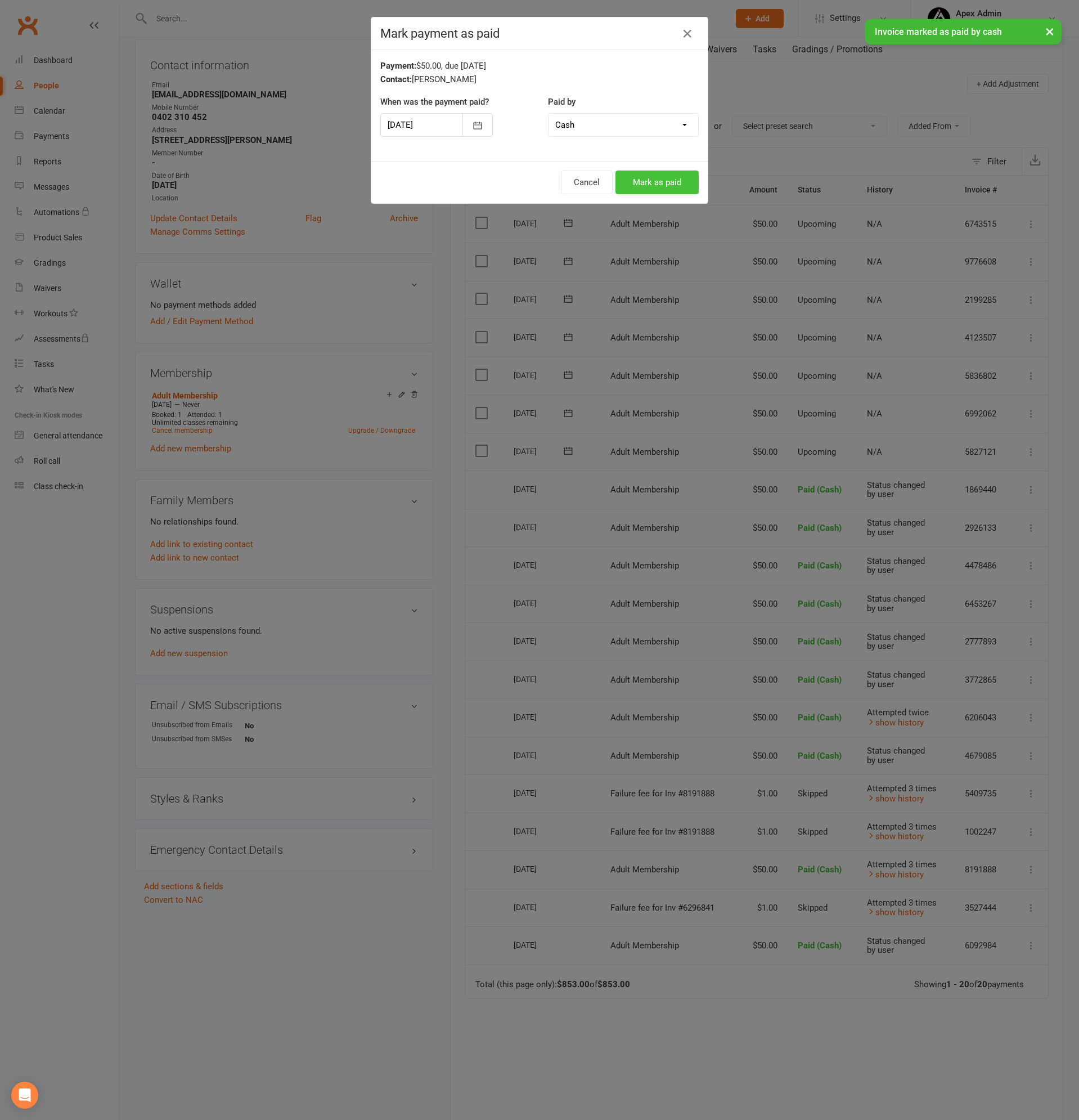
click at [648, 181] on button "Mark as paid" at bounding box center [657, 182] width 83 height 24
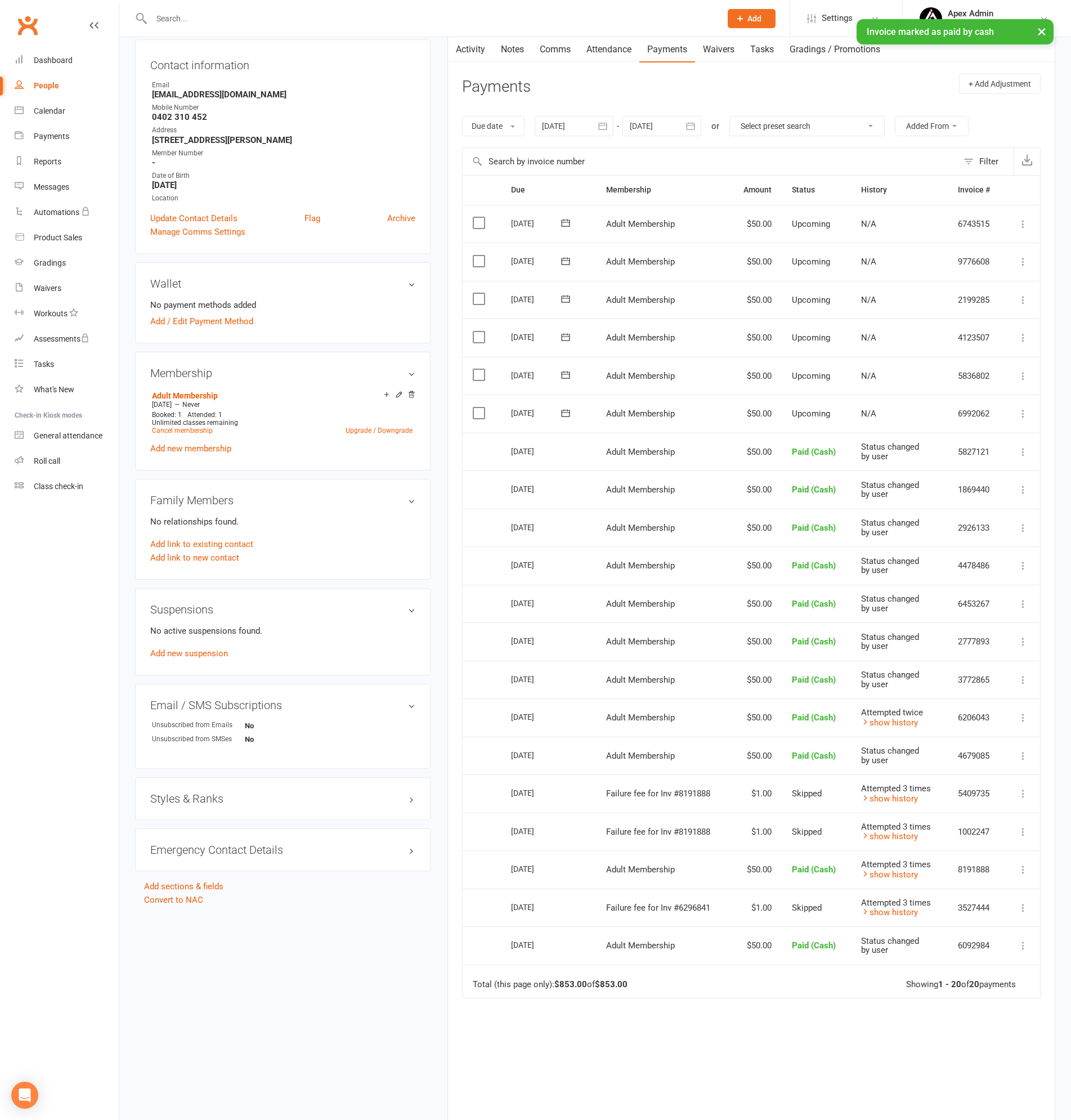
click at [1025, 409] on icon at bounding box center [1023, 414] width 11 height 11
click at [929, 437] on link "Mark as Paid (Cash)" at bounding box center [963, 435] width 133 height 22
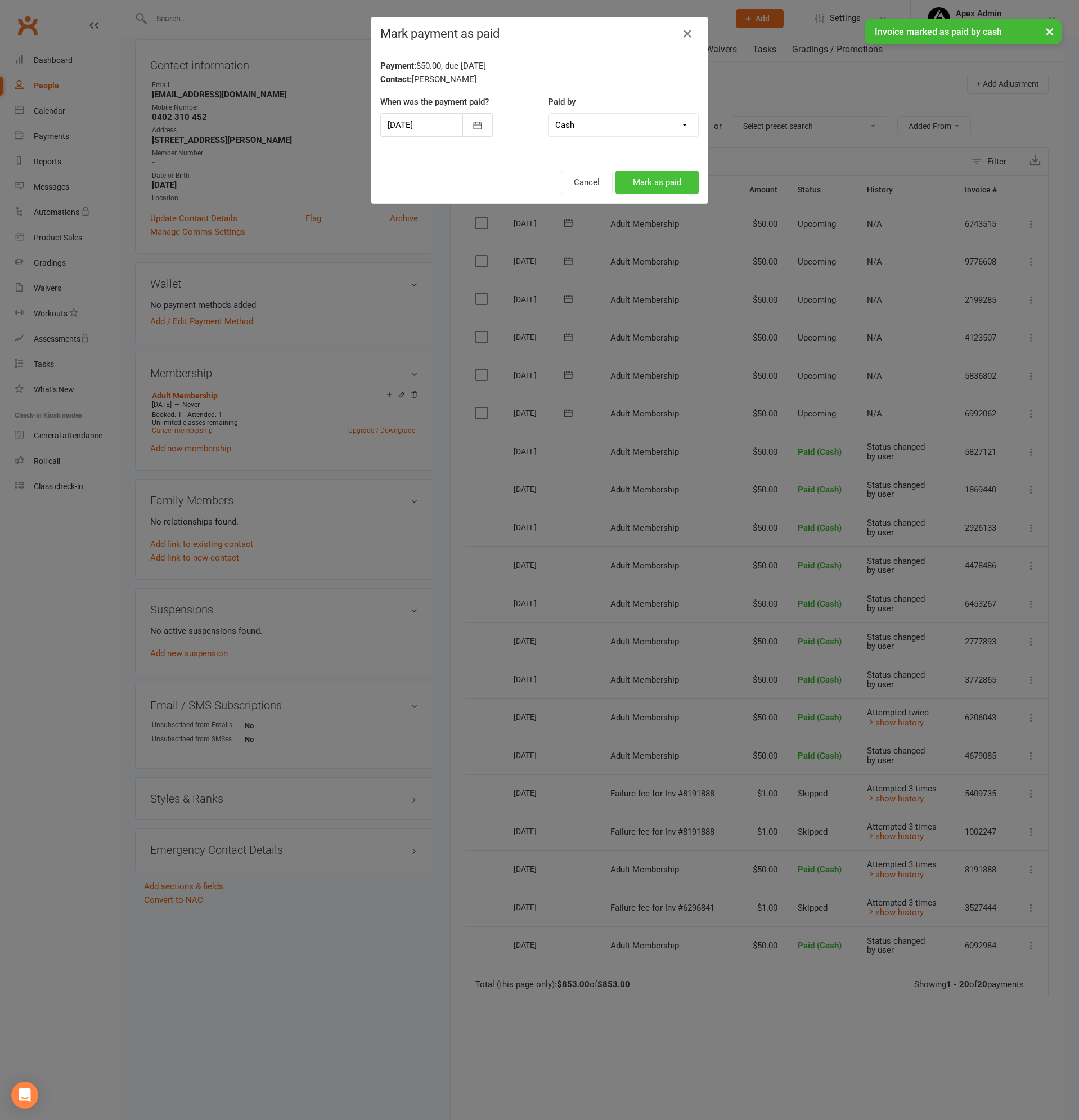
click at [646, 185] on button "Mark as paid" at bounding box center [657, 182] width 83 height 24
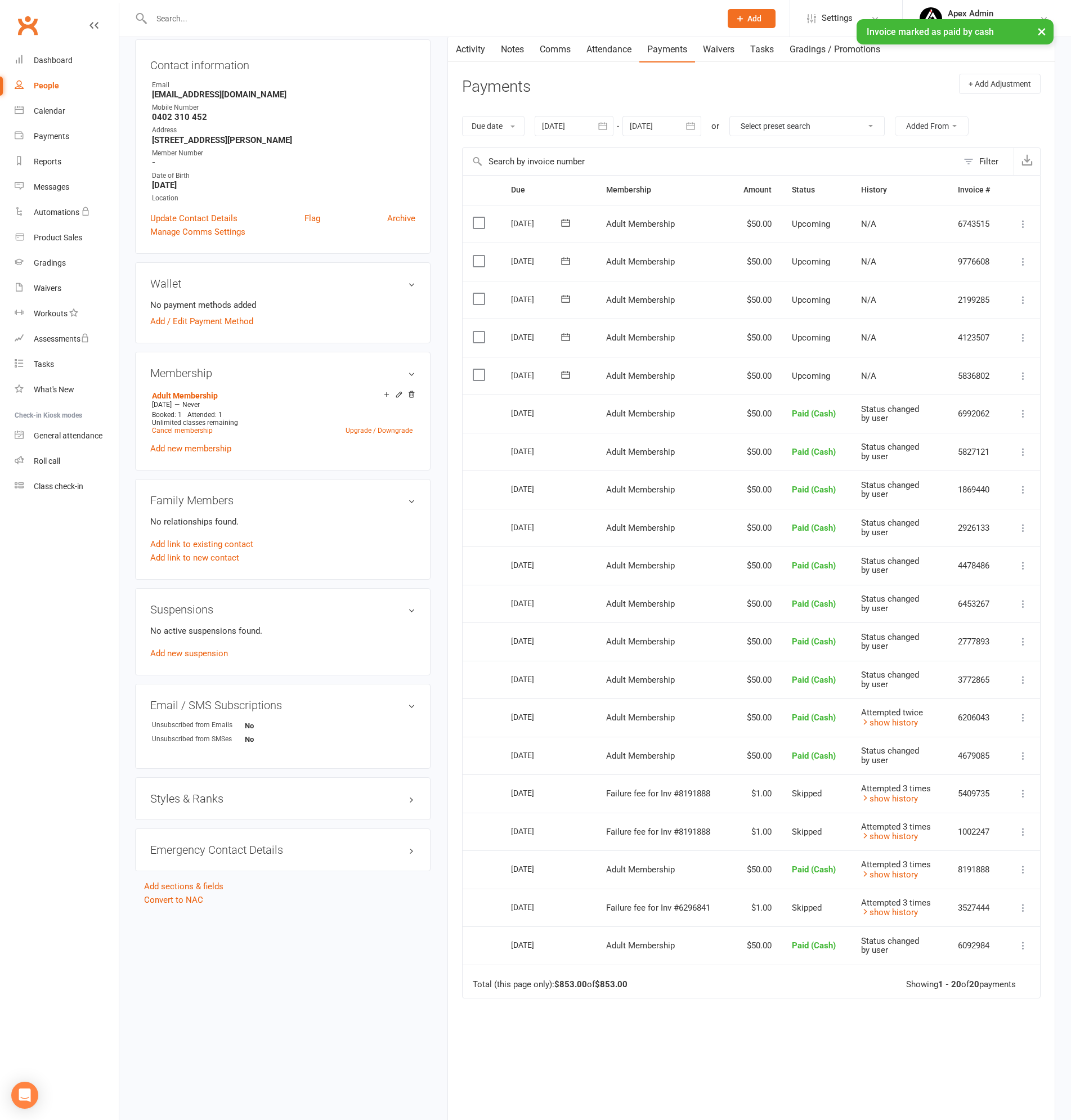
click at [1025, 374] on icon at bounding box center [1023, 376] width 11 height 11
click at [933, 393] on link "Mark as Paid (Cash)" at bounding box center [963, 397] width 133 height 22
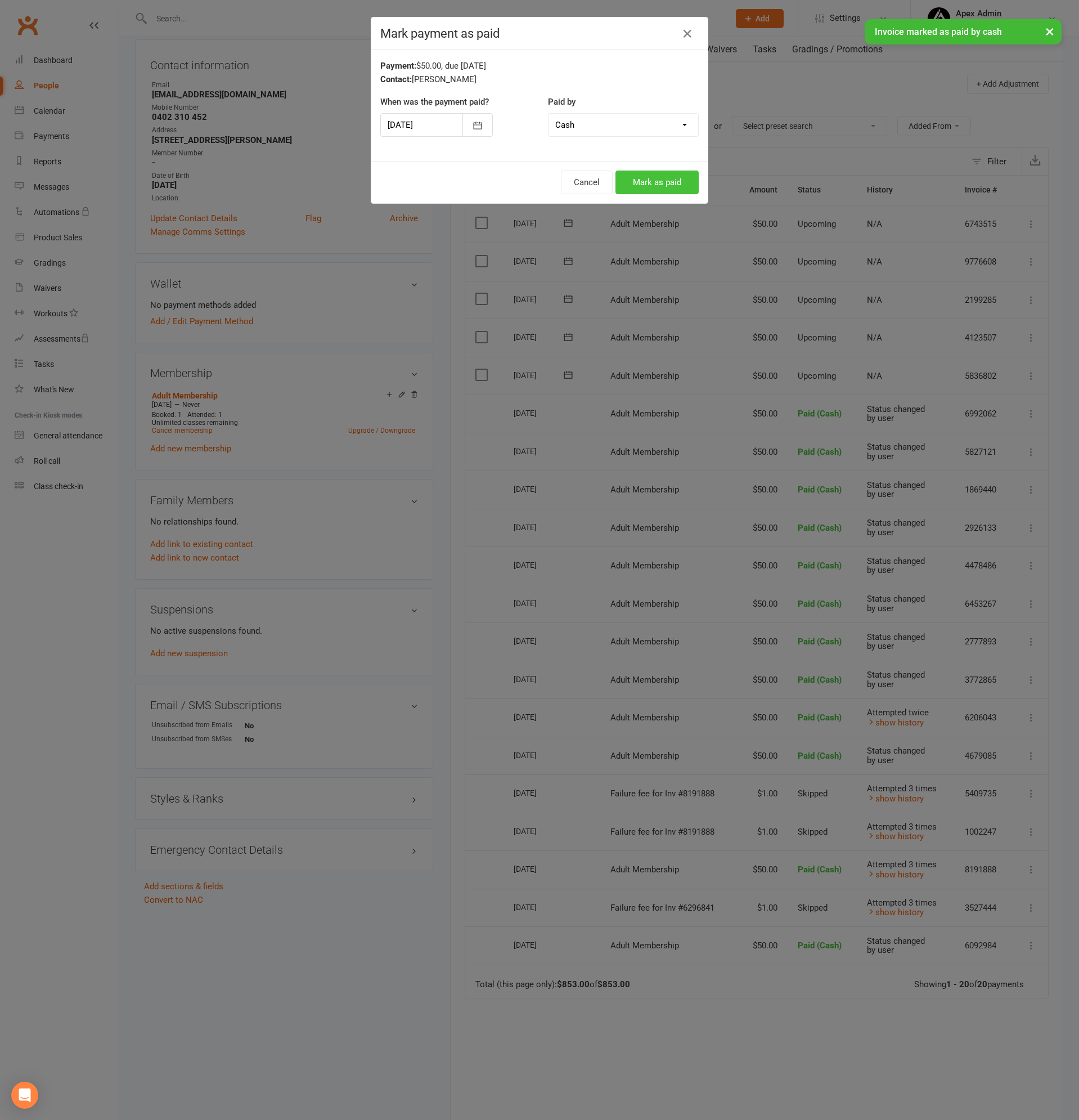
click at [657, 182] on button "Mark as paid" at bounding box center [657, 182] width 83 height 24
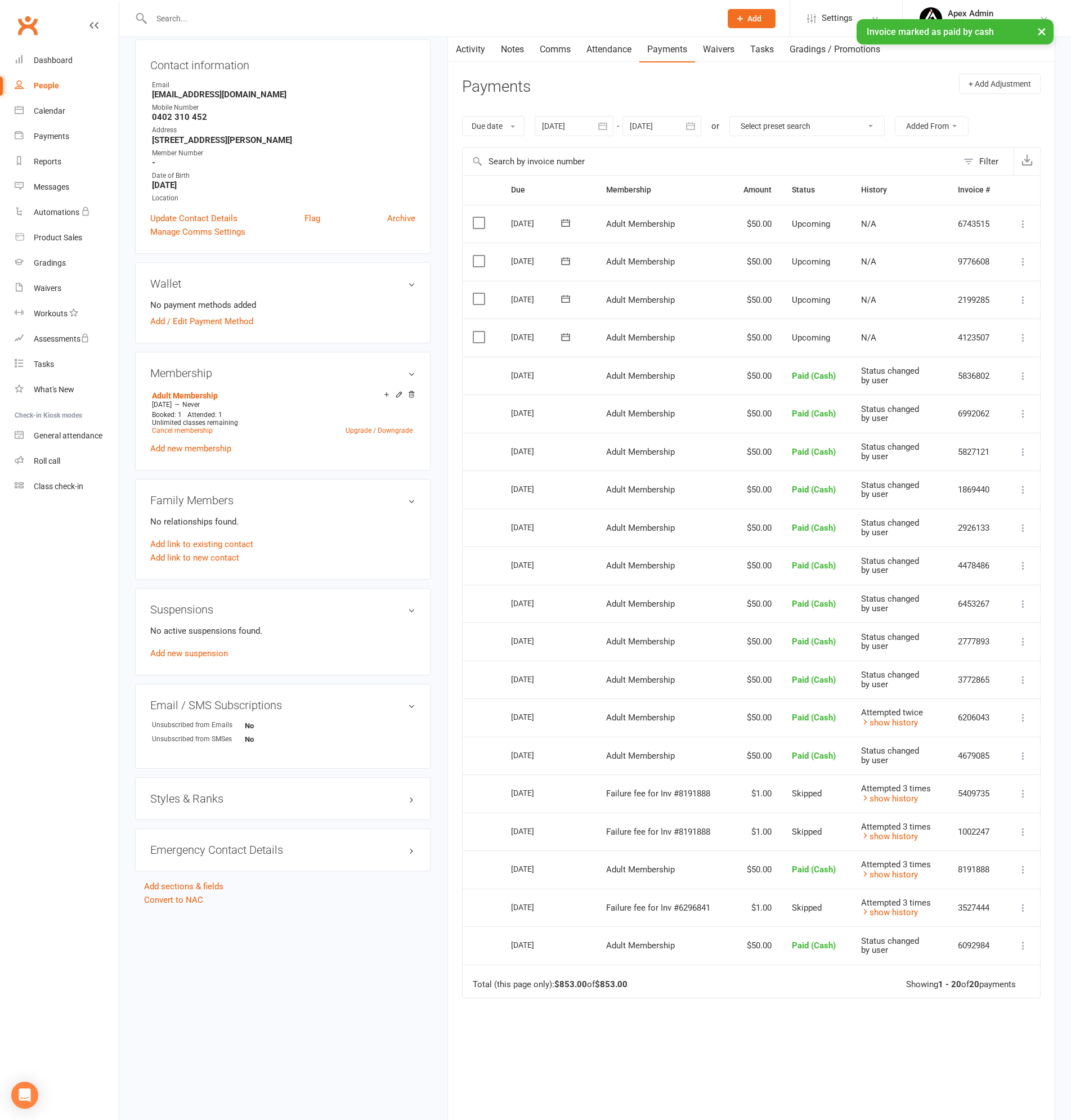
click at [1020, 332] on icon at bounding box center [1023, 338] width 11 height 11
click at [938, 358] on link "Mark as Paid (Cash)" at bounding box center [963, 359] width 133 height 22
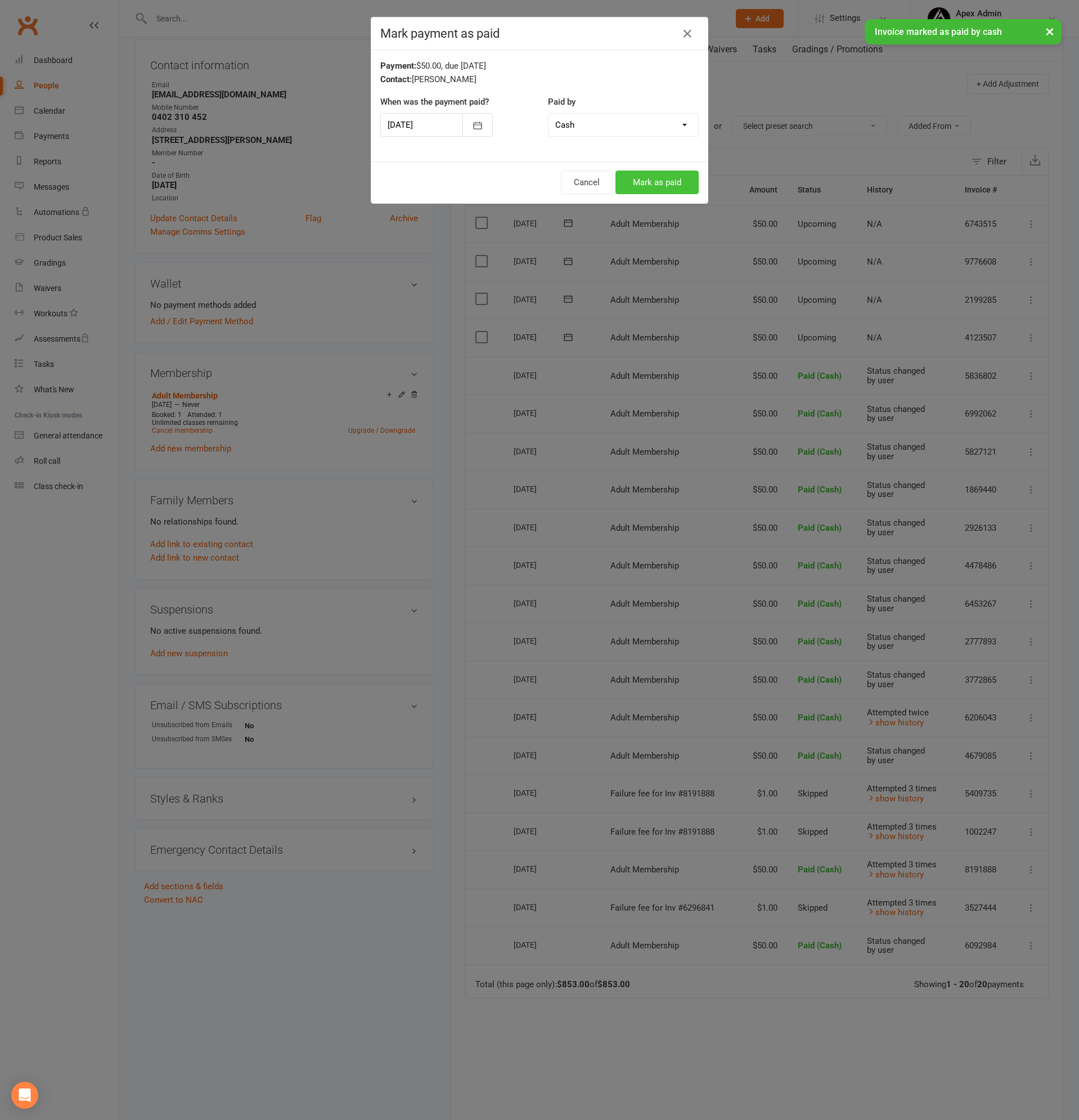
click at [658, 177] on button "Mark as paid" at bounding box center [657, 182] width 83 height 24
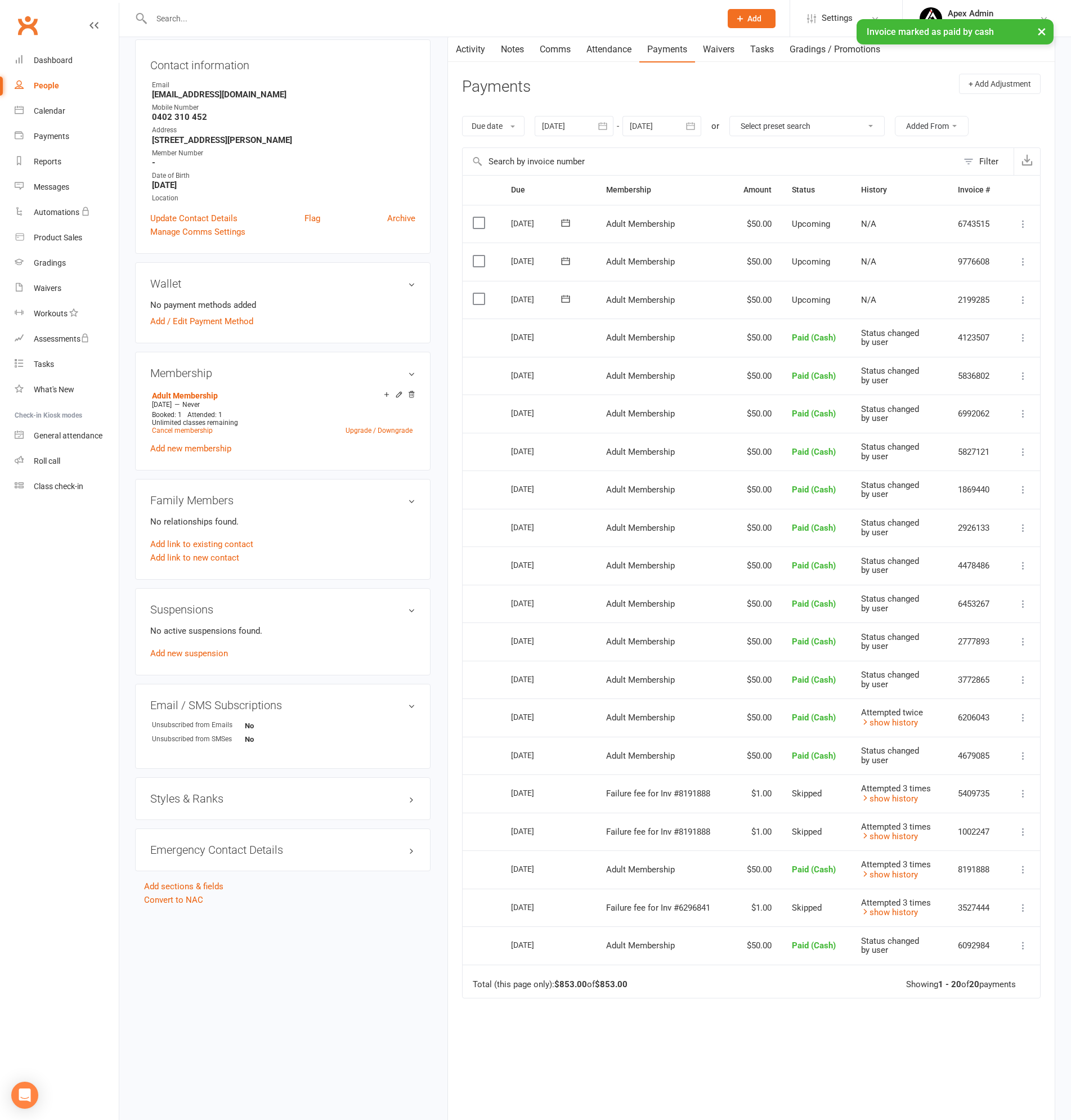
click at [1022, 296] on icon at bounding box center [1023, 300] width 11 height 11
click at [968, 323] on link "Mark as Paid (Cash)" at bounding box center [963, 321] width 133 height 22
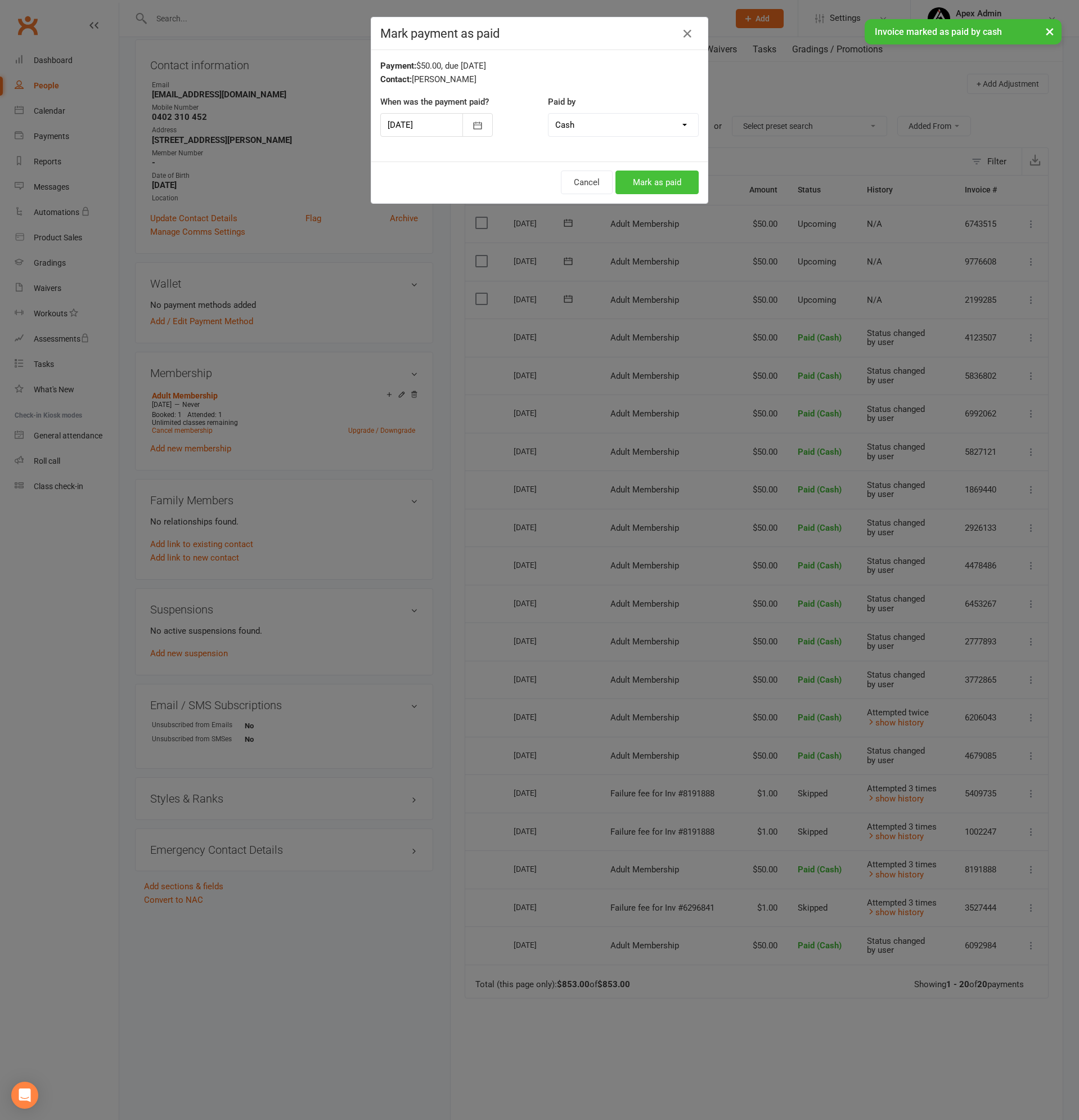
click at [638, 185] on button "Mark as paid" at bounding box center [657, 182] width 83 height 24
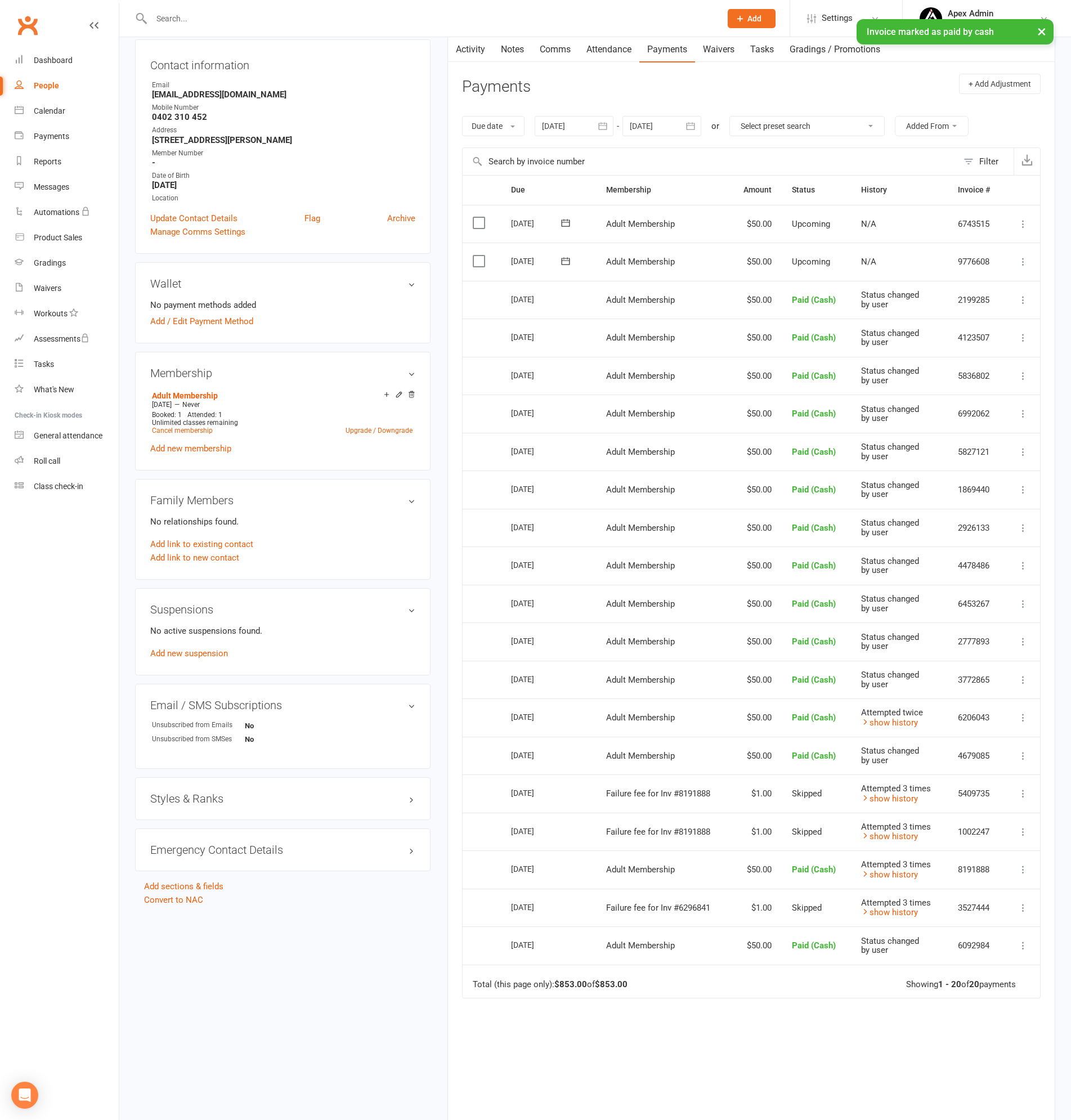
click at [1023, 258] on icon at bounding box center [1023, 262] width 11 height 11
click at [958, 279] on link "Mark as Paid (Cash)" at bounding box center [963, 283] width 133 height 22
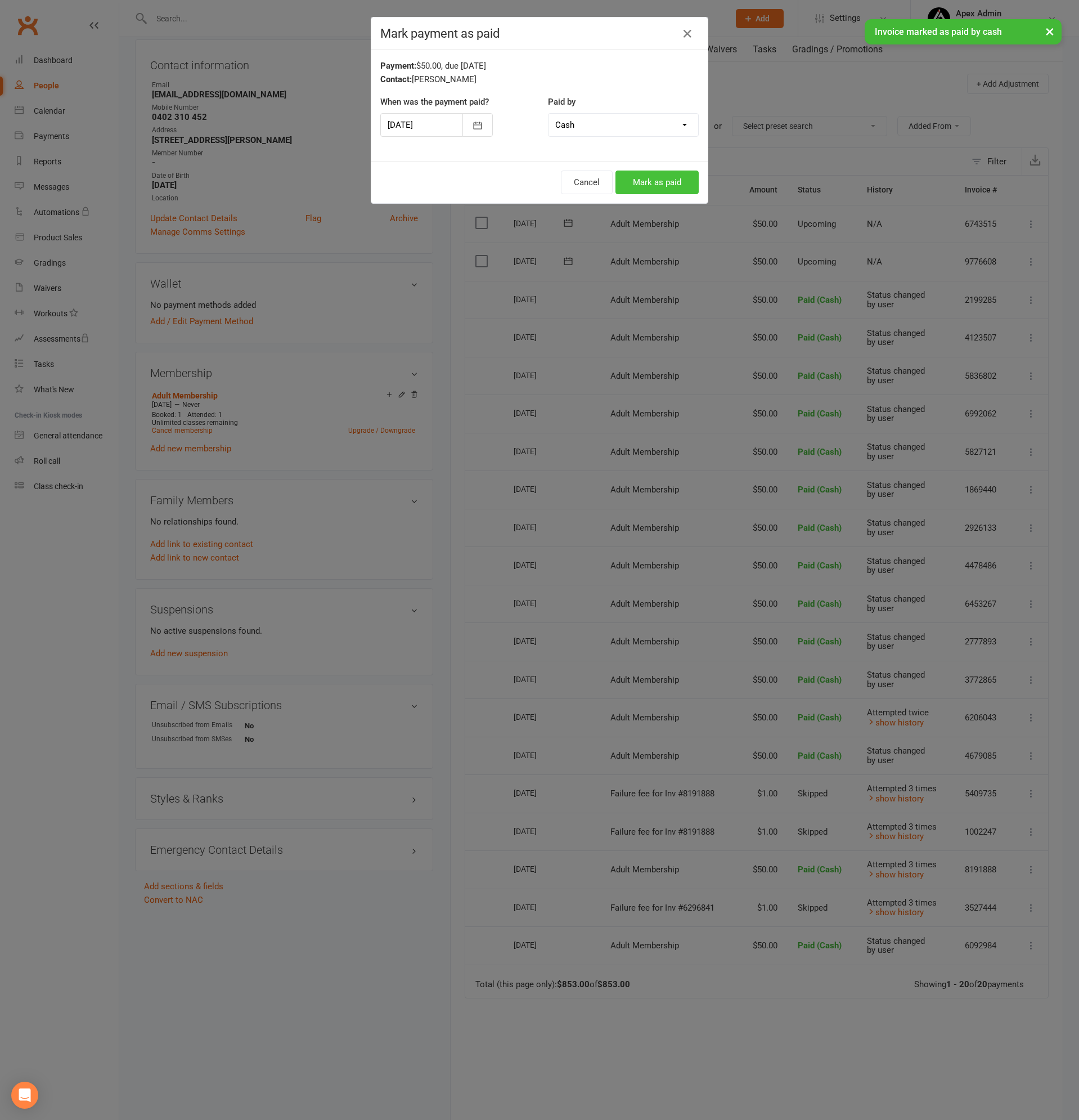
click at [674, 180] on button "Mark as paid" at bounding box center [657, 182] width 83 height 24
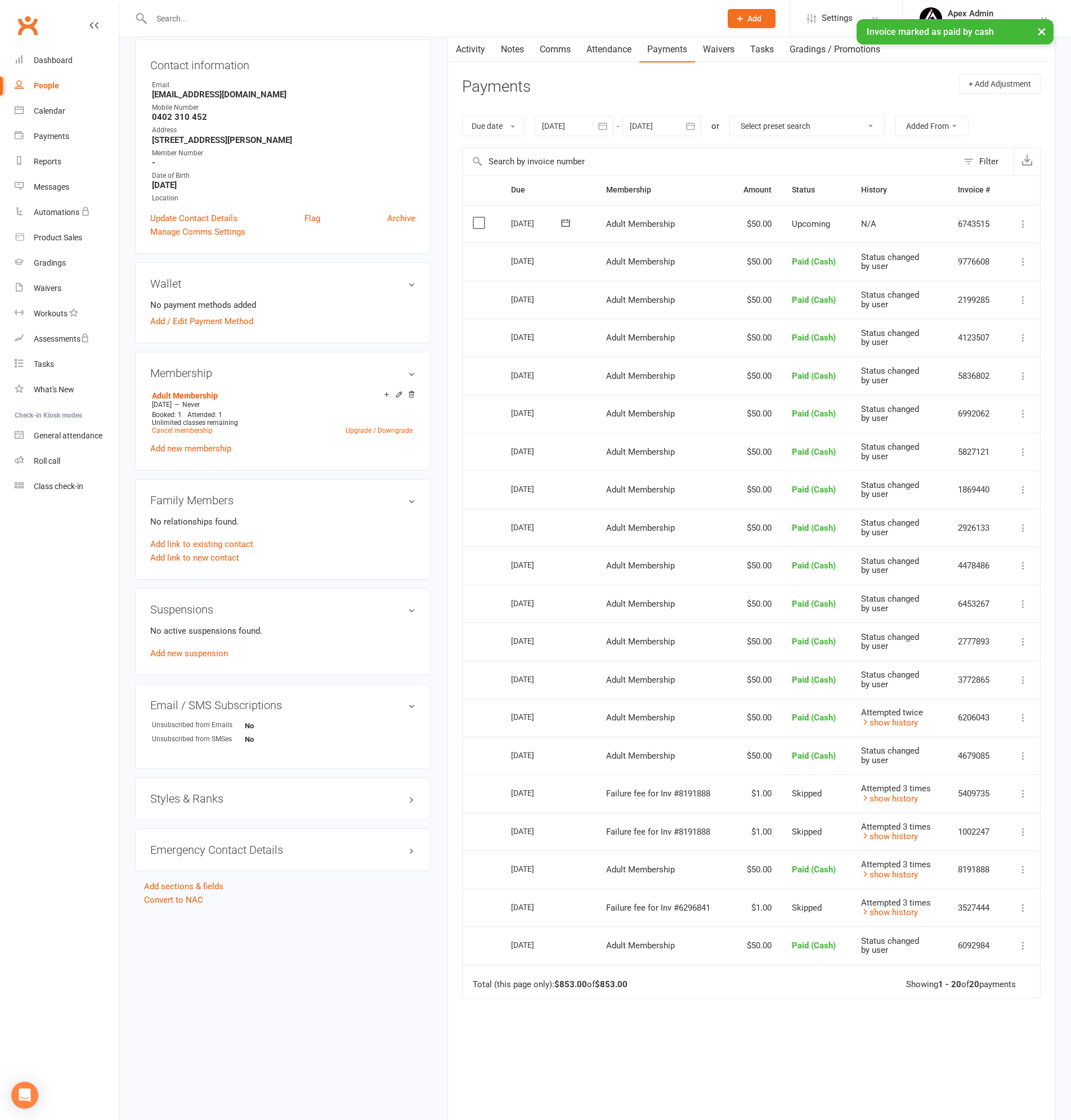
click at [1020, 219] on icon at bounding box center [1023, 224] width 11 height 11
click at [942, 242] on link "Mark as Paid (Cash)" at bounding box center [963, 245] width 133 height 22
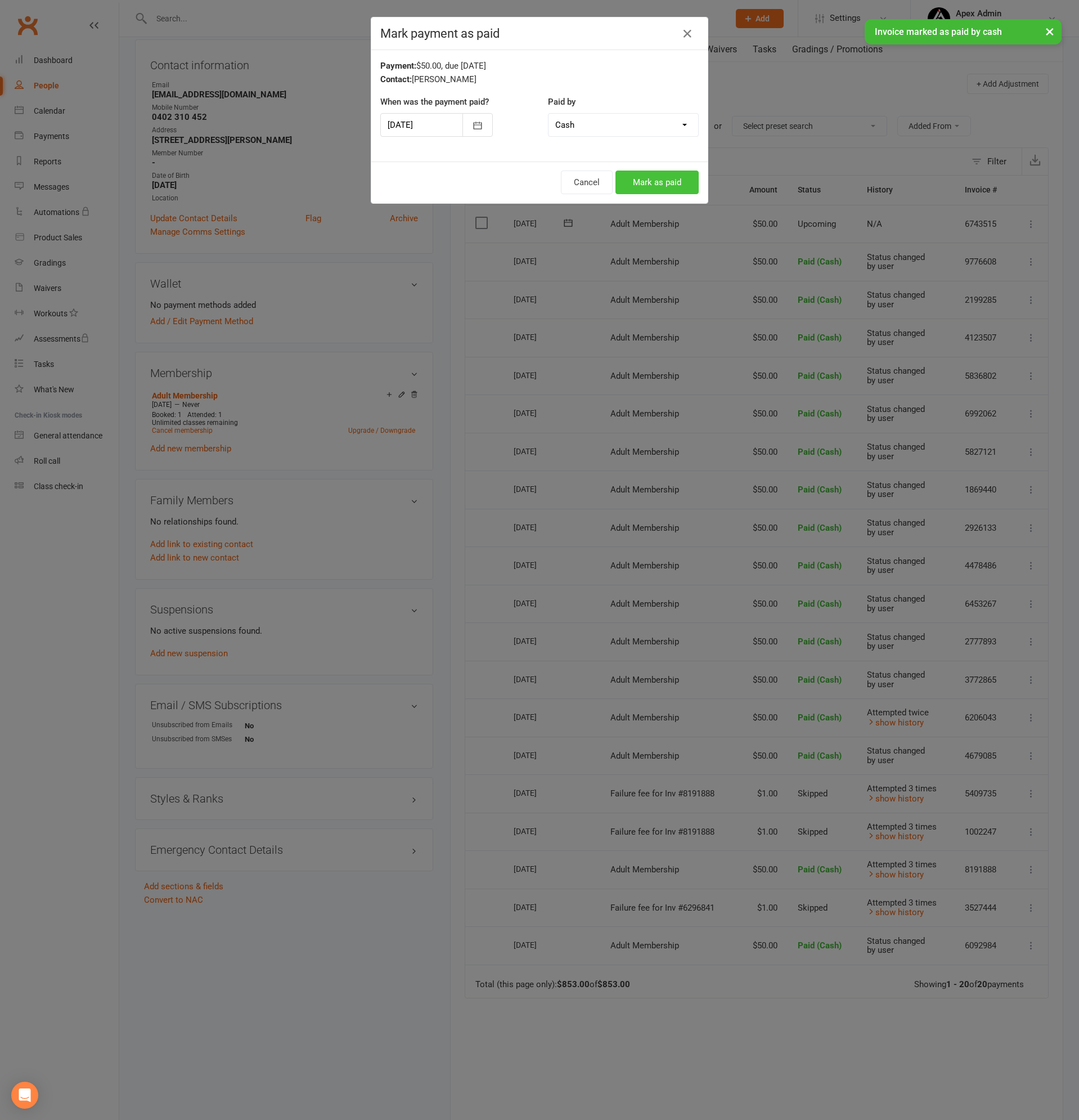
click at [636, 179] on button "Mark as paid" at bounding box center [657, 182] width 83 height 24
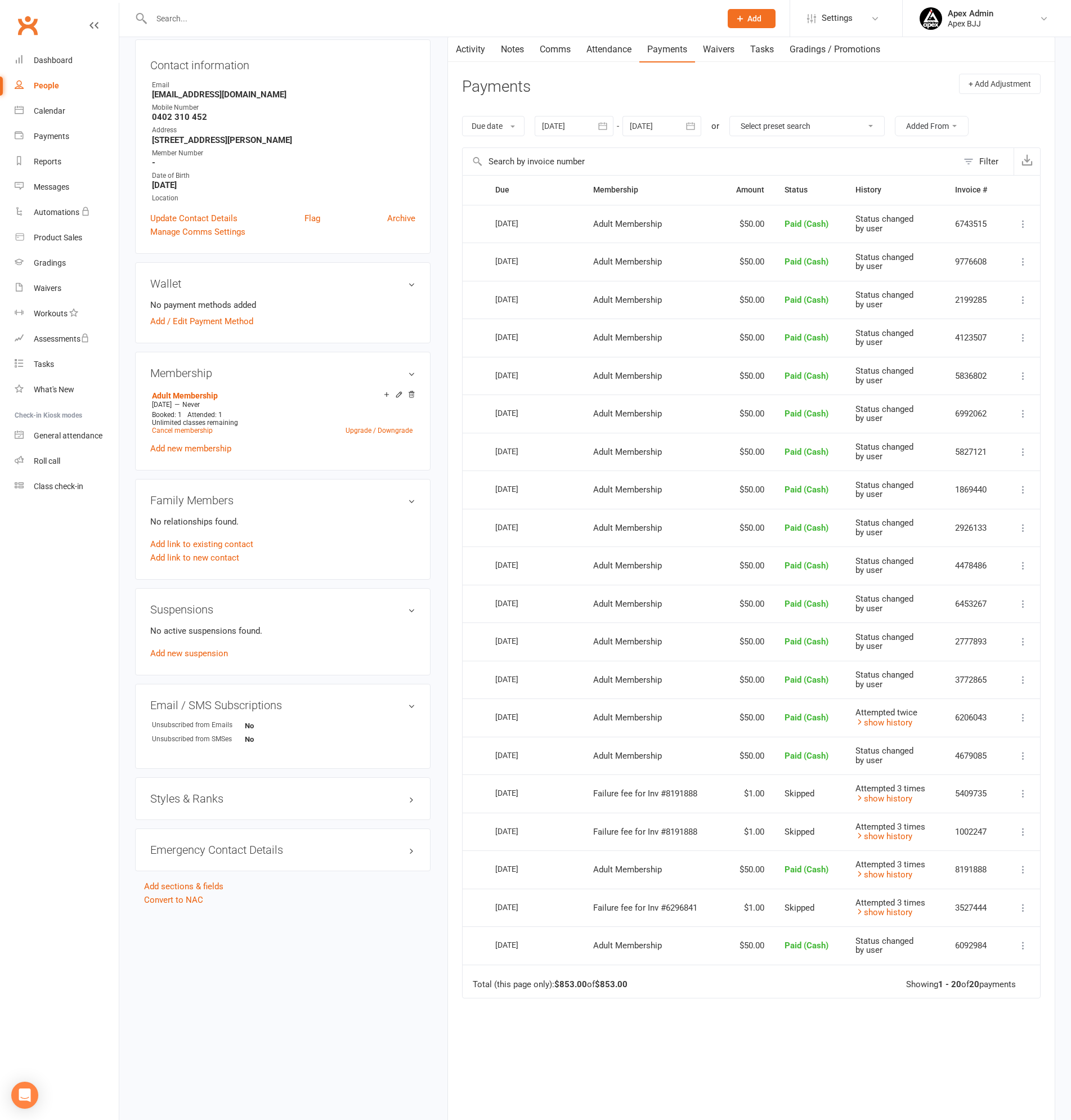
click at [1026, 682] on icon at bounding box center [1023, 680] width 11 height 11
click at [958, 748] on link "More Info" at bounding box center [973, 746] width 112 height 22
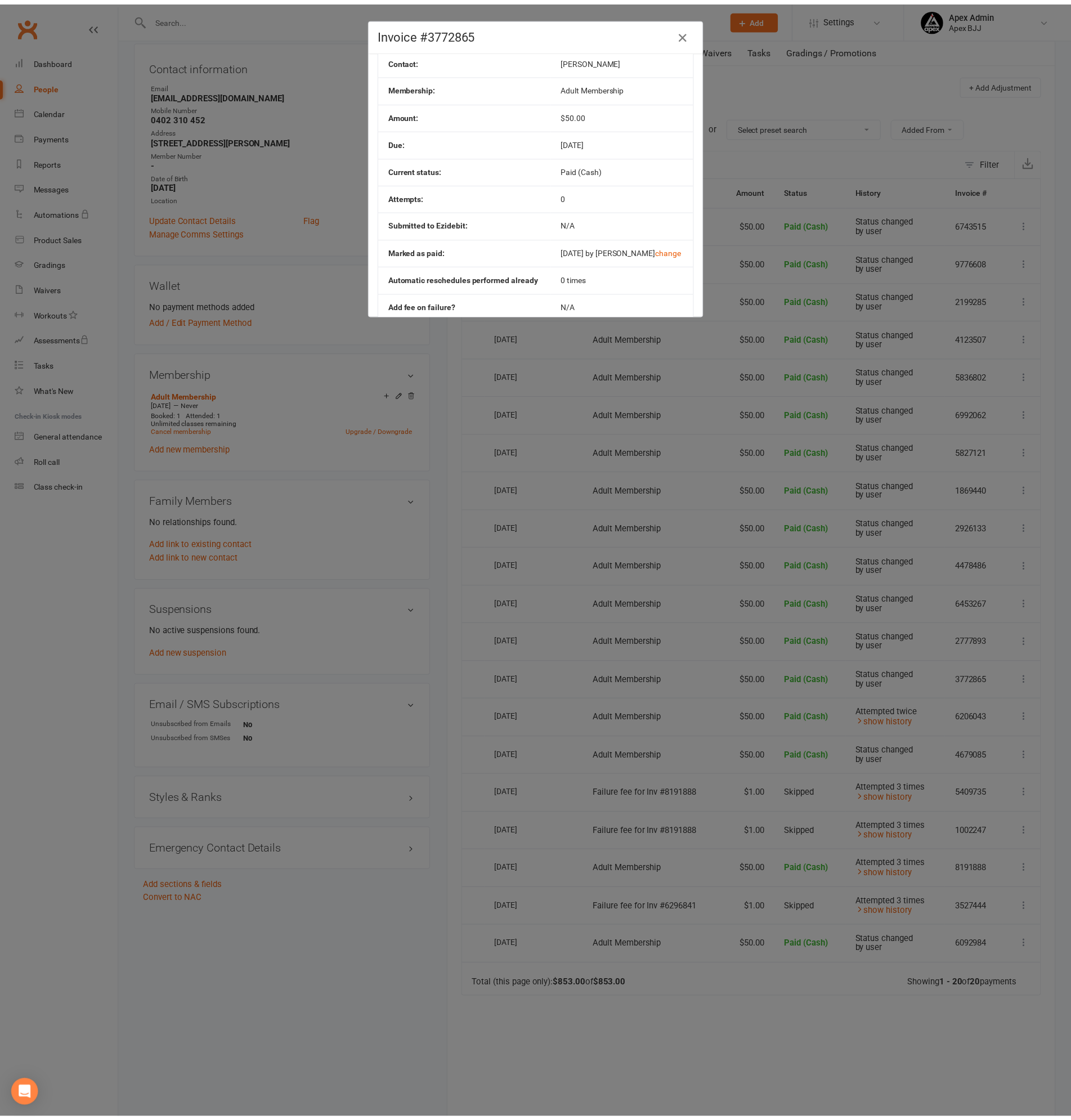
scroll to position [0, 0]
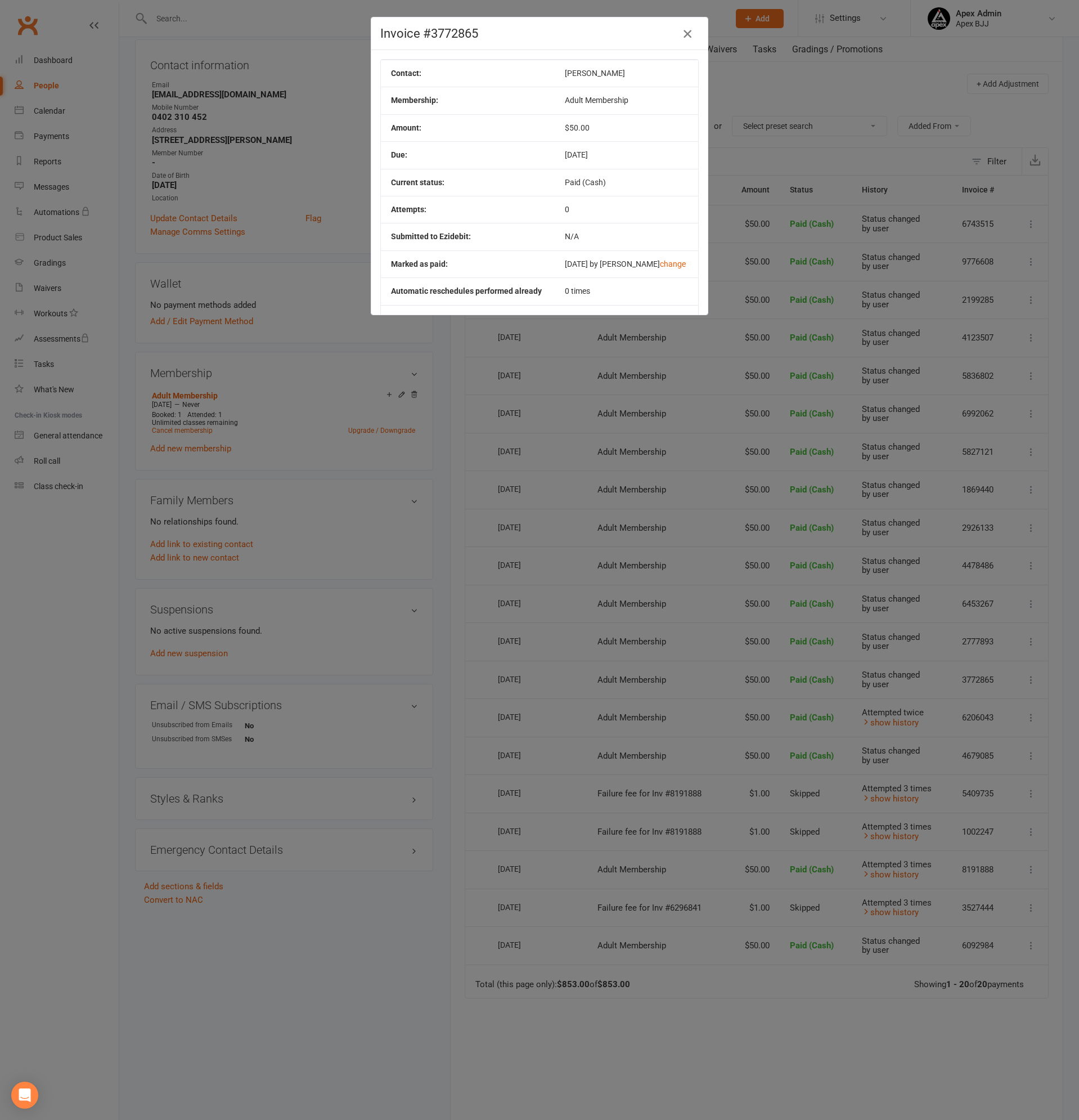
click at [683, 27] on icon "button" at bounding box center [687, 33] width 13 height 13
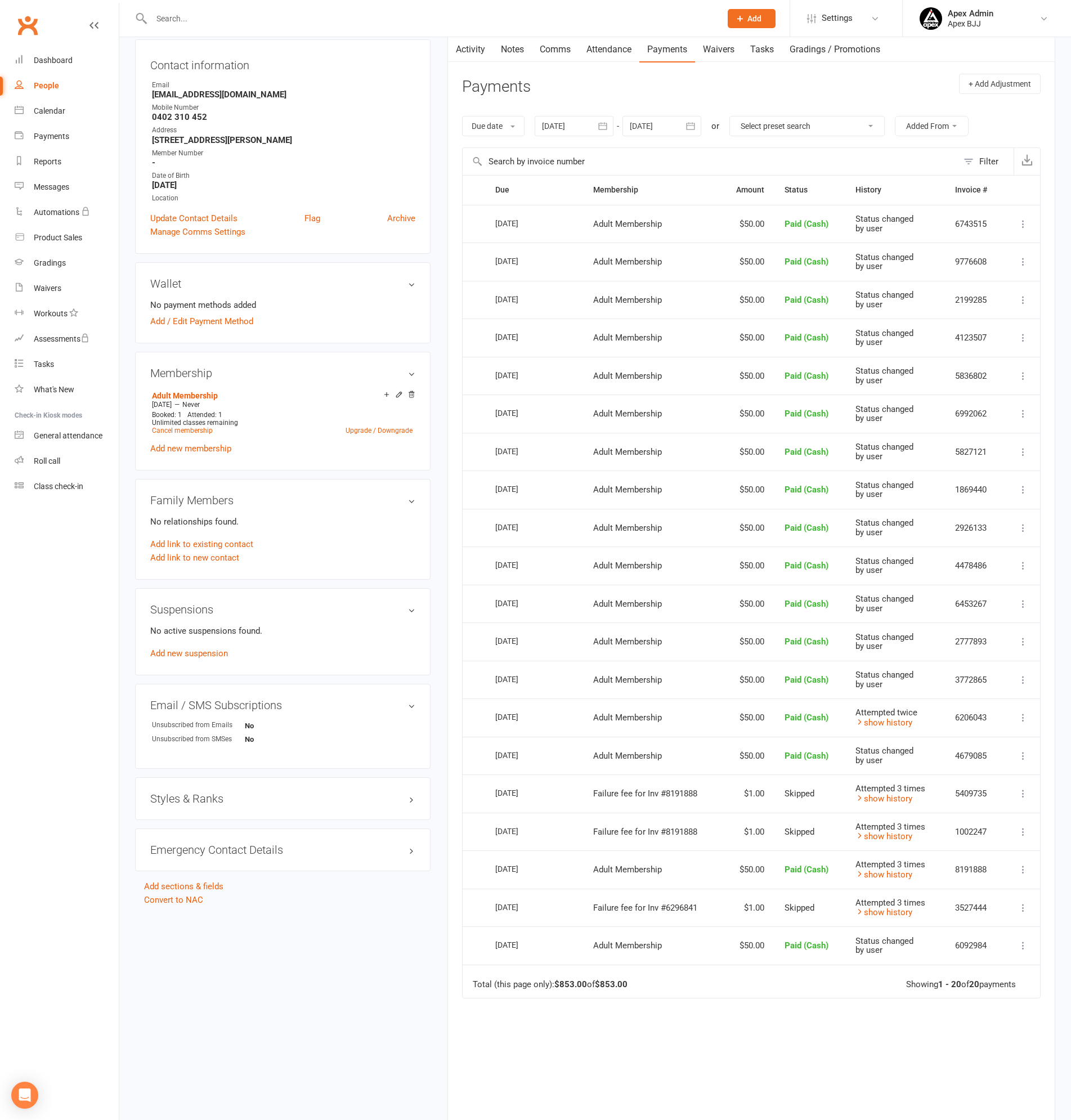
click at [1021, 715] on icon at bounding box center [1023, 718] width 11 height 11
click at [953, 783] on link "More Info" at bounding box center [973, 784] width 112 height 22
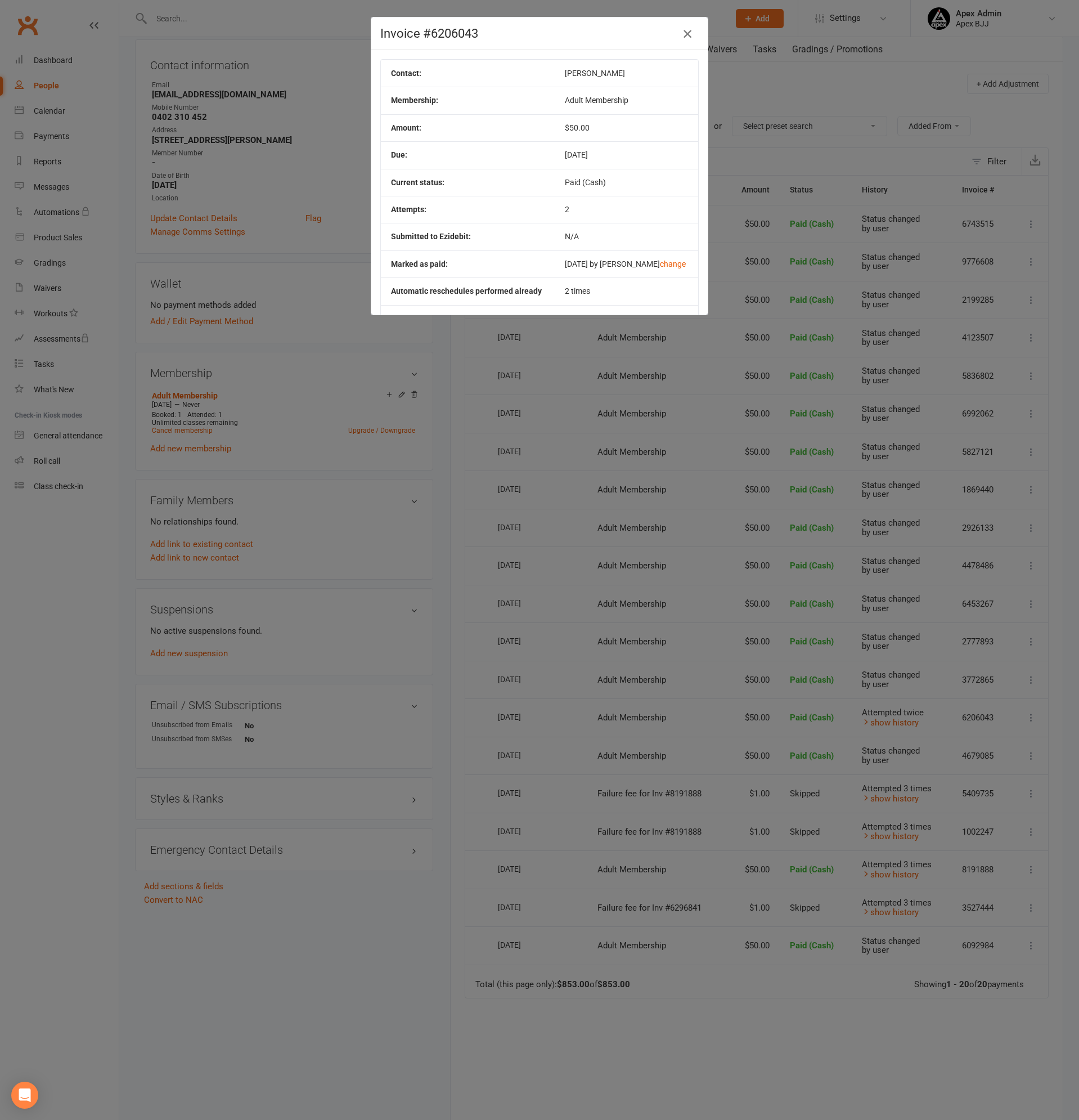
click at [685, 30] on icon "button" at bounding box center [687, 33] width 13 height 13
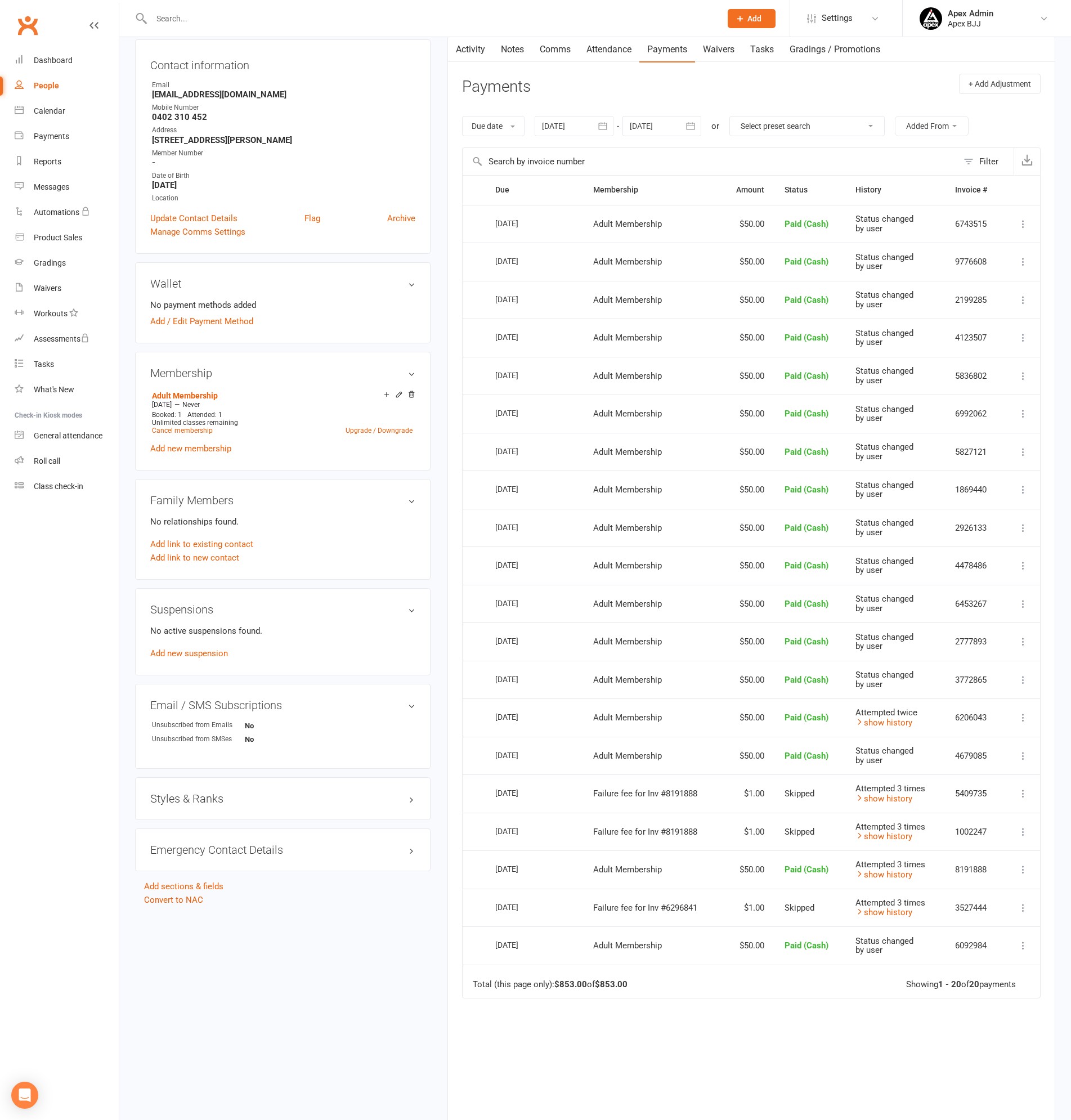
click at [1021, 222] on icon at bounding box center [1023, 224] width 11 height 11
click at [989, 245] on link "Change to upcoming" at bounding box center [973, 245] width 112 height 22
